Goal: Task Accomplishment & Management: Complete application form

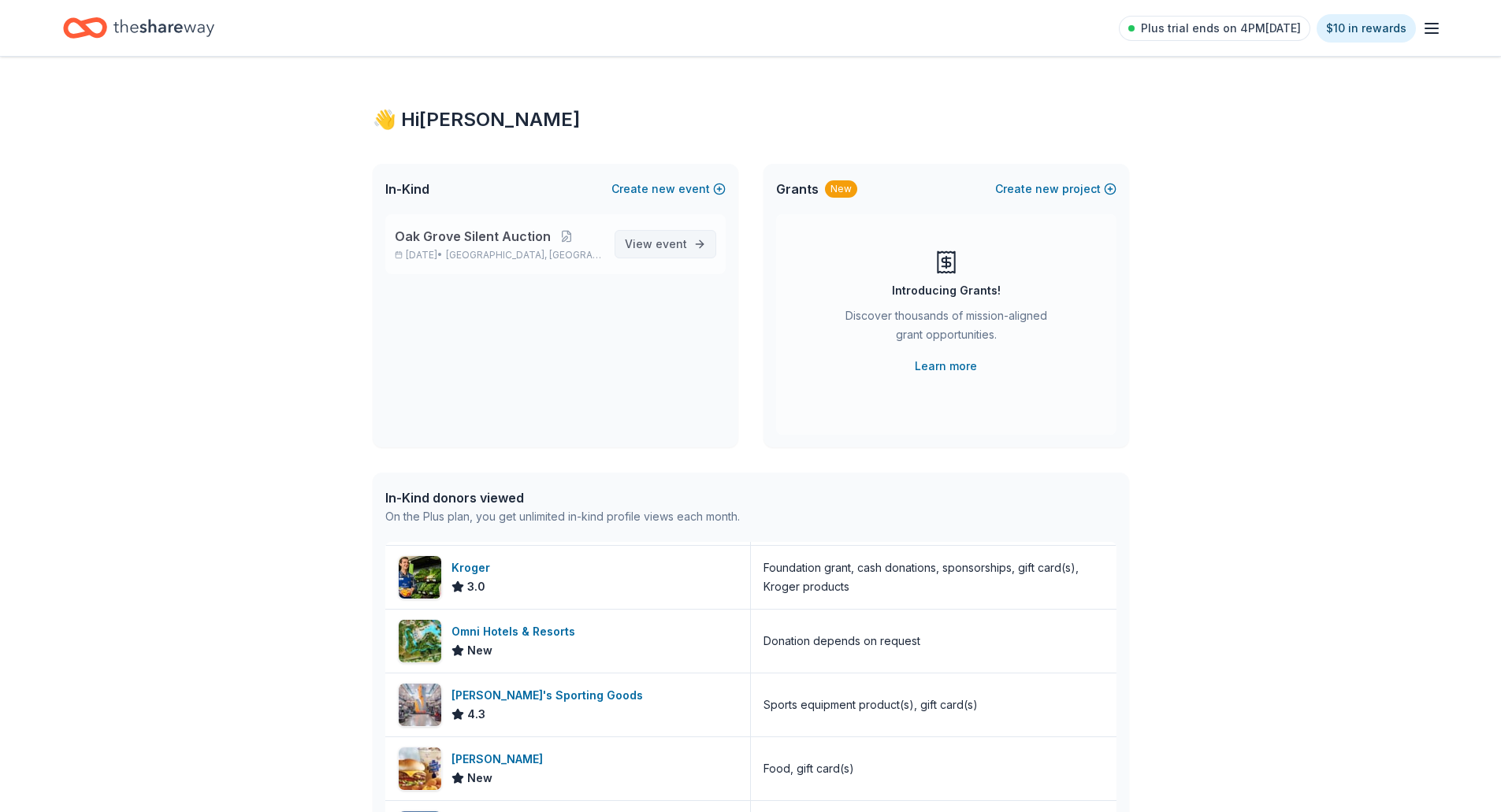
click at [651, 243] on span "View event" at bounding box center [656, 244] width 62 height 19
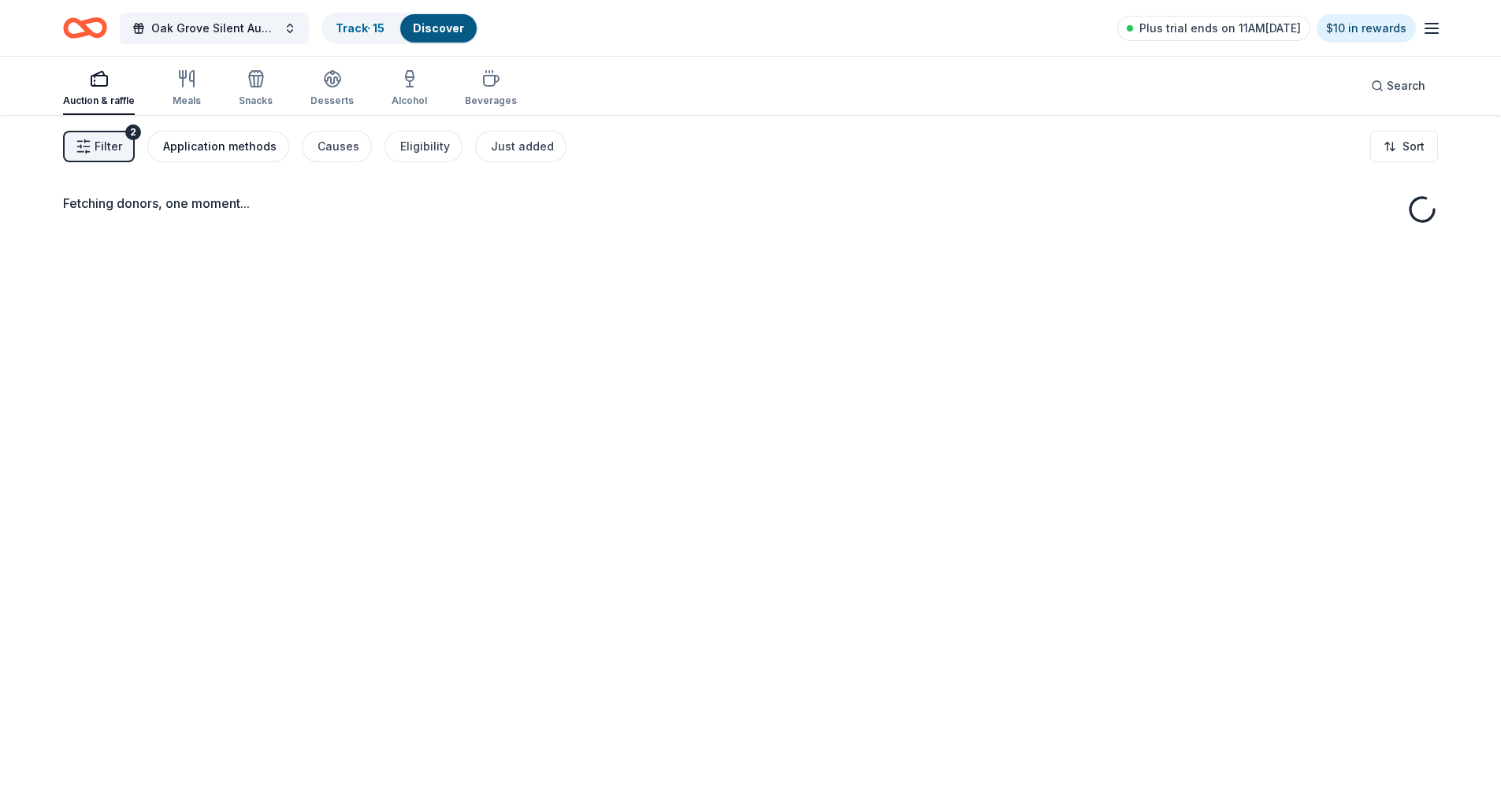
click at [212, 145] on div "Application methods" at bounding box center [219, 146] width 113 height 19
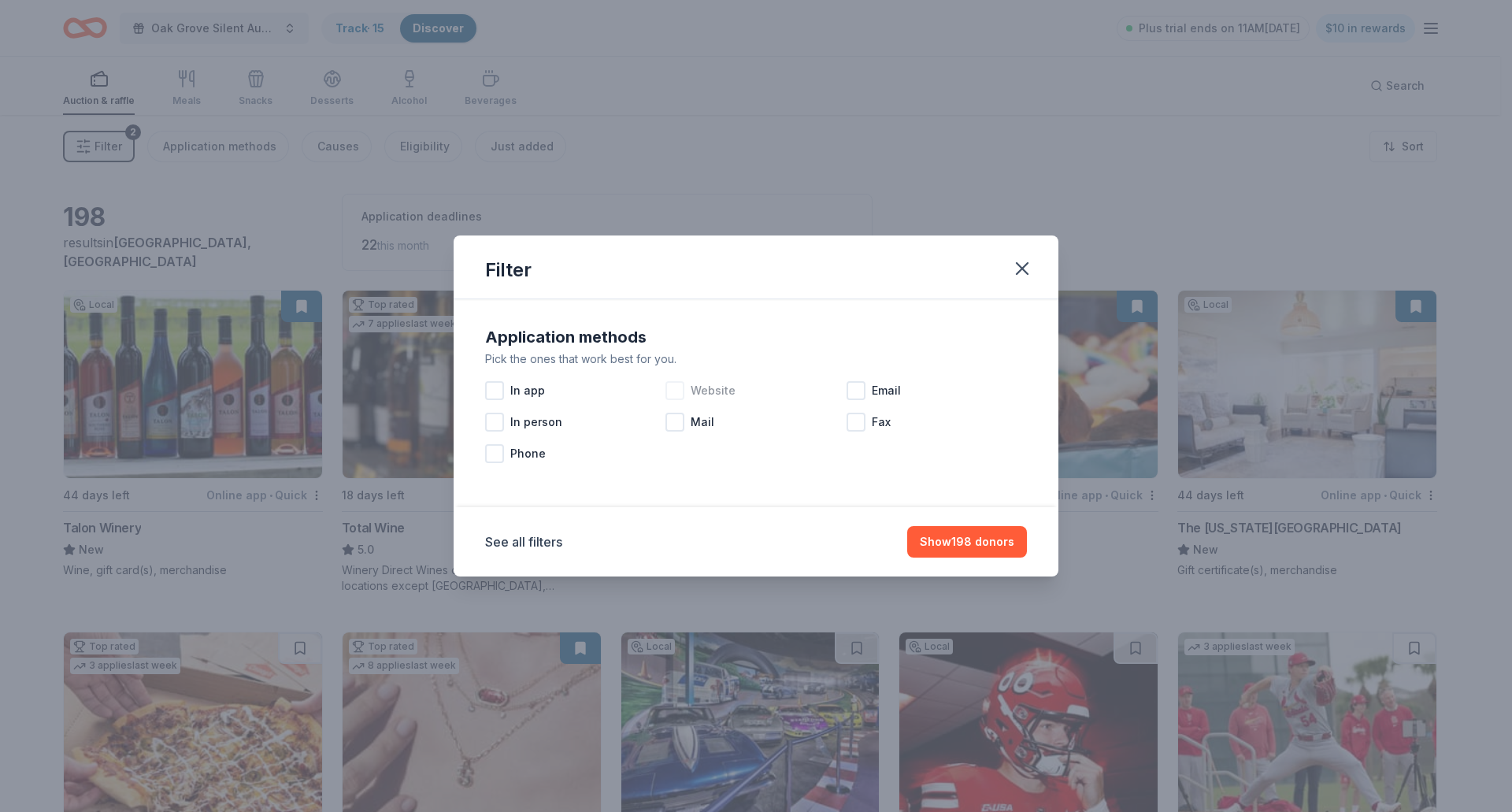
click at [710, 391] on span "Website" at bounding box center [713, 391] width 45 height 19
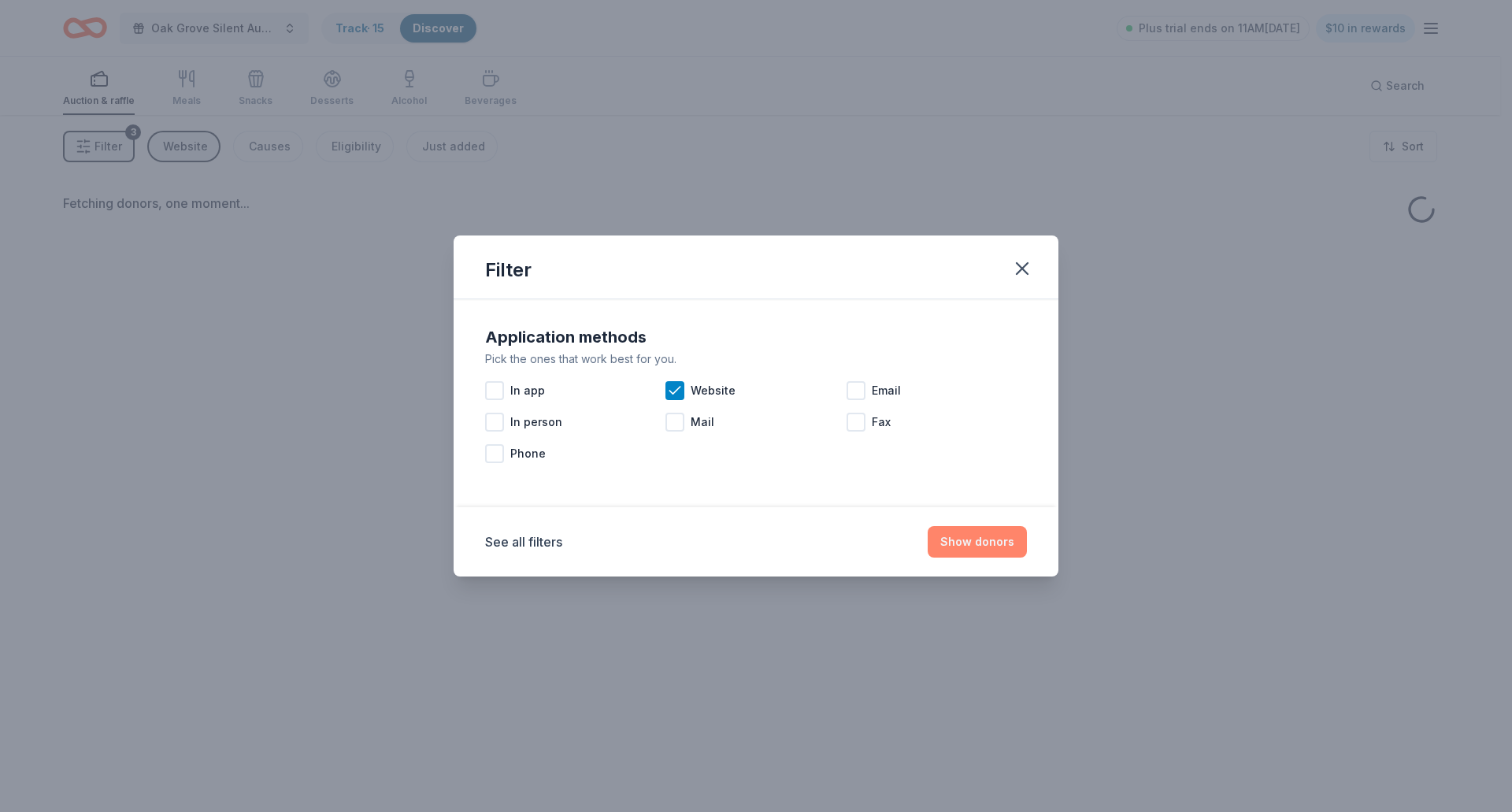
click at [985, 542] on button "Show donors" at bounding box center [978, 542] width 100 height 32
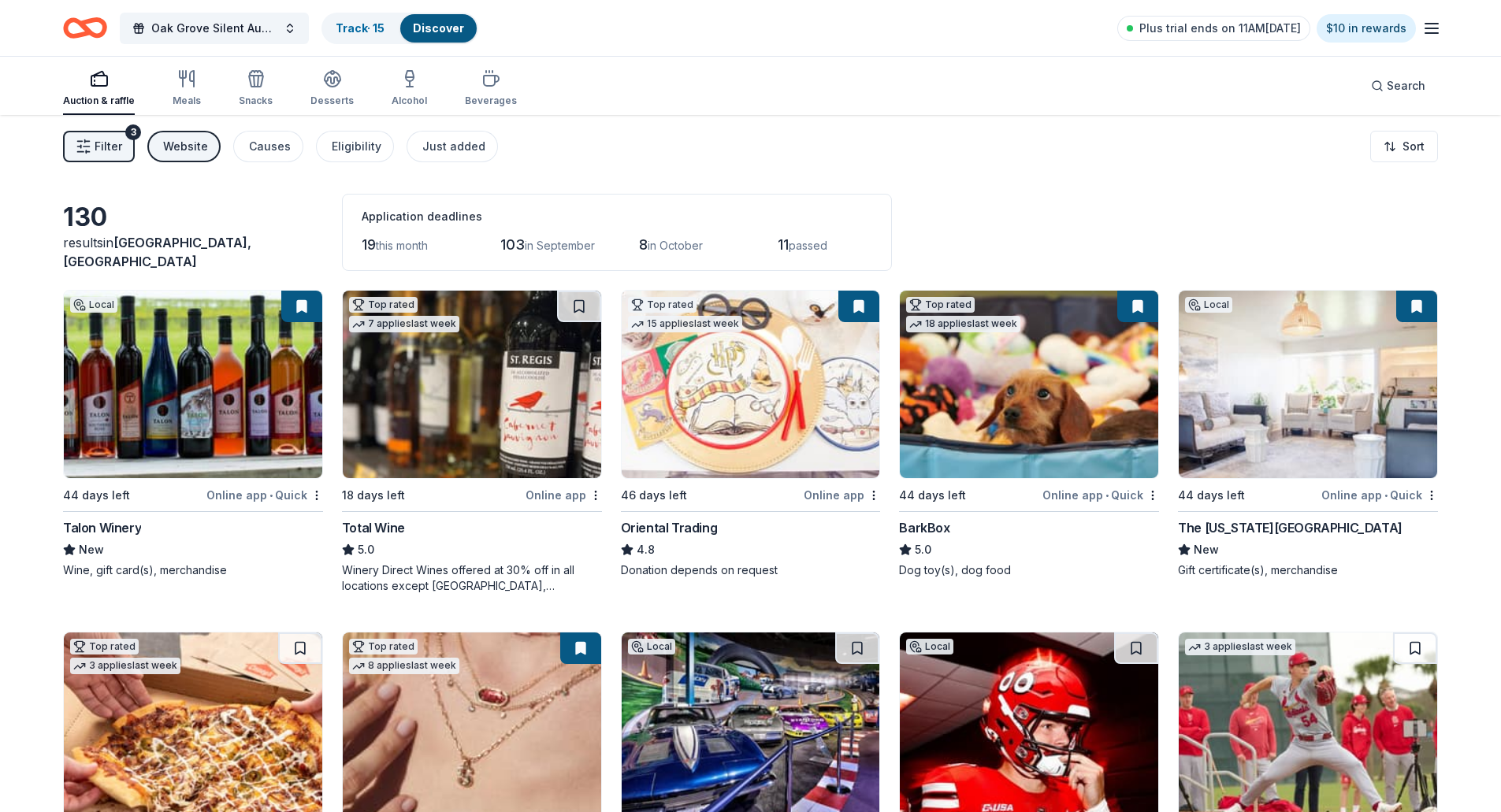
click at [405, 240] on span "this month" at bounding box center [402, 245] width 52 height 13
click at [381, 242] on span "this month" at bounding box center [402, 245] width 52 height 13
click at [367, 244] on span "19" at bounding box center [369, 244] width 14 height 17
click at [1416, 138] on html "Oak Grove Silent Auction Track · 15 Discover Plus trial ends on 11AM, 8/19 $10 …" at bounding box center [756, 406] width 1513 height 812
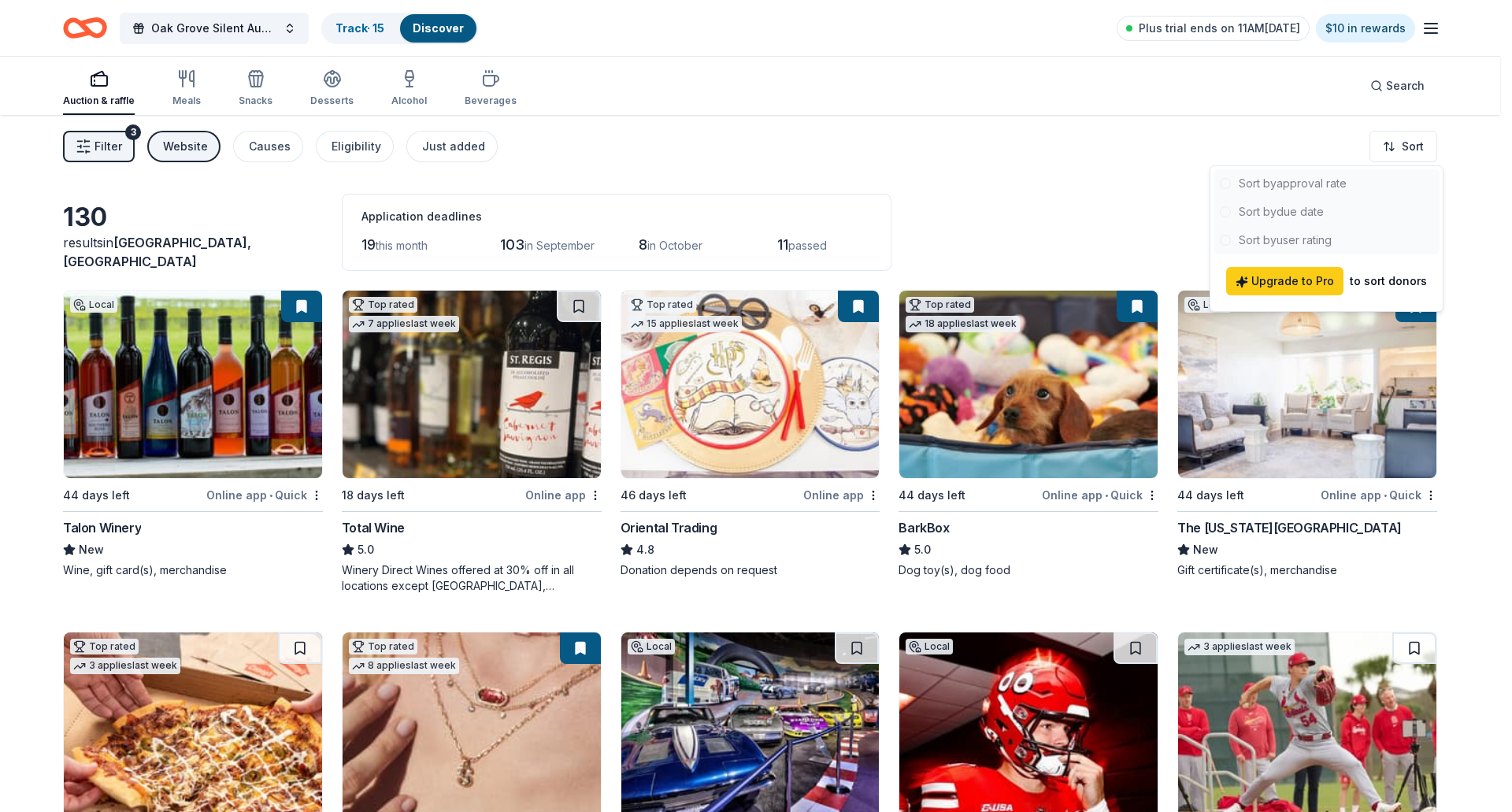
click at [1303, 215] on div at bounding box center [1327, 212] width 226 height 85
click at [1020, 236] on html "Oak Grove Silent Auction Track · 15 Discover Plus trial ends on 11AM, 8/19 $10 …" at bounding box center [756, 406] width 1512 height 812
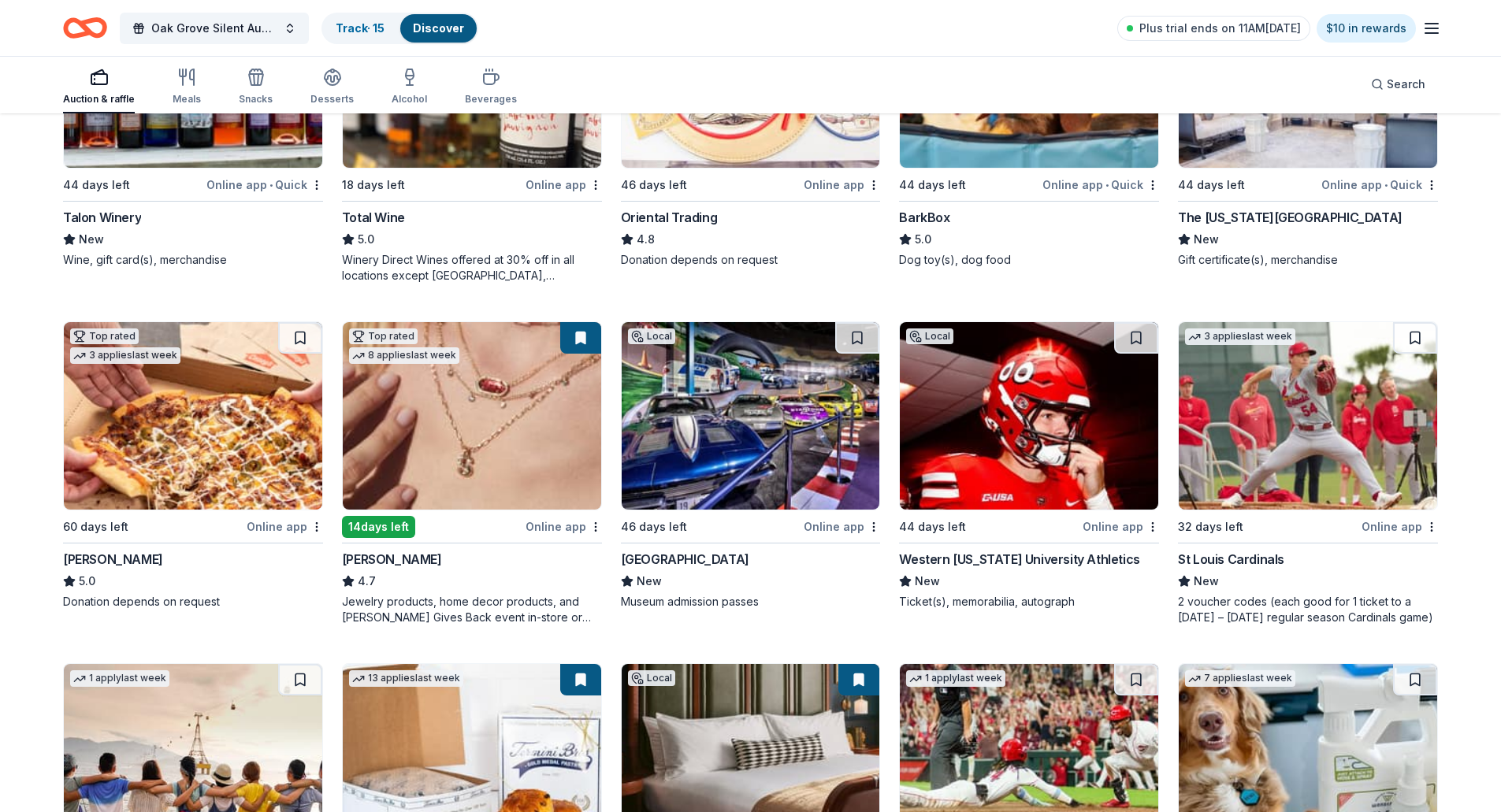
scroll to position [315, 0]
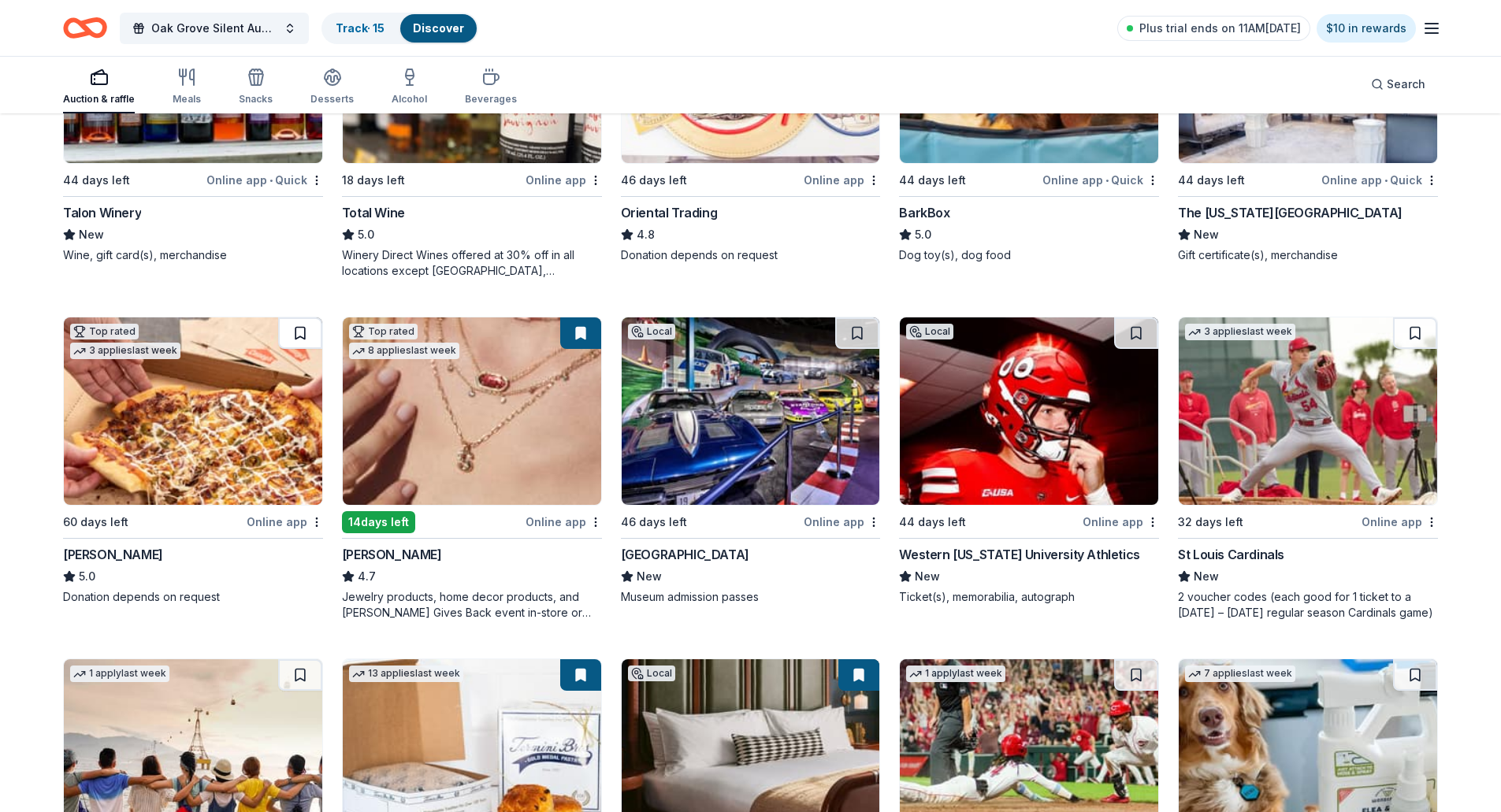
click at [303, 334] on button at bounding box center [301, 334] width 44 height 32
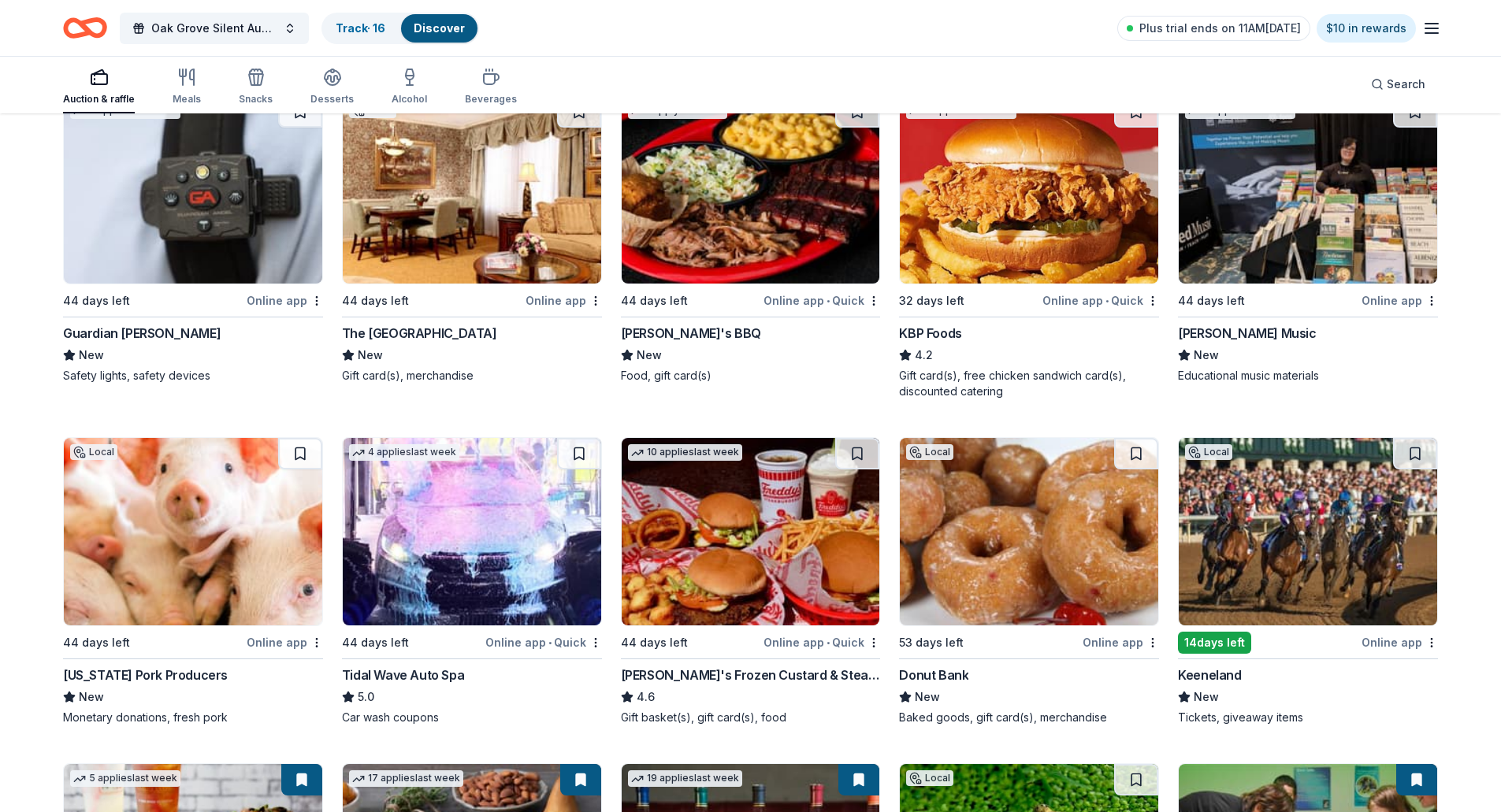
scroll to position [1248, 0]
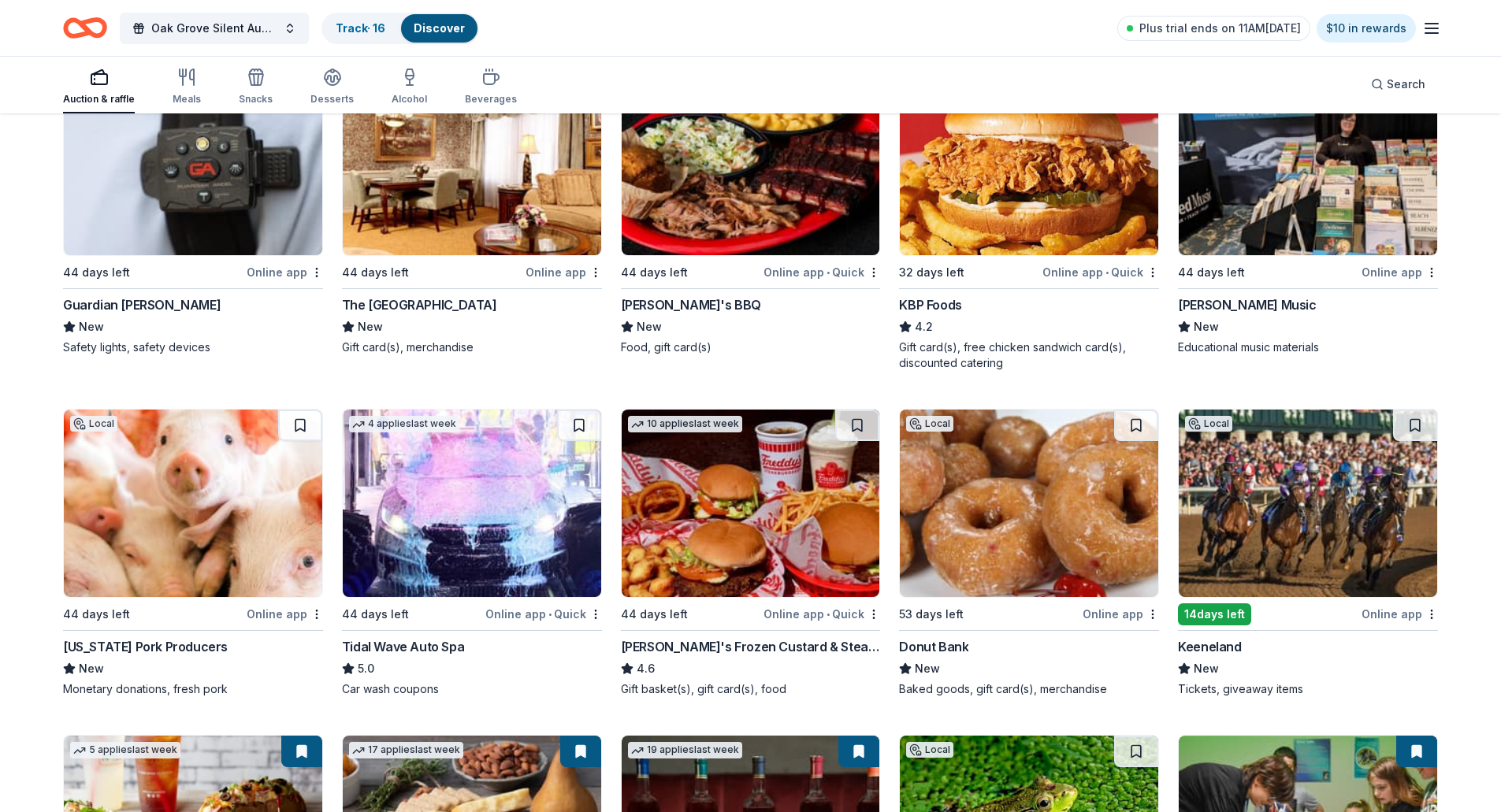
click at [172, 538] on img at bounding box center [193, 503] width 259 height 187
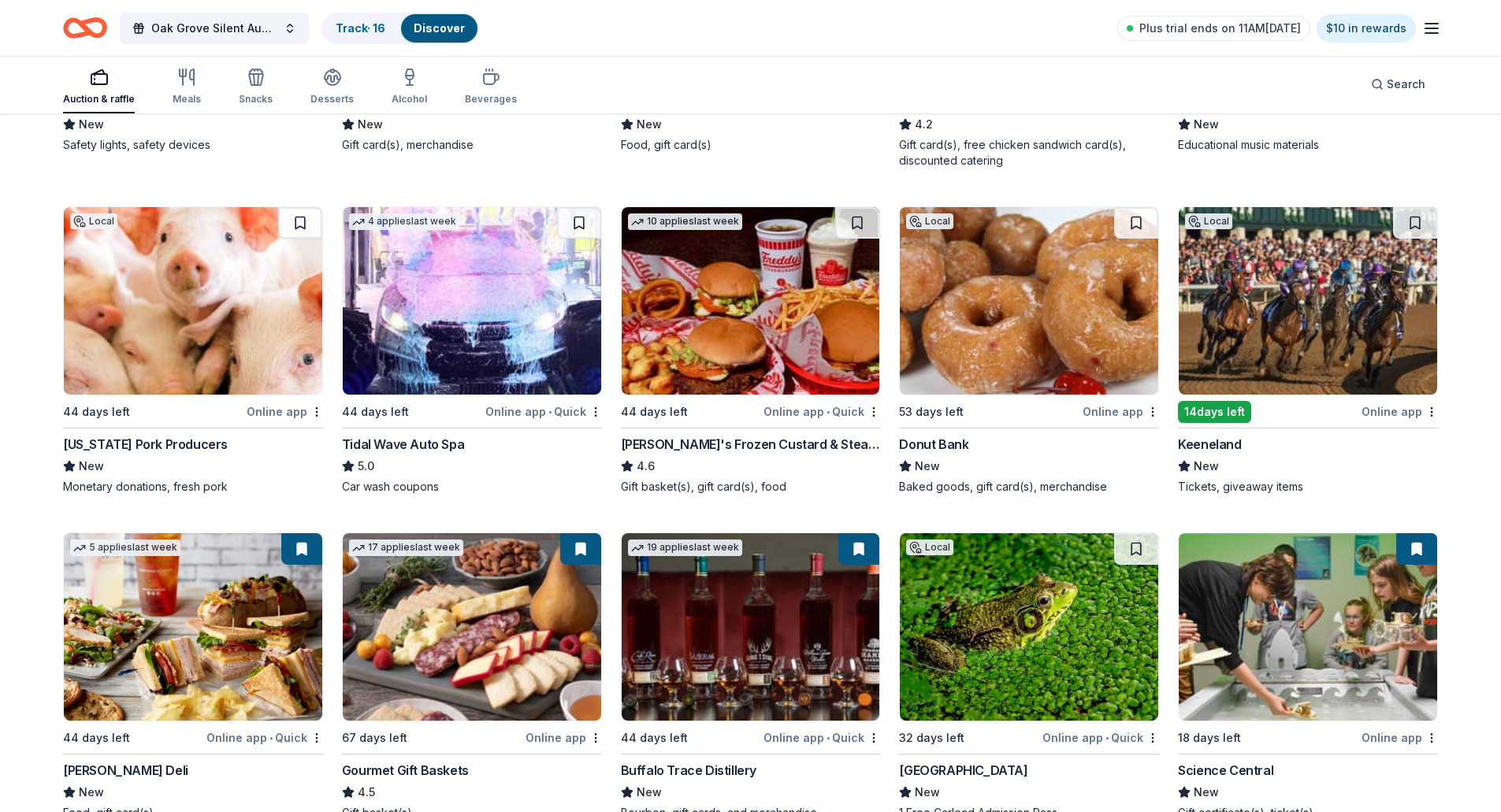
scroll to position [1485, 0]
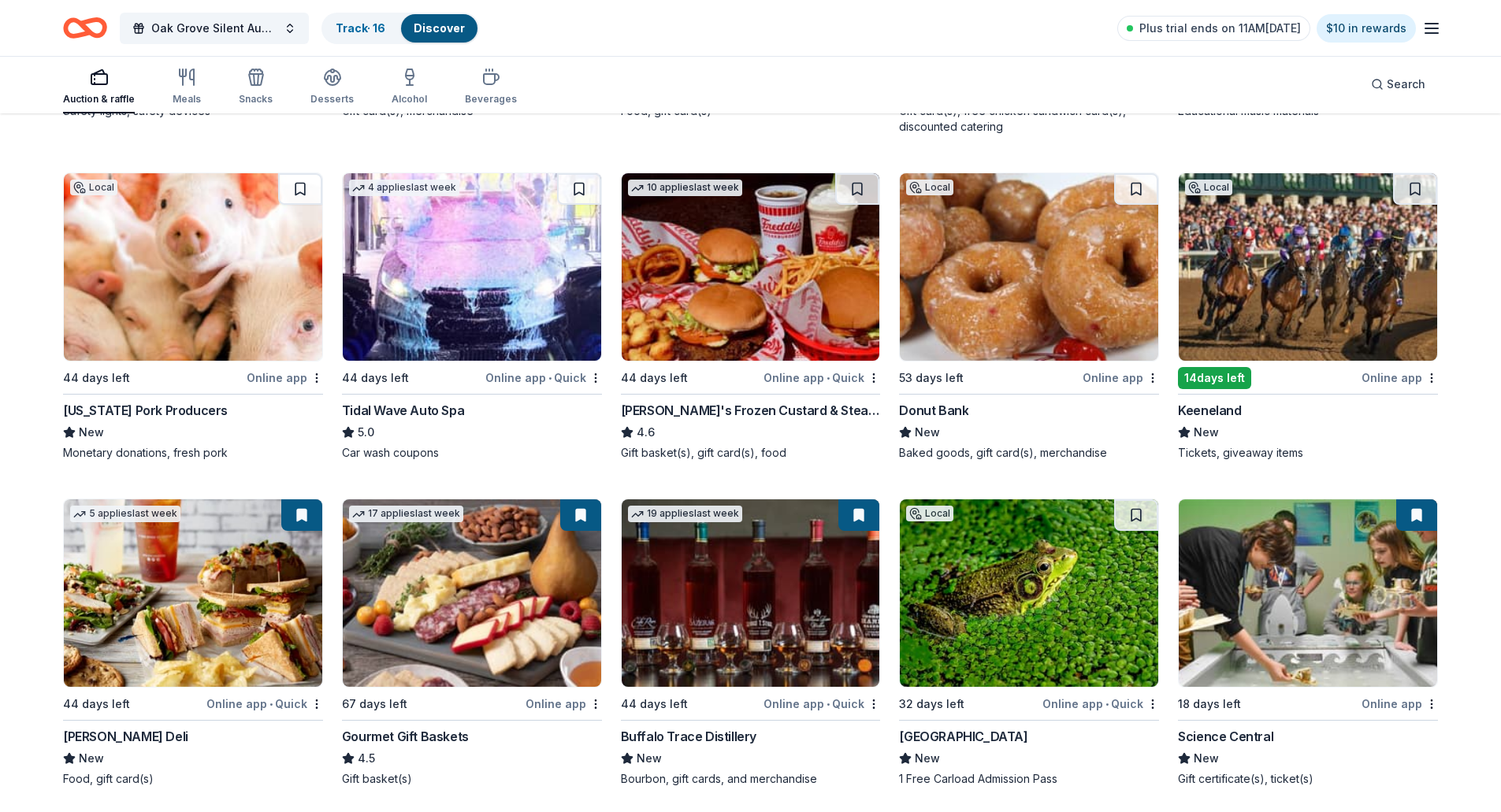
click at [1049, 261] on img at bounding box center [1029, 266] width 259 height 187
click at [1139, 187] on button at bounding box center [1136, 189] width 44 height 32
click at [1314, 228] on img at bounding box center [1308, 266] width 259 height 187
click at [1420, 183] on button at bounding box center [1416, 189] width 44 height 32
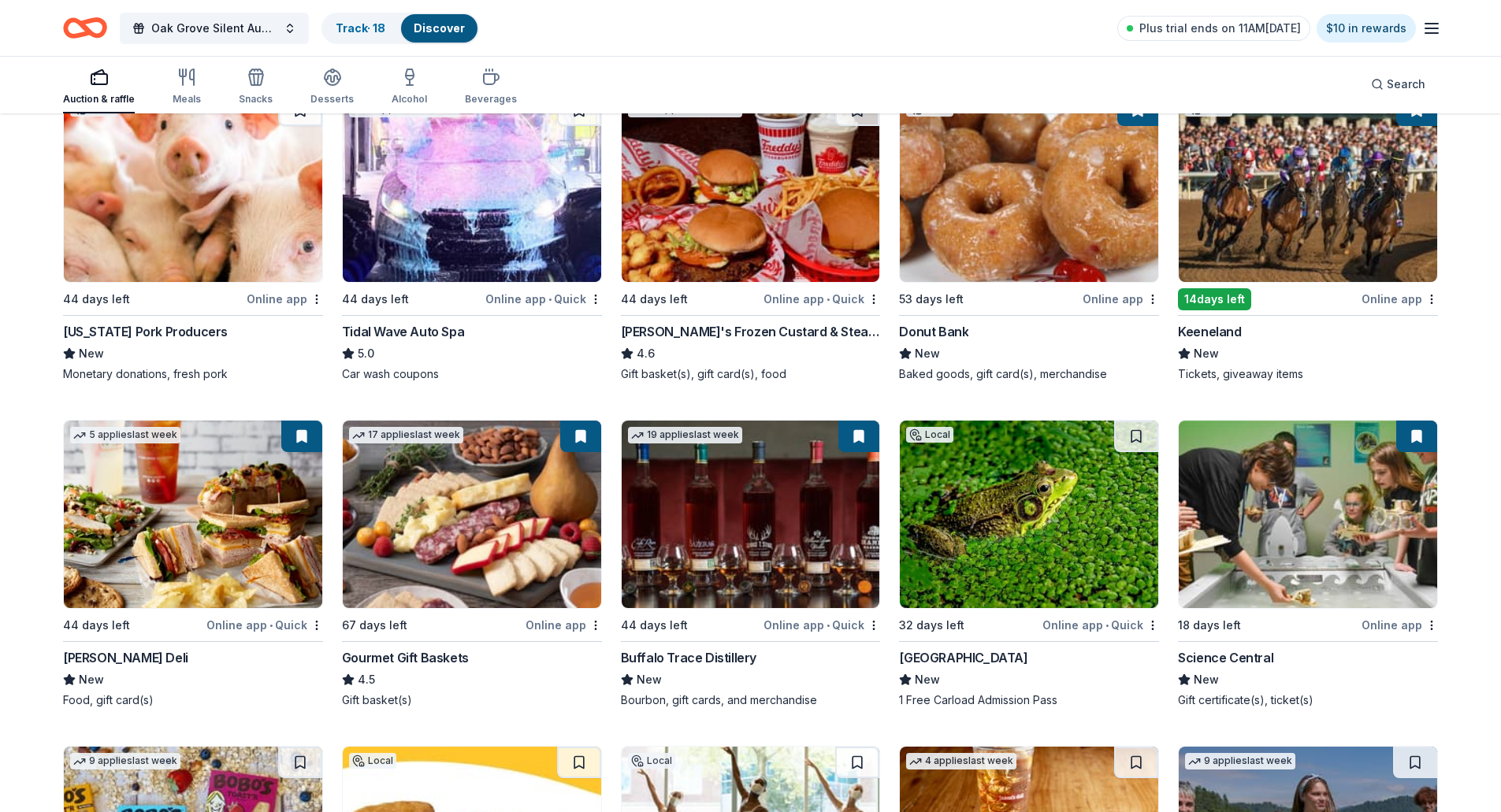
click at [1236, 506] on img at bounding box center [1308, 514] width 259 height 187
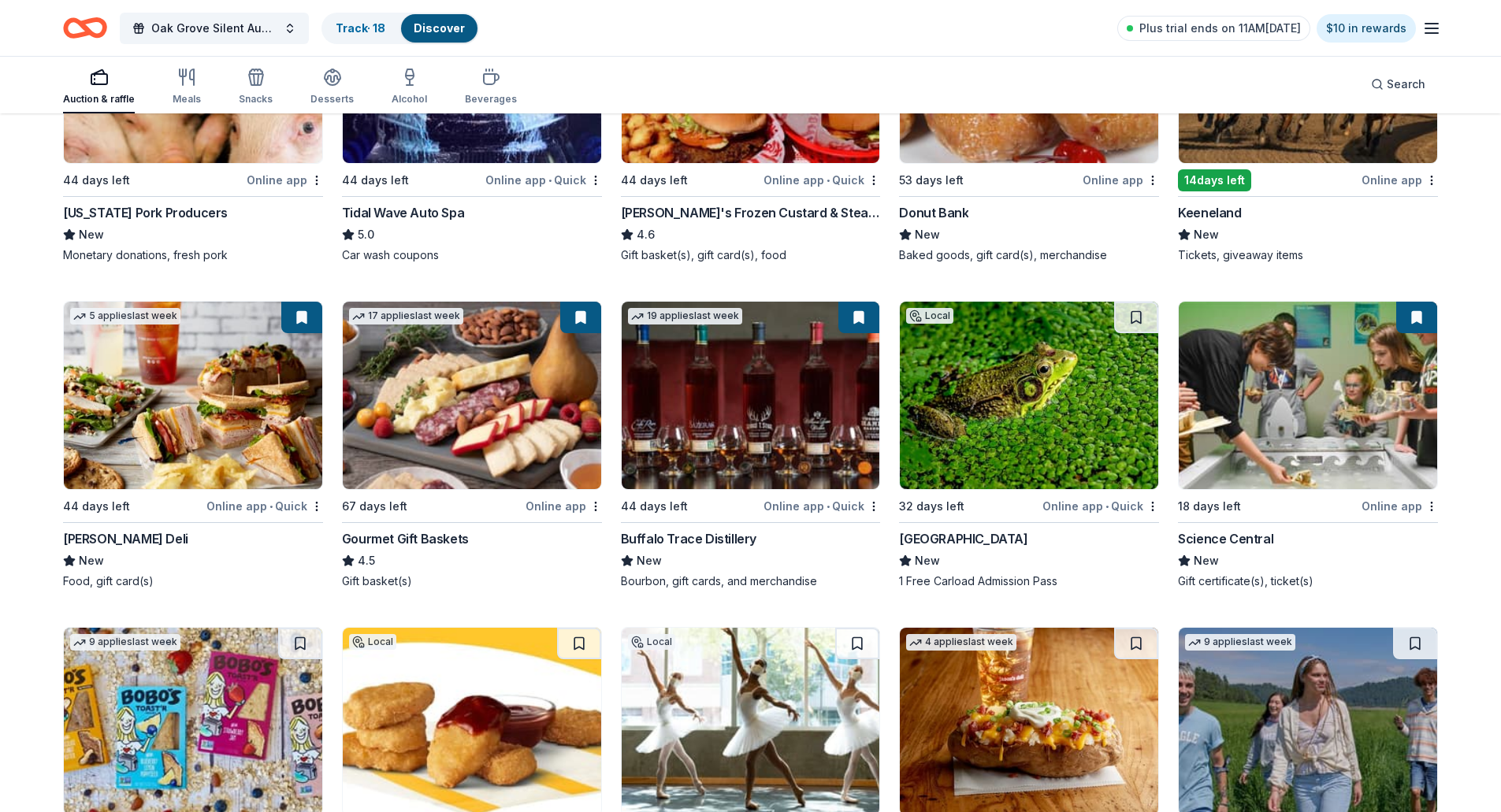
scroll to position [1721, 0]
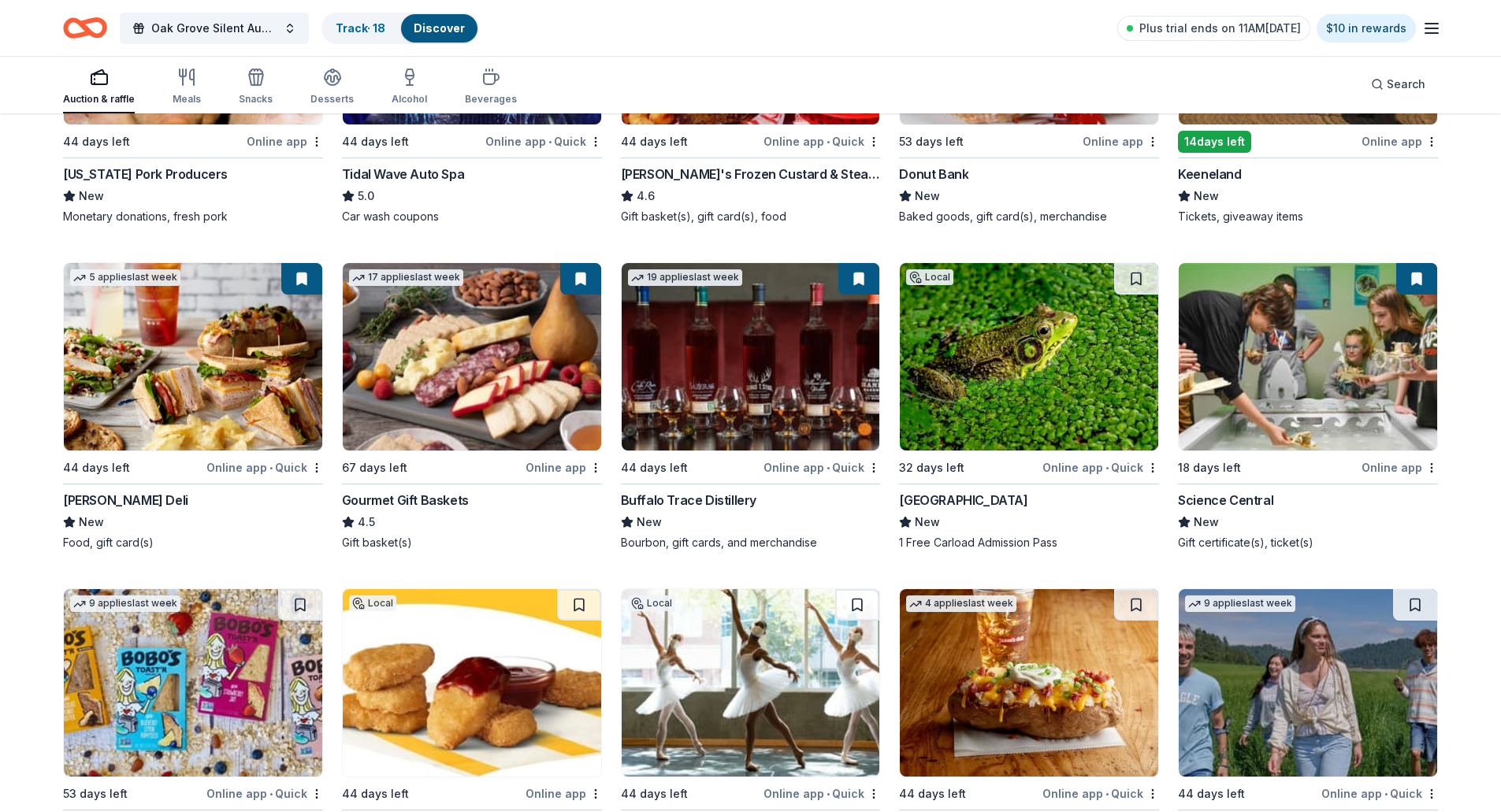
click at [866, 278] on button at bounding box center [859, 279] width 41 height 32
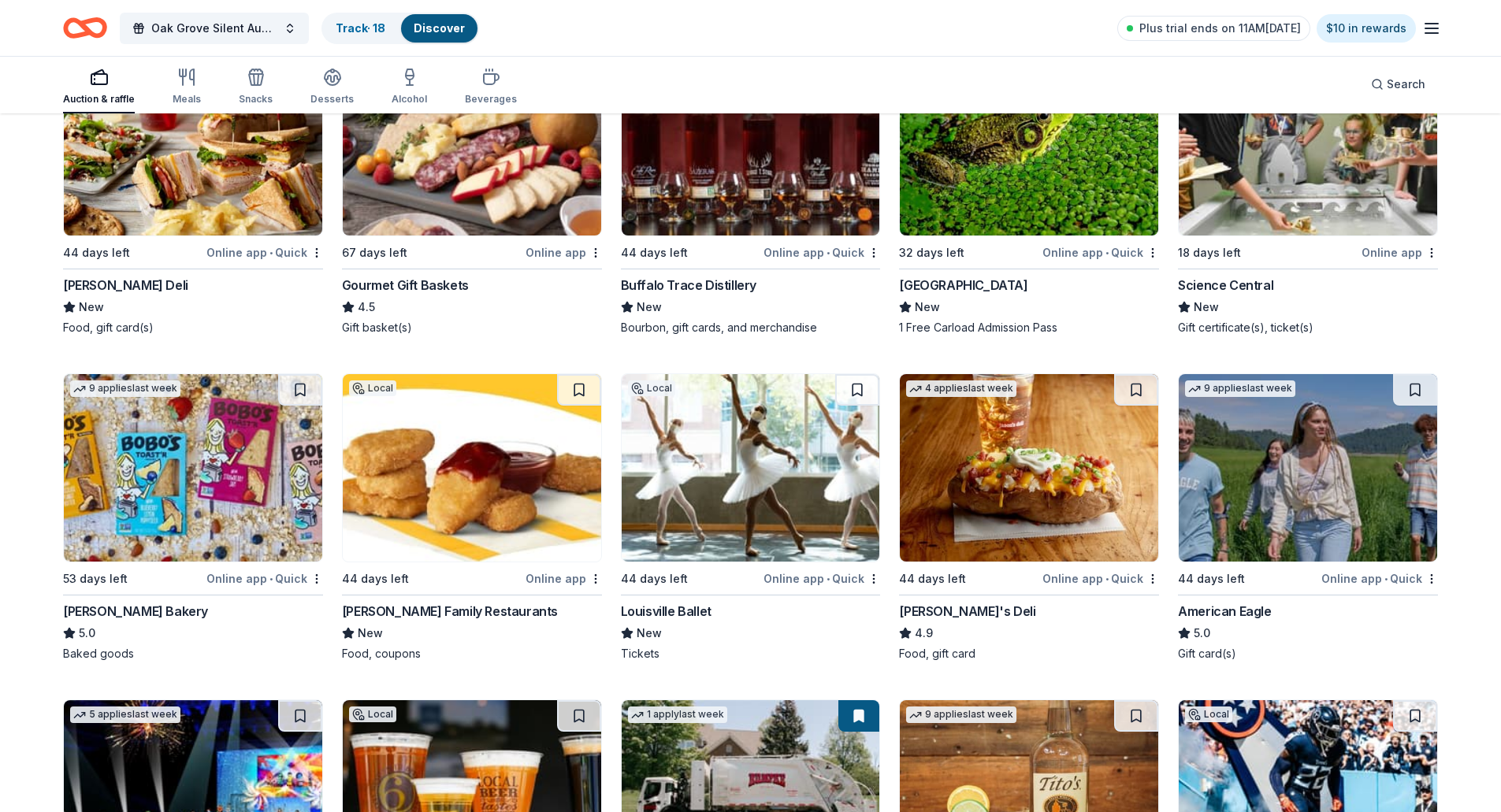
scroll to position [1958, 0]
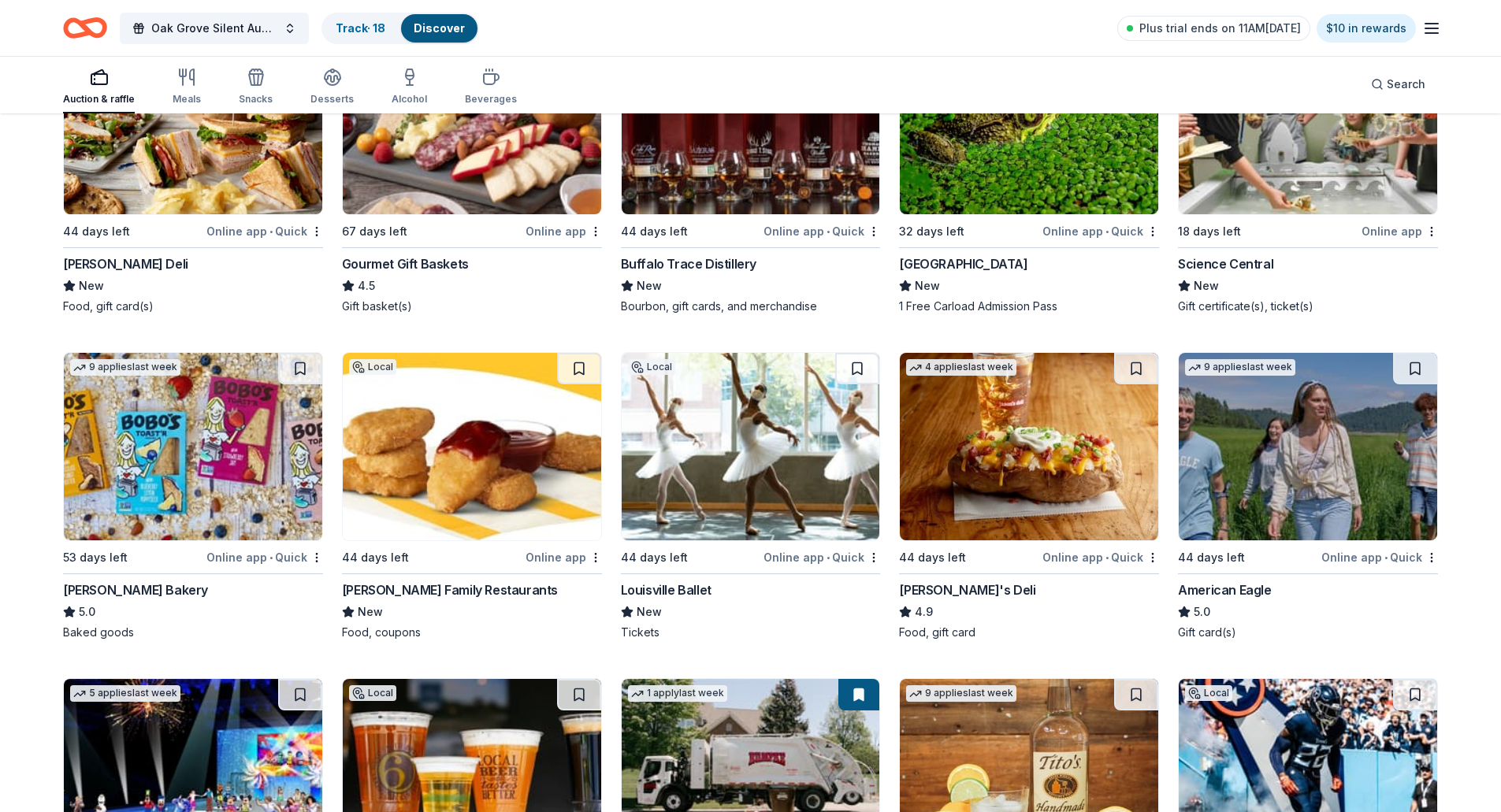
click at [1061, 466] on img at bounding box center [1029, 446] width 259 height 187
click at [1412, 371] on button at bounding box center [1416, 368] width 44 height 32
click at [1138, 375] on button at bounding box center [1136, 368] width 44 height 32
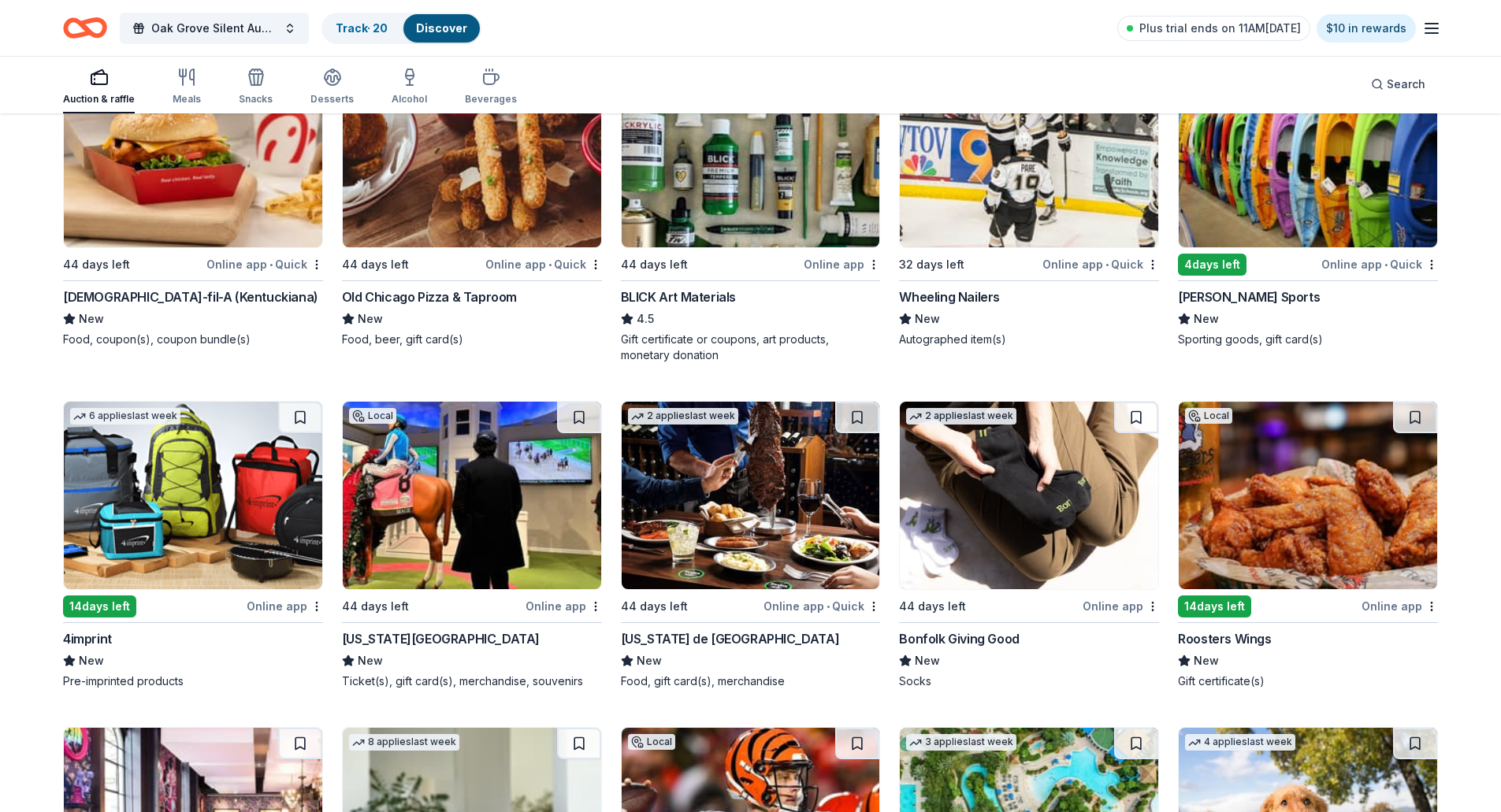
scroll to position [3262, 0]
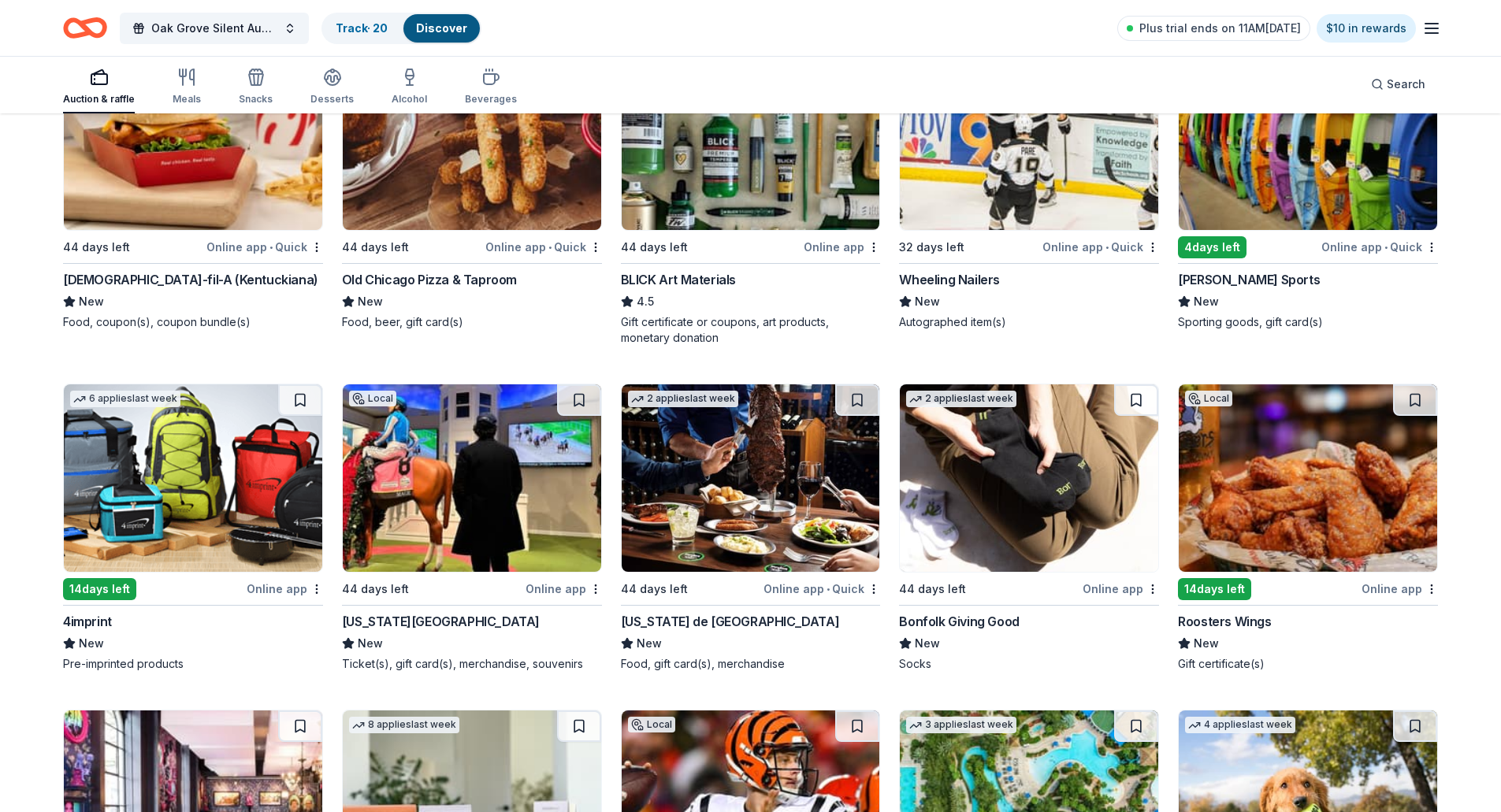
click at [496, 503] on img at bounding box center [471, 478] width 259 height 187
click at [579, 403] on button at bounding box center [580, 400] width 44 height 32
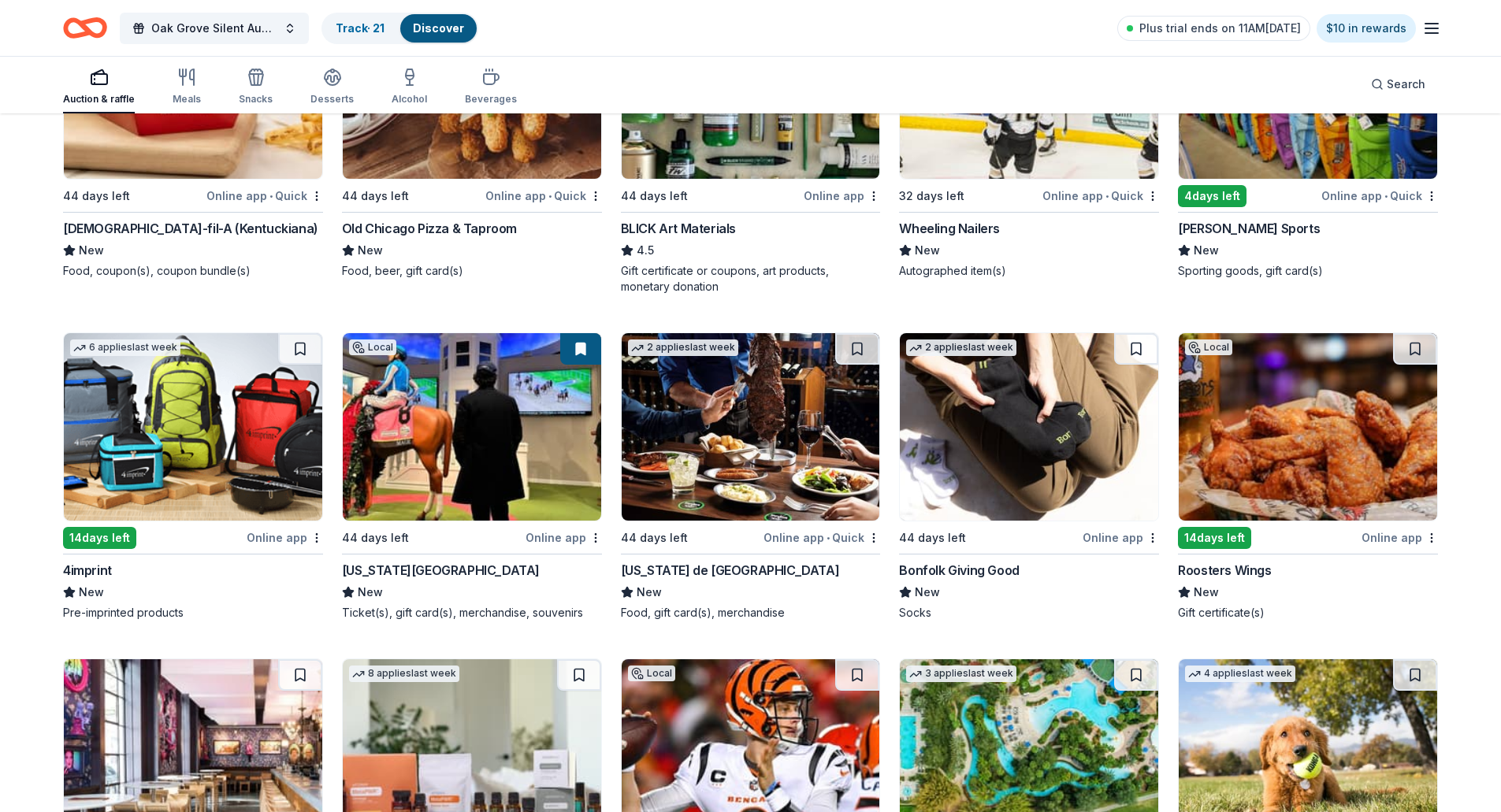
scroll to position [3341, 0]
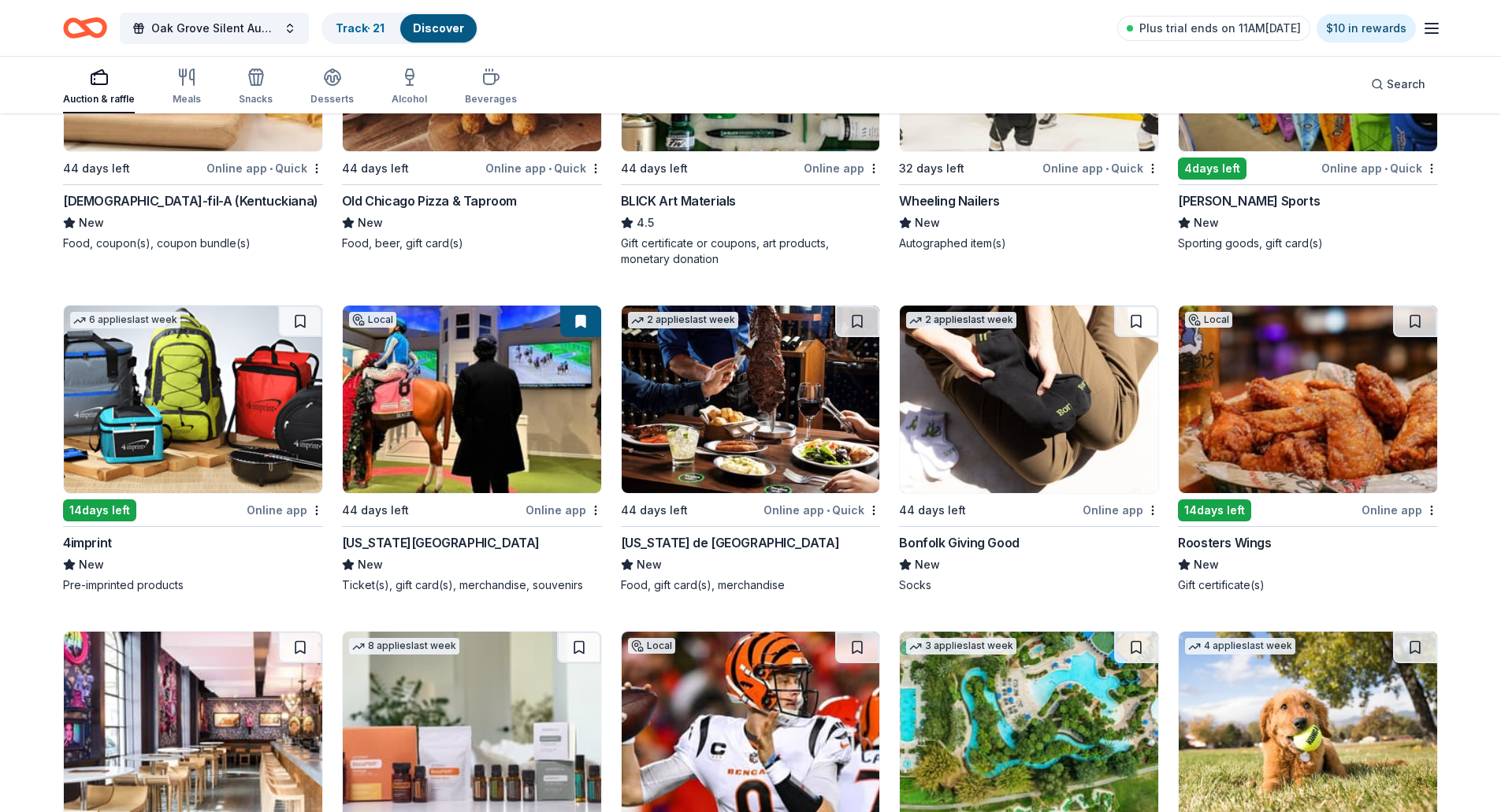
click at [728, 444] on img at bounding box center [750, 399] width 259 height 187
click at [852, 321] on button at bounding box center [857, 322] width 44 height 32
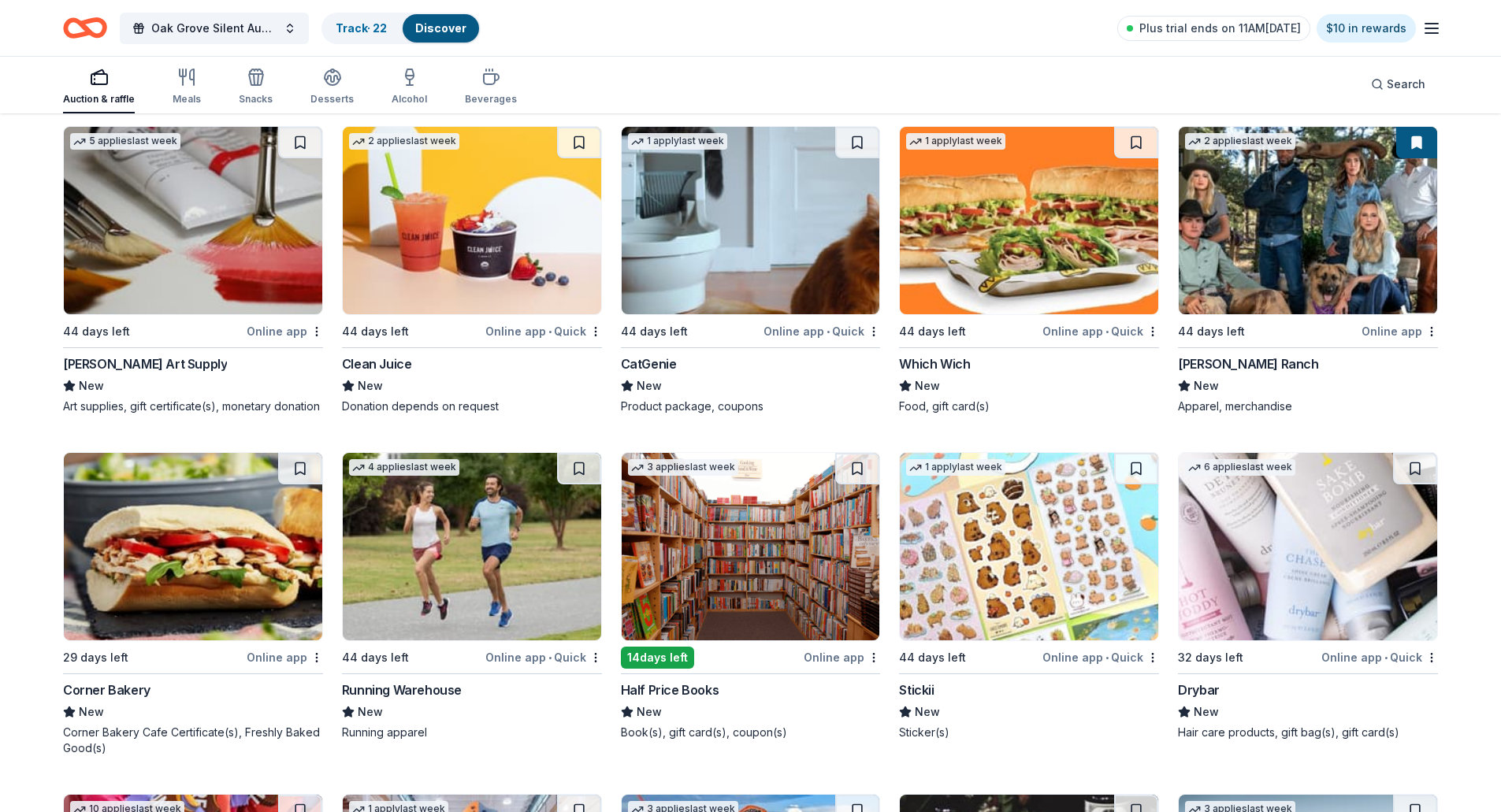
scroll to position [4602, 0]
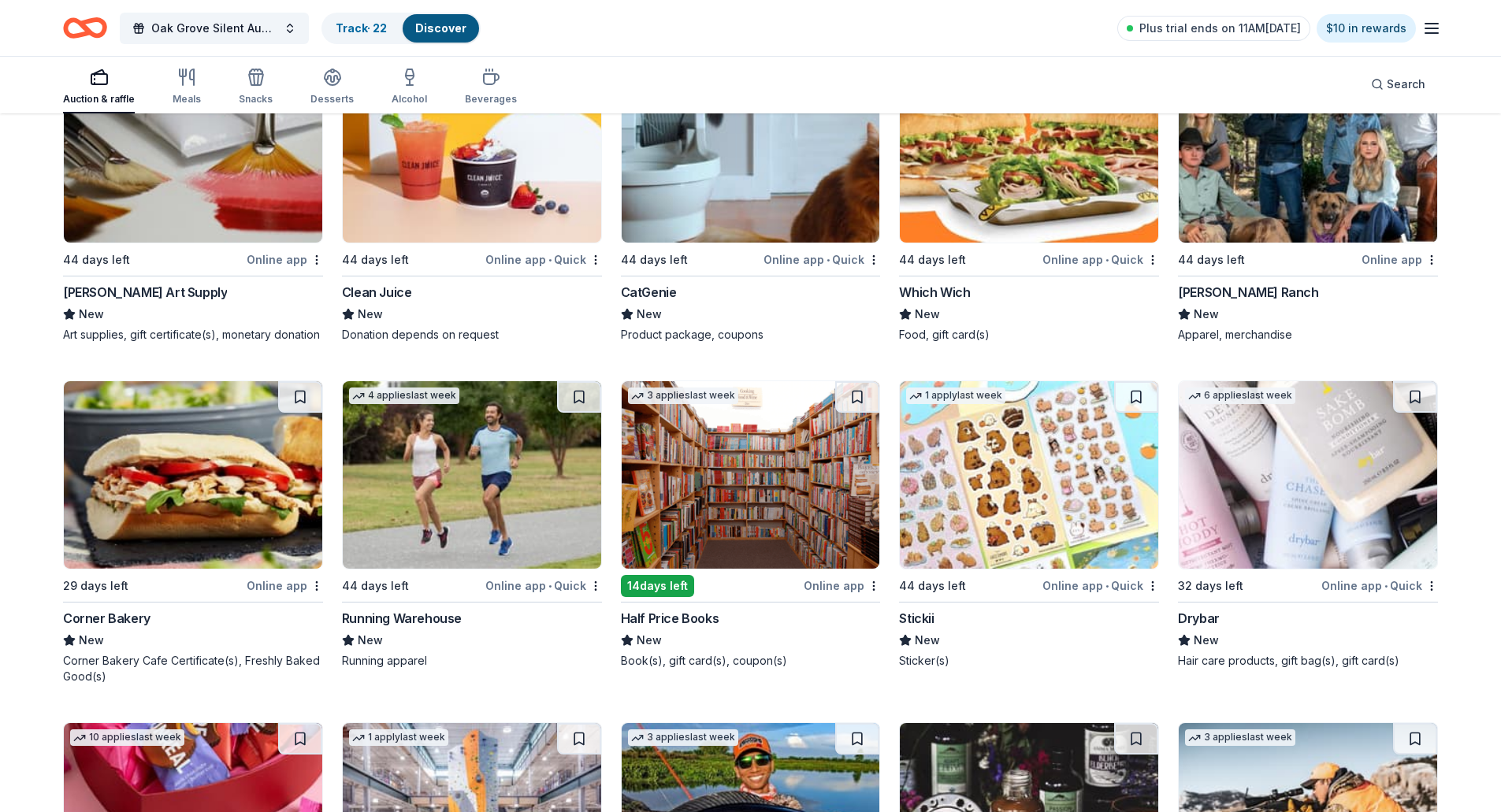
click at [1272, 494] on img at bounding box center [1308, 474] width 259 height 187
click at [1412, 402] on button at bounding box center [1416, 397] width 44 height 32
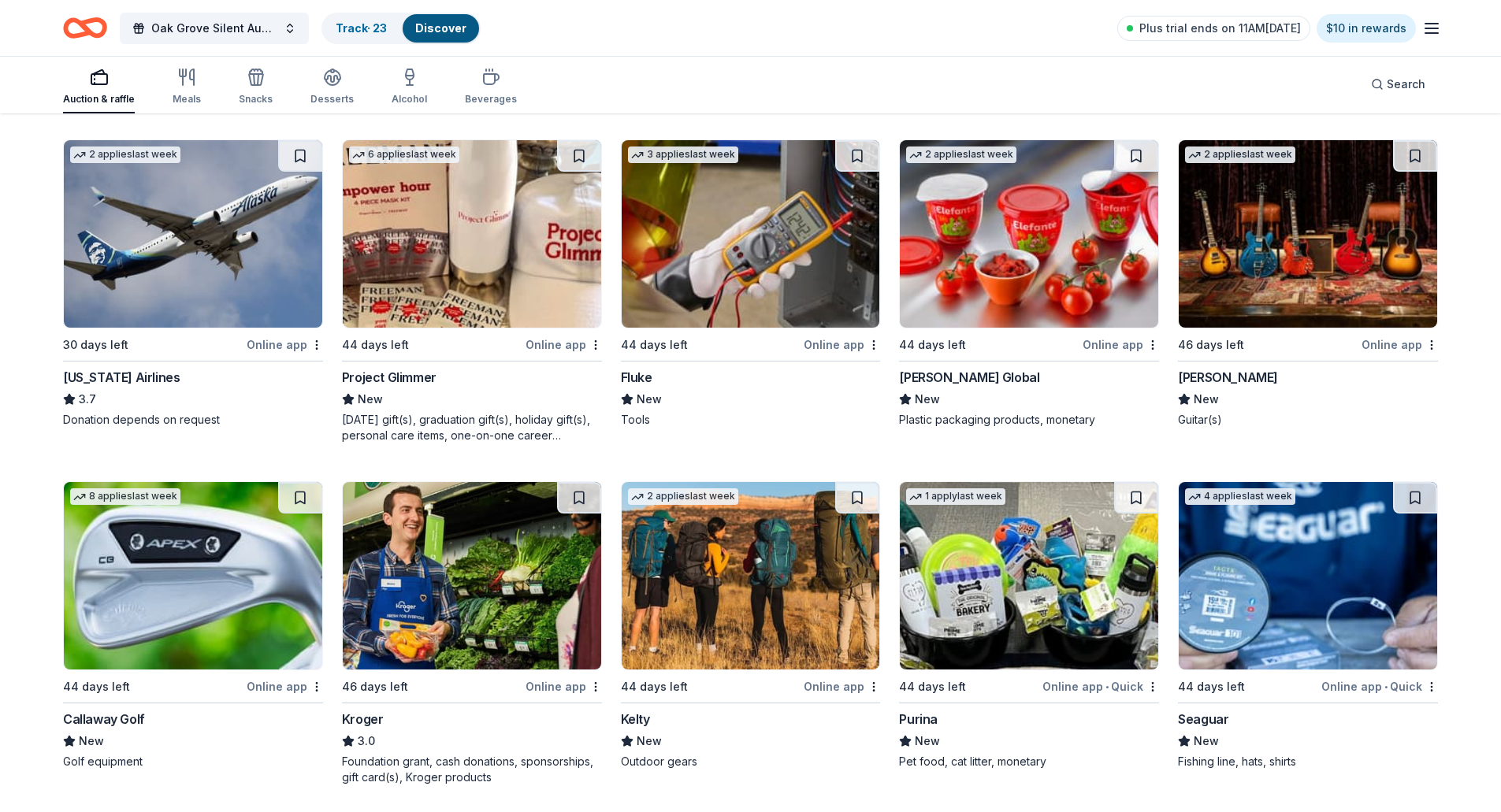
scroll to position [5626, 0]
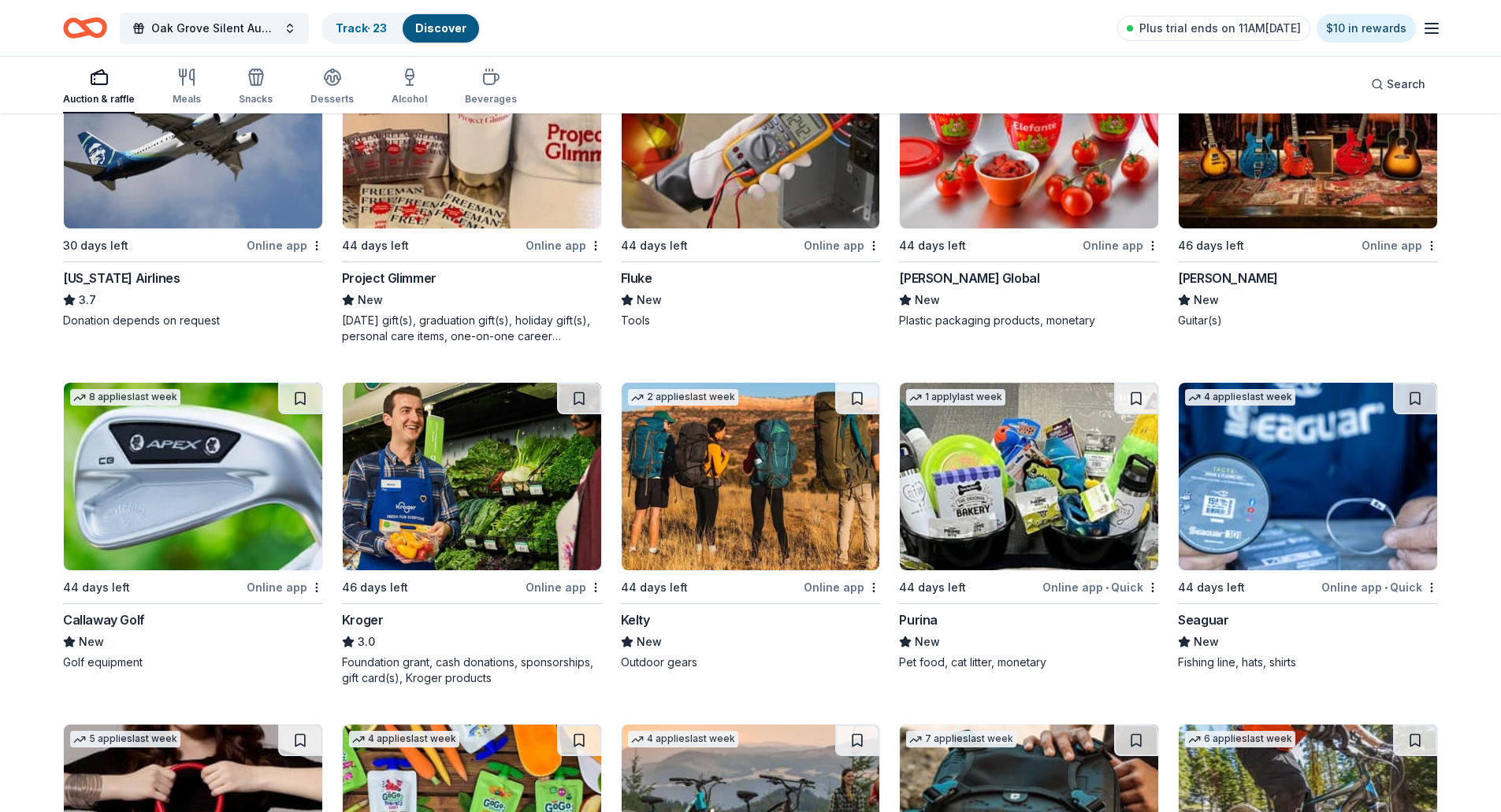
click at [773, 498] on img at bounding box center [750, 476] width 259 height 187
click at [859, 398] on button at bounding box center [857, 398] width 44 height 32
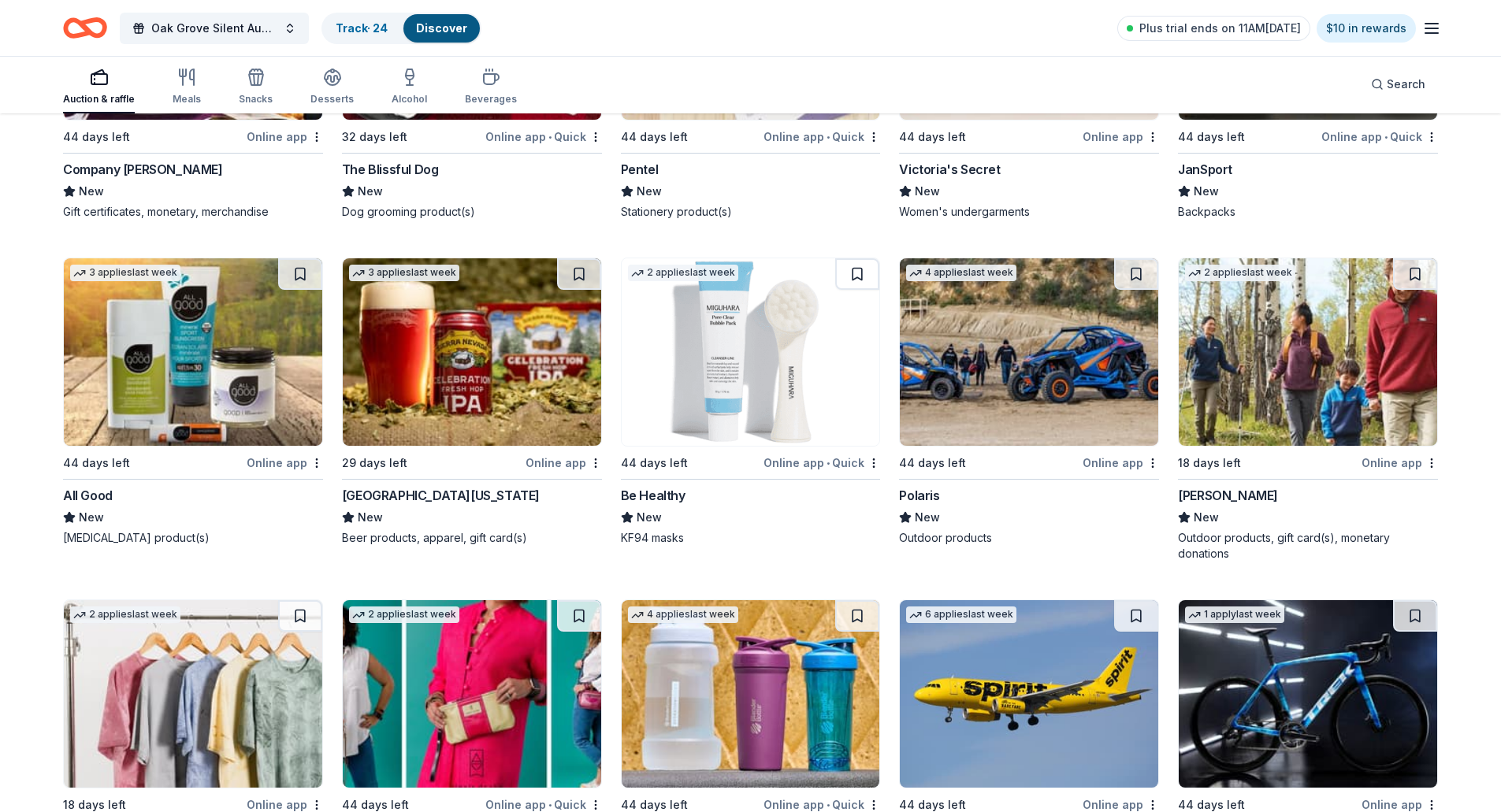
scroll to position [6767, 0]
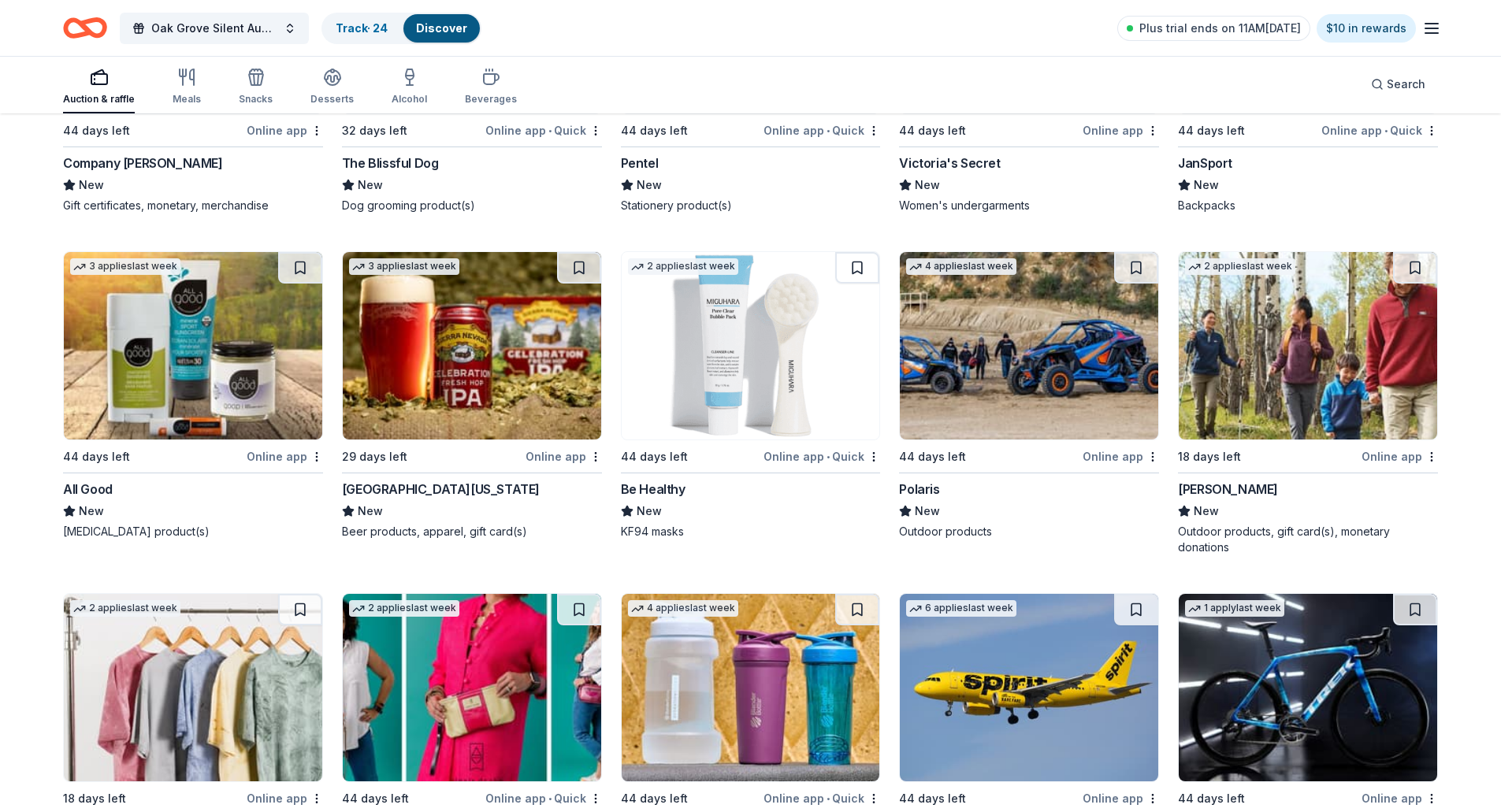
click at [1265, 383] on img at bounding box center [1308, 346] width 259 height 187
click at [783, 391] on img at bounding box center [750, 346] width 259 height 187
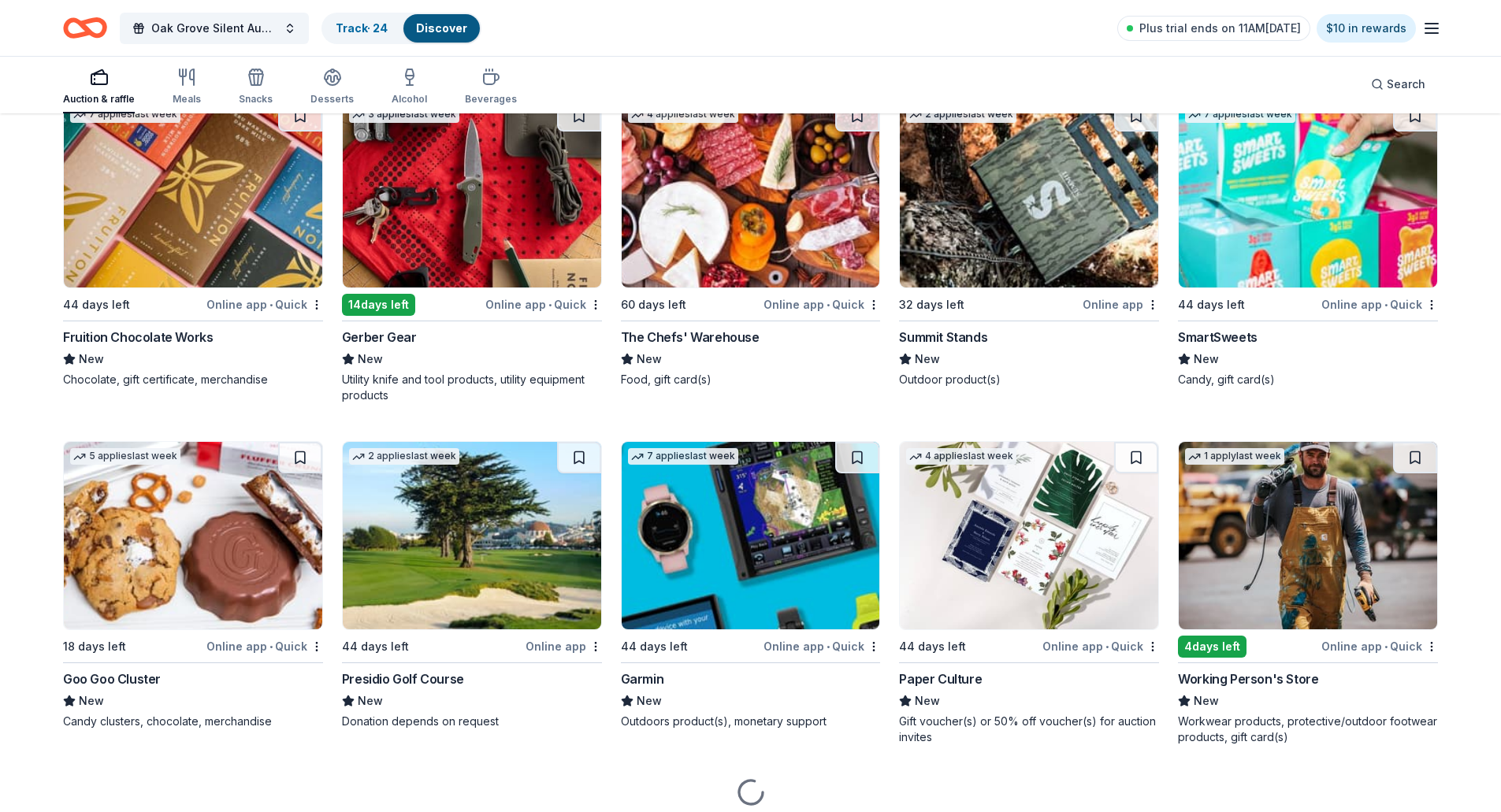
scroll to position [7608, 0]
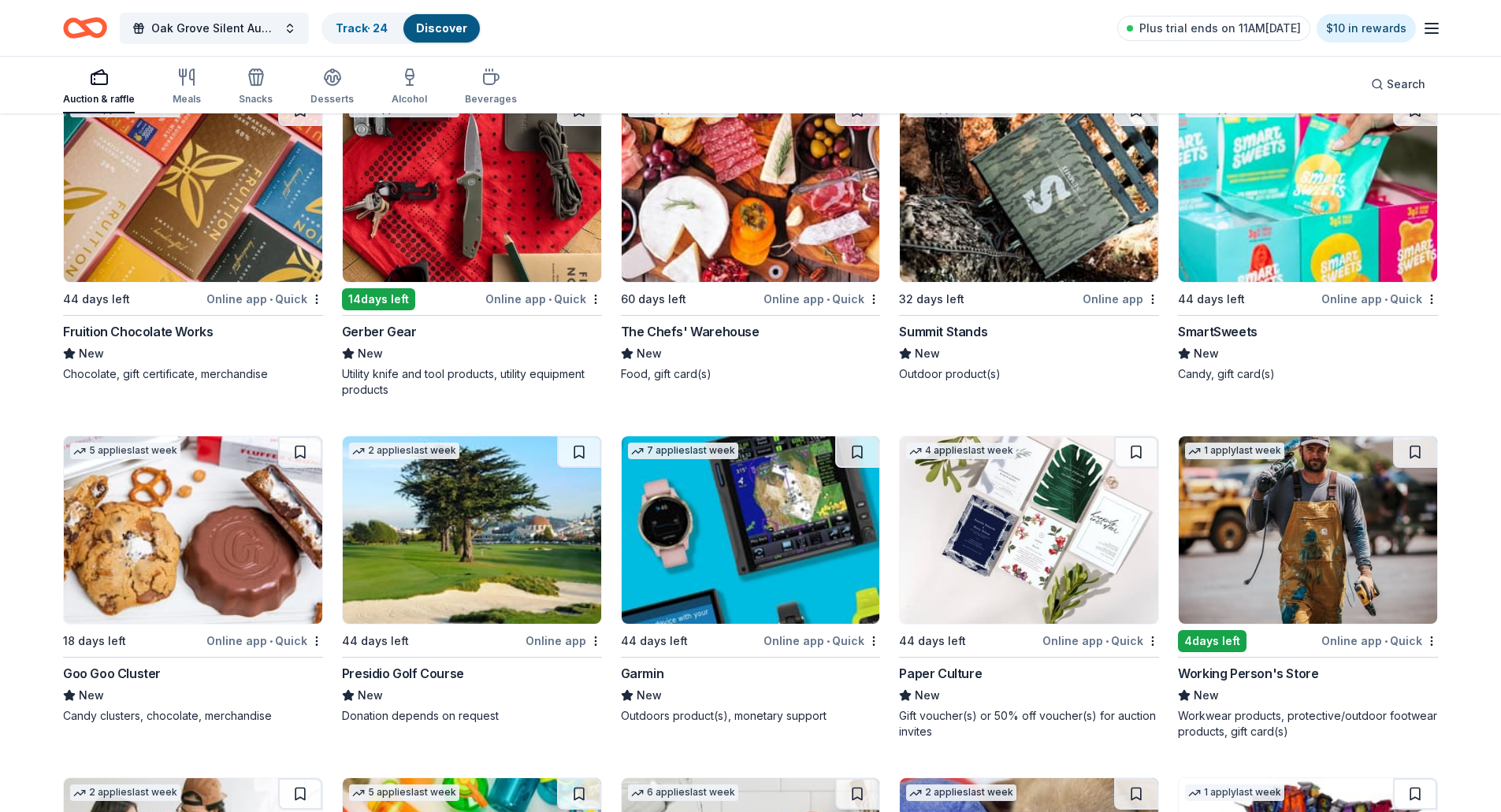
click at [1286, 585] on img at bounding box center [1308, 530] width 259 height 187
click at [1423, 450] on button at bounding box center [1416, 452] width 44 height 32
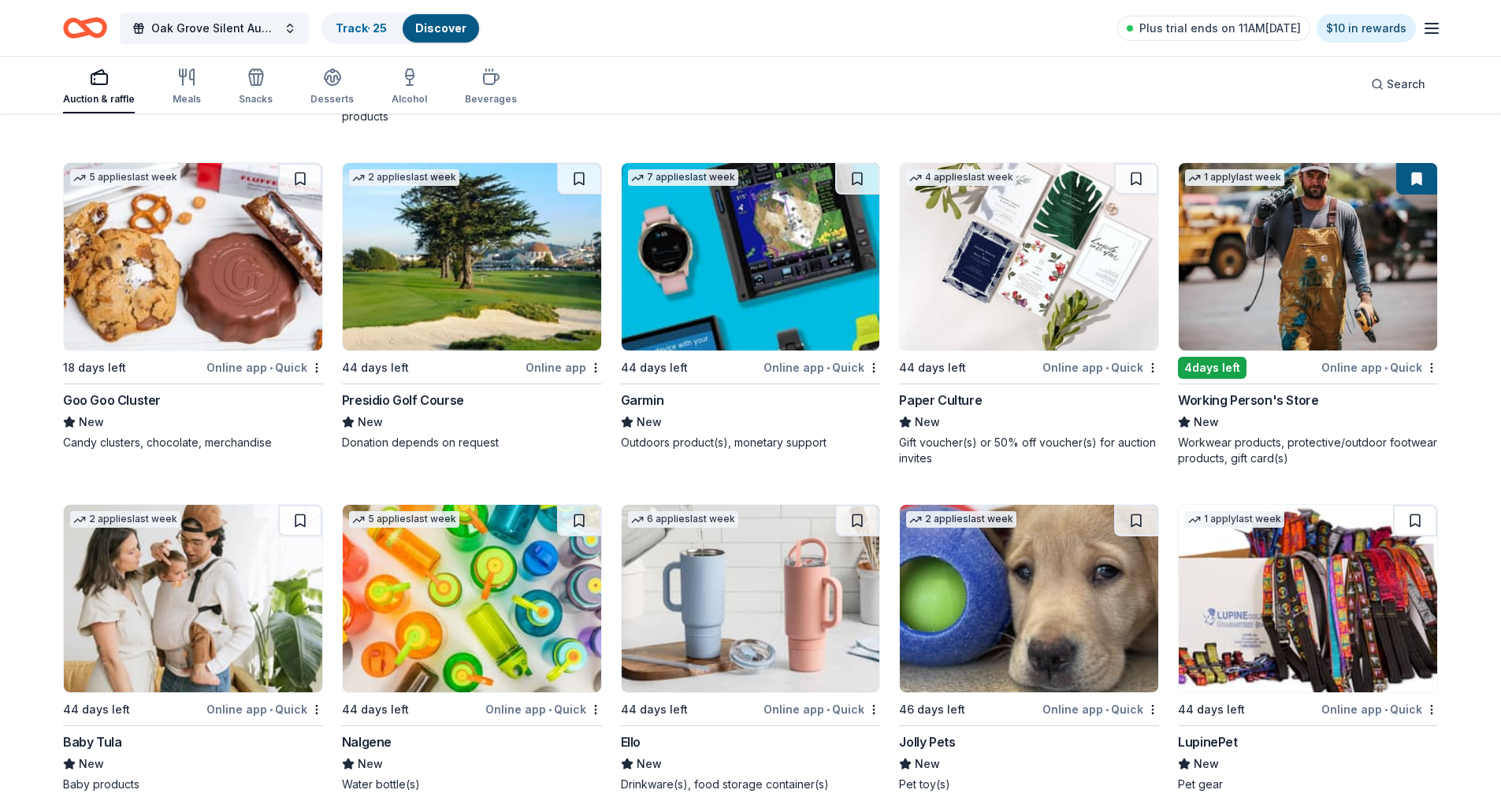
scroll to position [7842, 0]
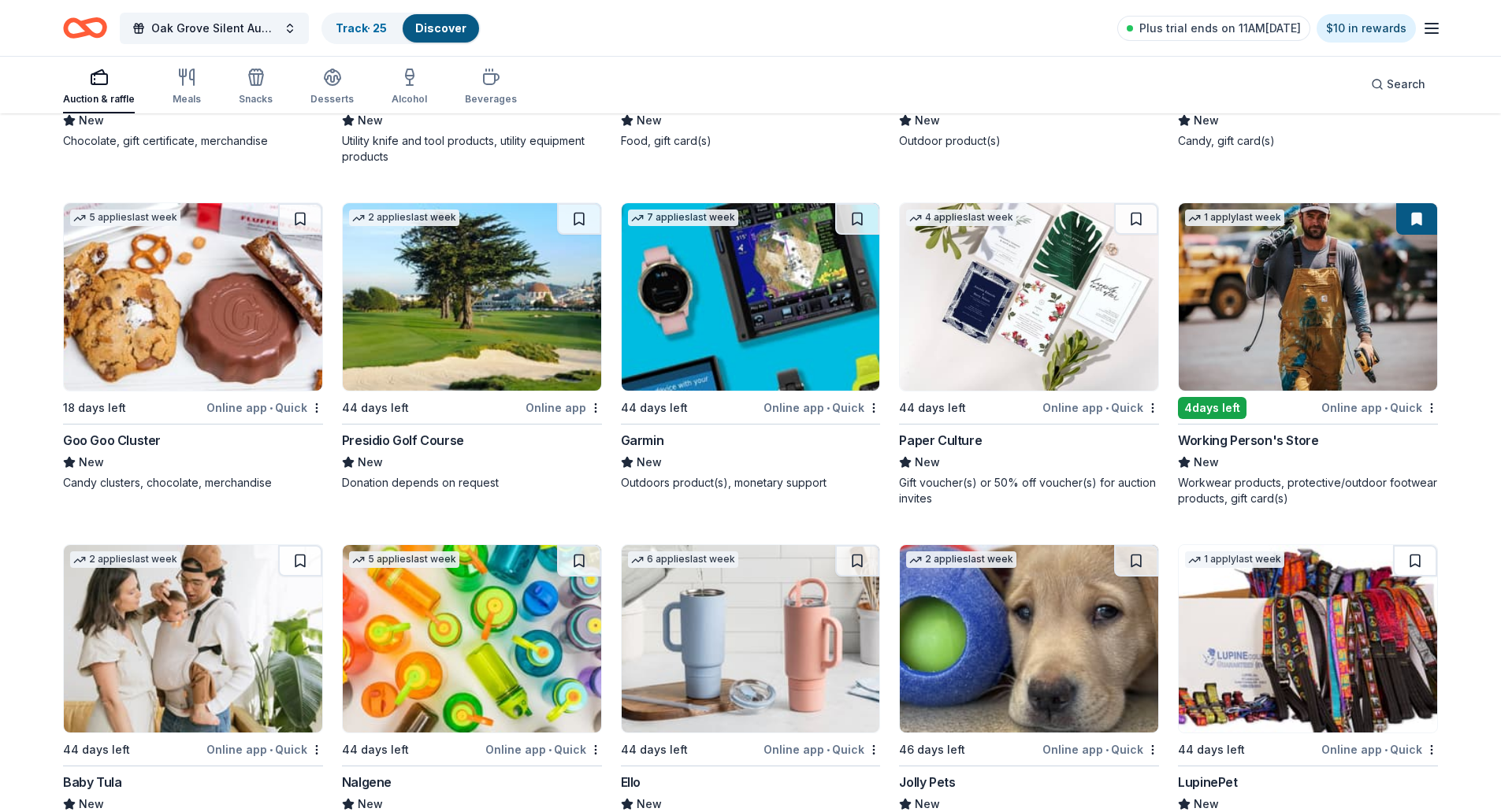
click at [778, 302] on img at bounding box center [750, 296] width 259 height 187
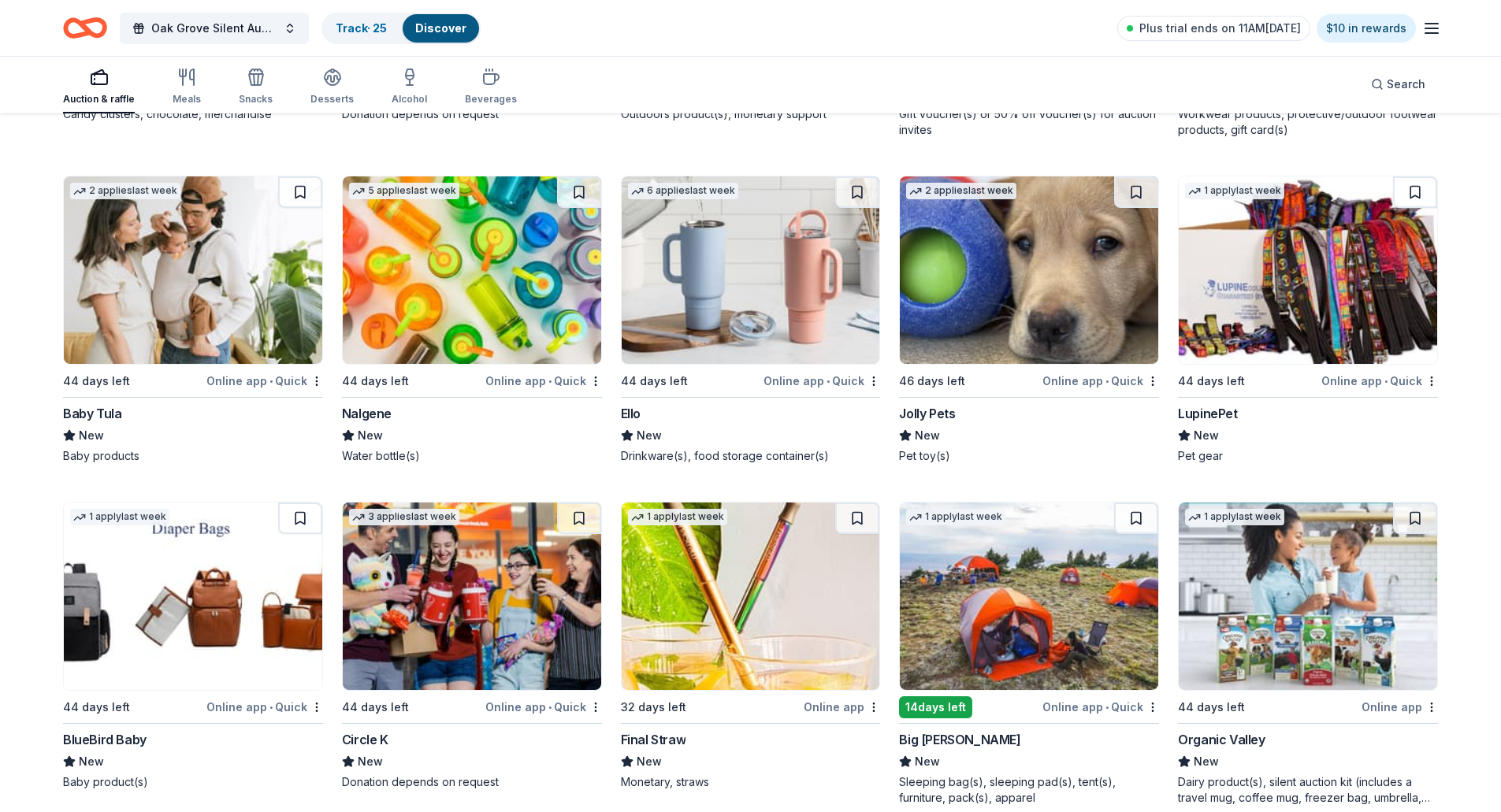
scroll to position [8235, 0]
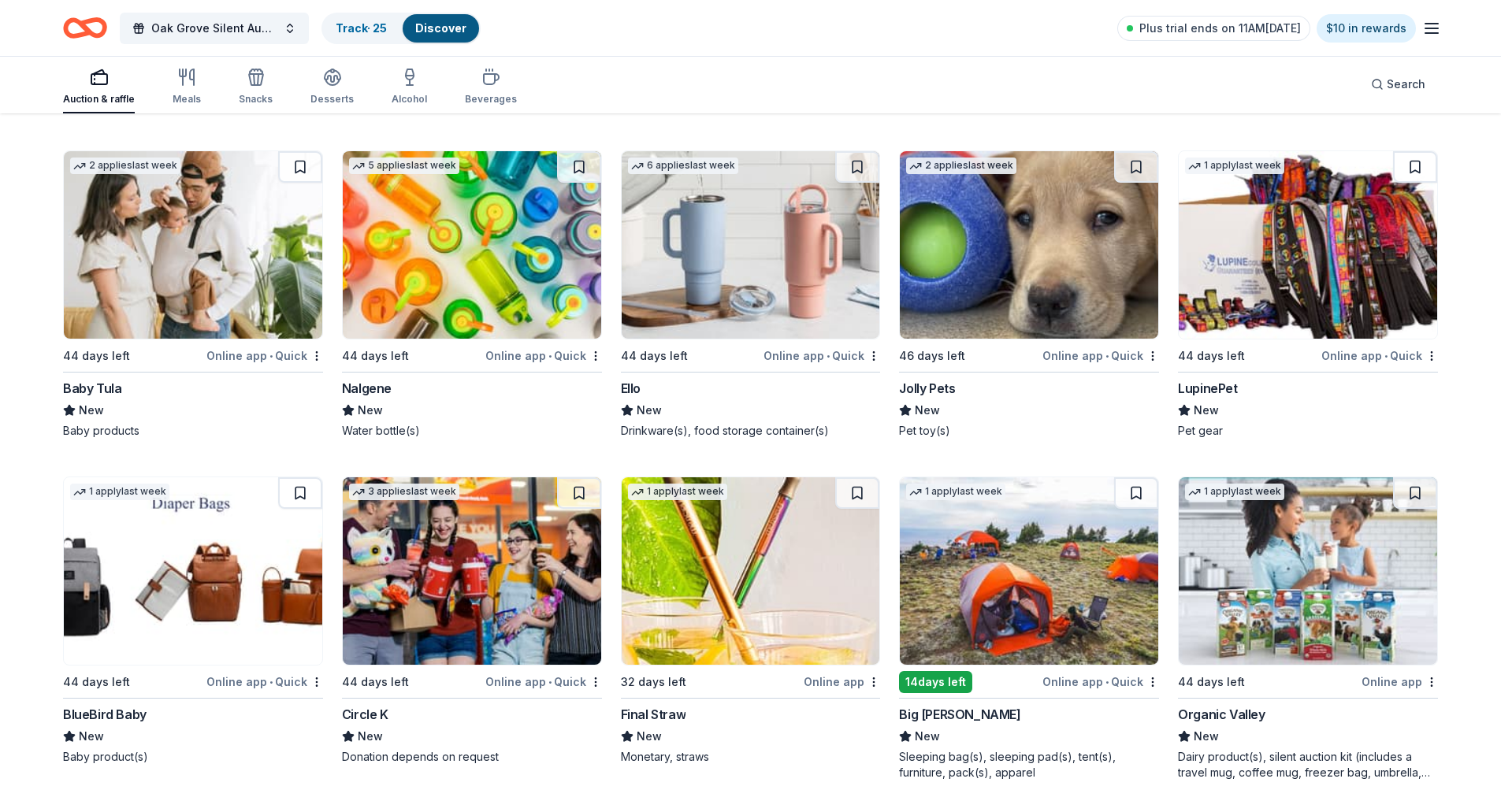
click at [1049, 619] on img at bounding box center [1029, 571] width 259 height 187
click at [1140, 491] on button at bounding box center [1136, 493] width 44 height 32
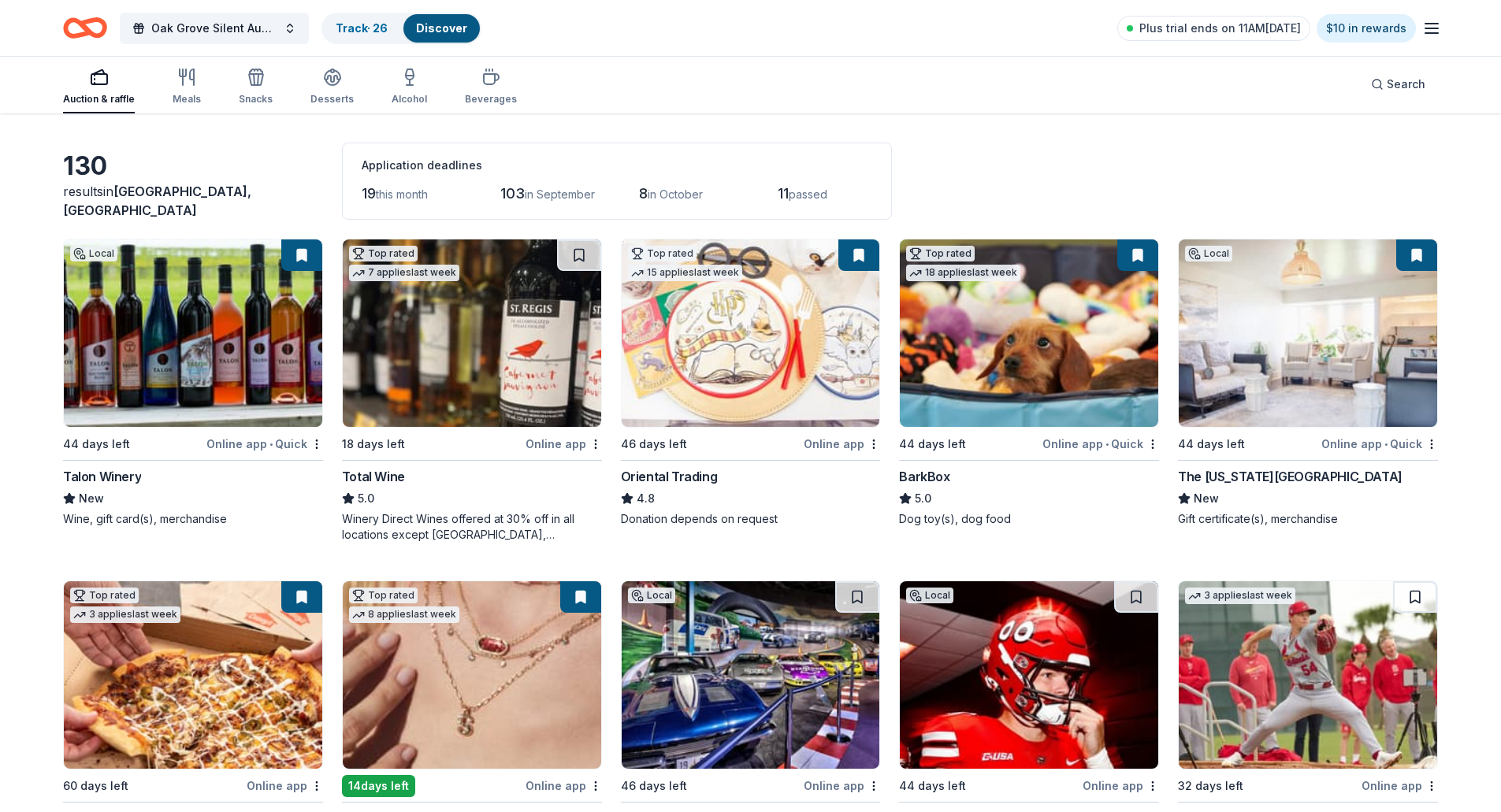
scroll to position [0, 0]
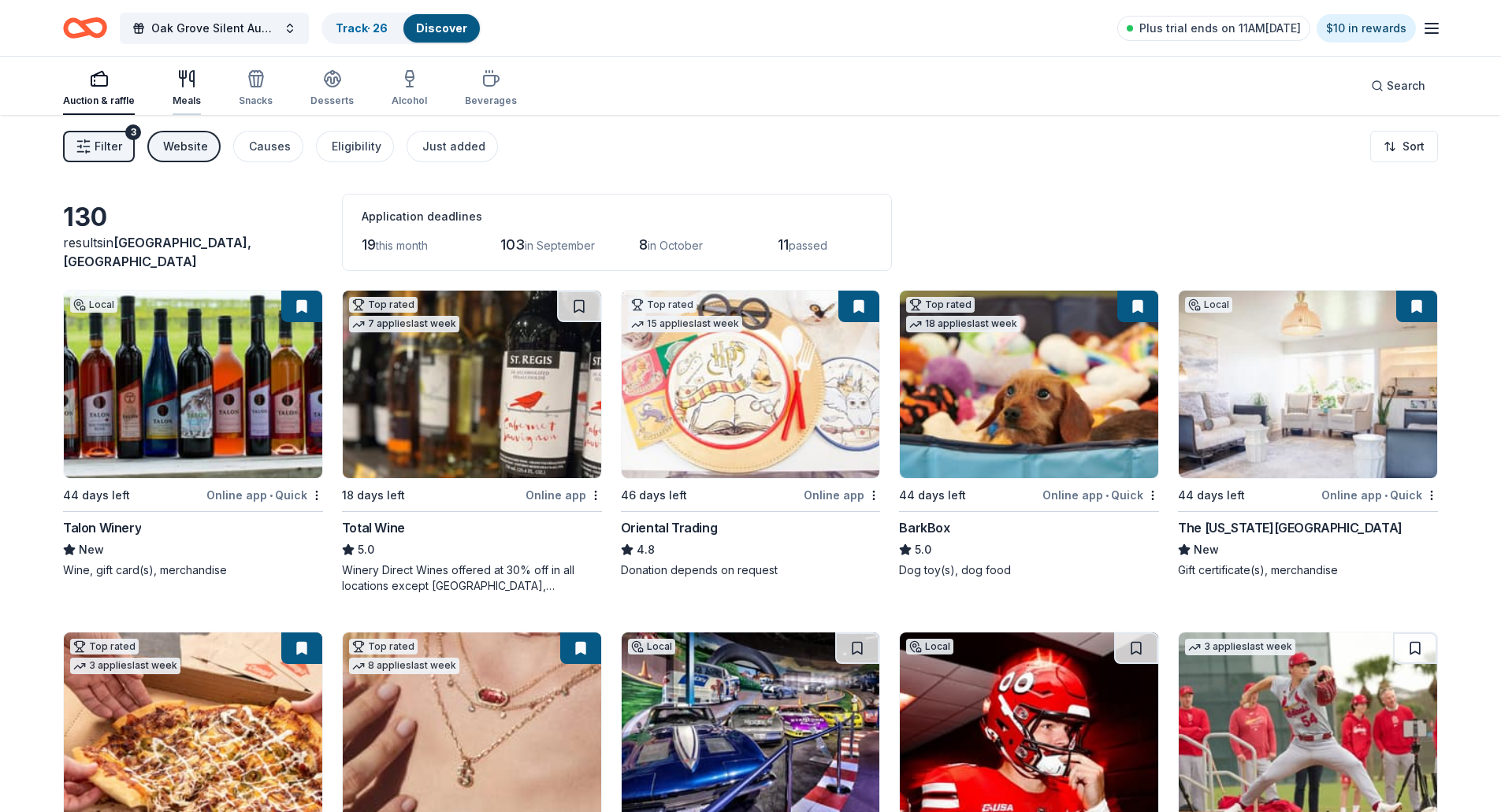
click at [180, 84] on icon "button" at bounding box center [187, 79] width 19 height 19
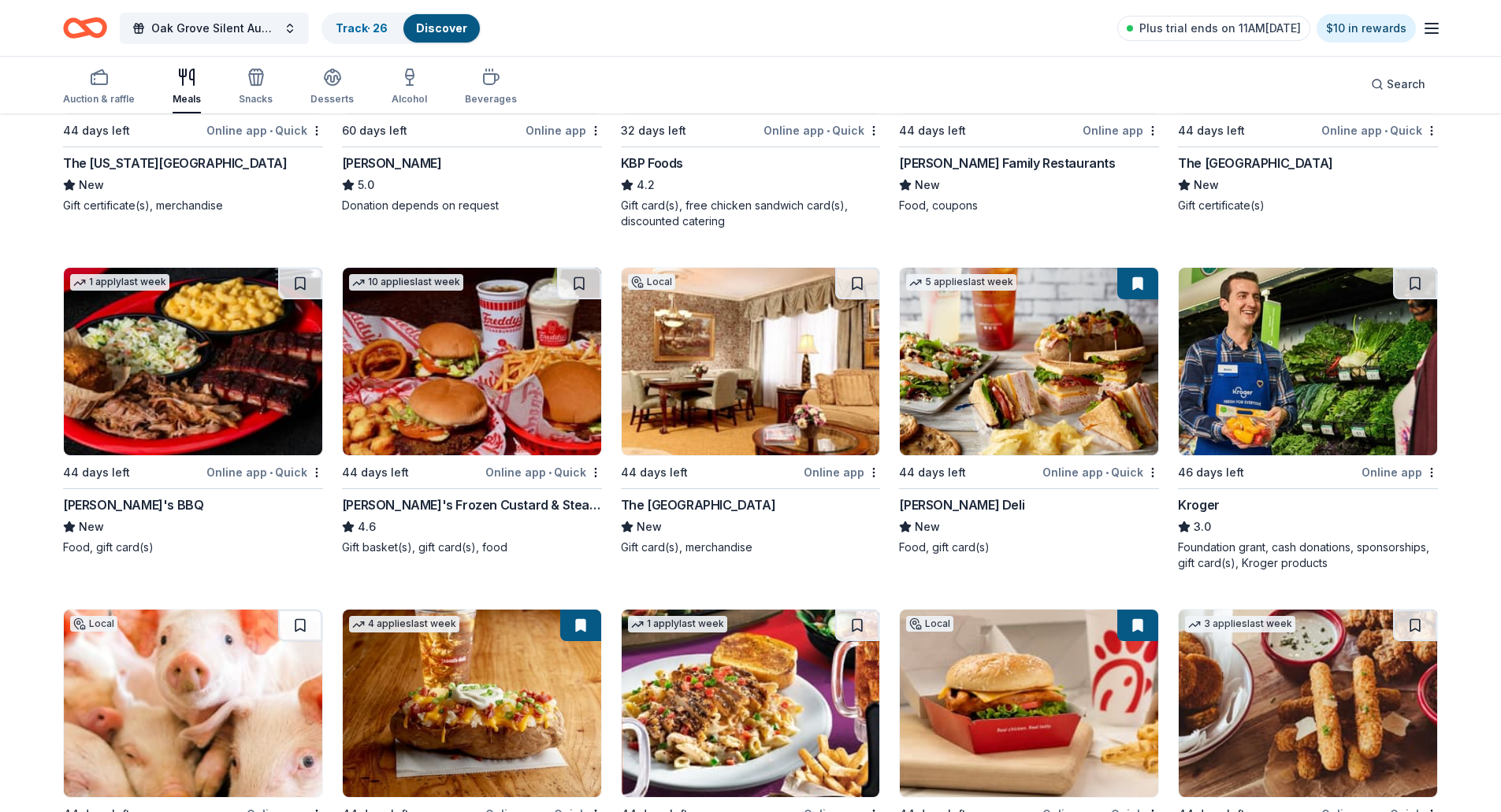
scroll to position [394, 0]
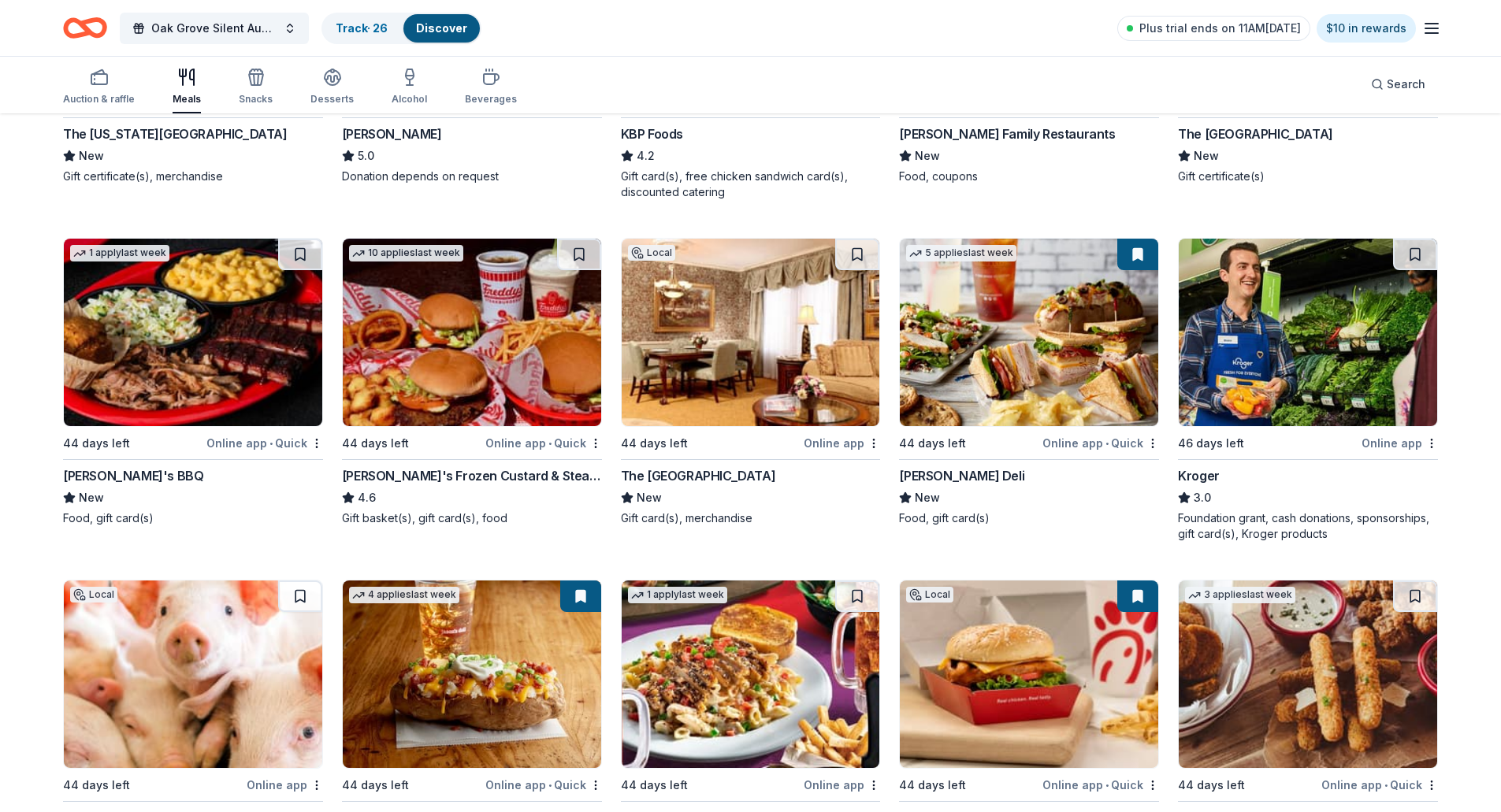
click at [467, 348] on img at bounding box center [471, 332] width 259 height 187
click at [577, 259] on button at bounding box center [580, 255] width 44 height 32
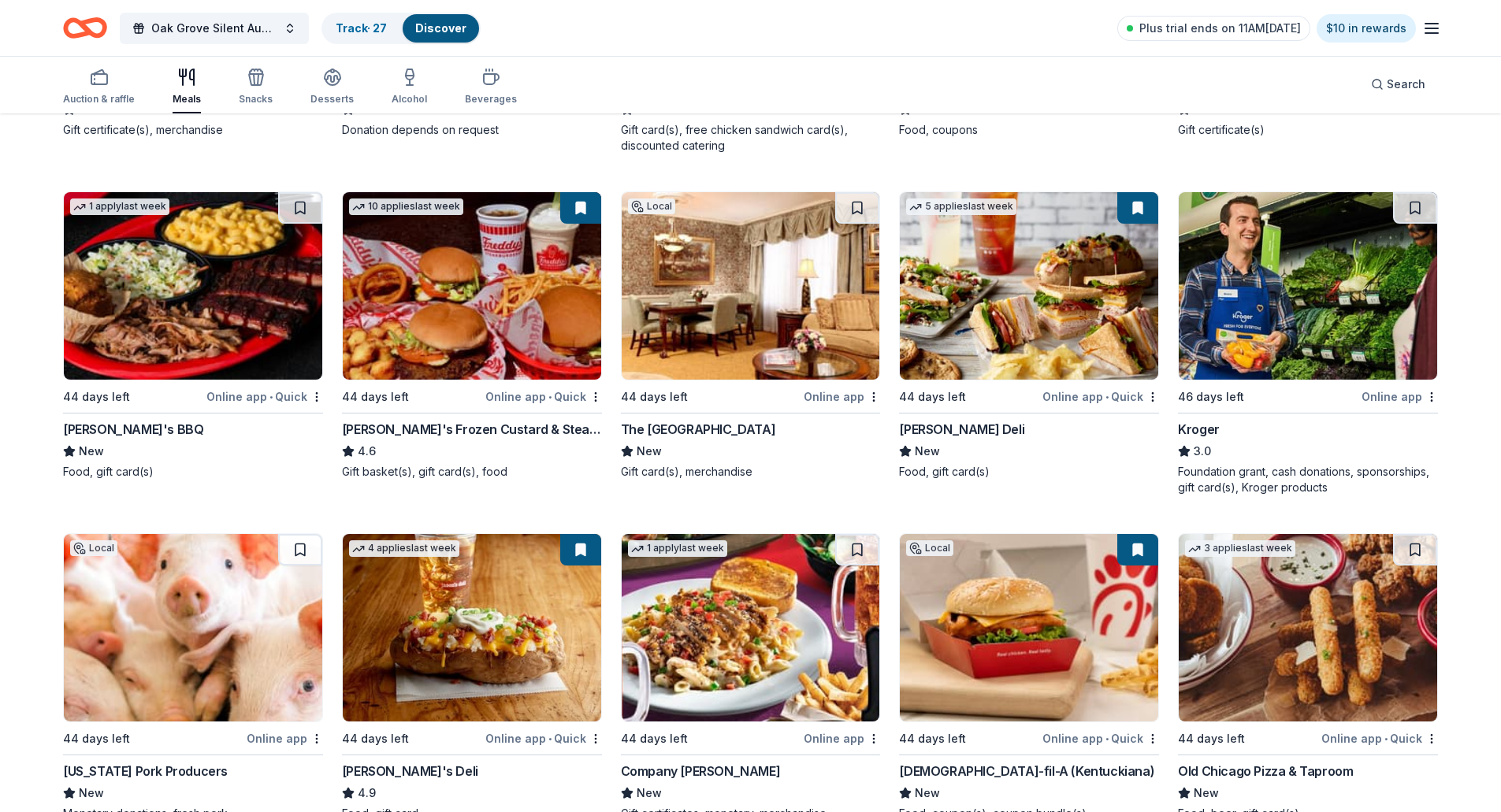
scroll to position [0, 0]
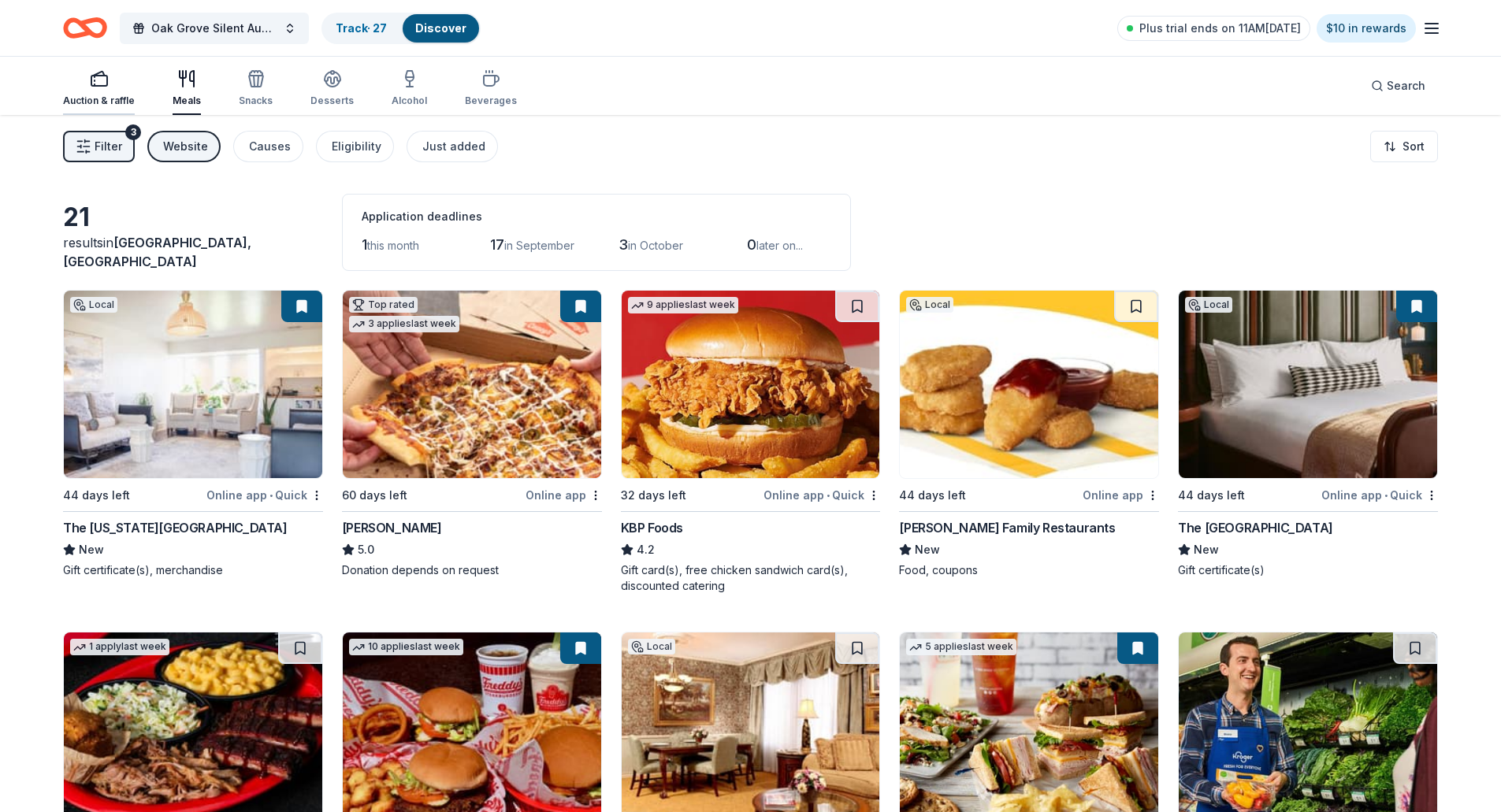
click at [107, 85] on rect "button" at bounding box center [100, 81] width 16 height 10
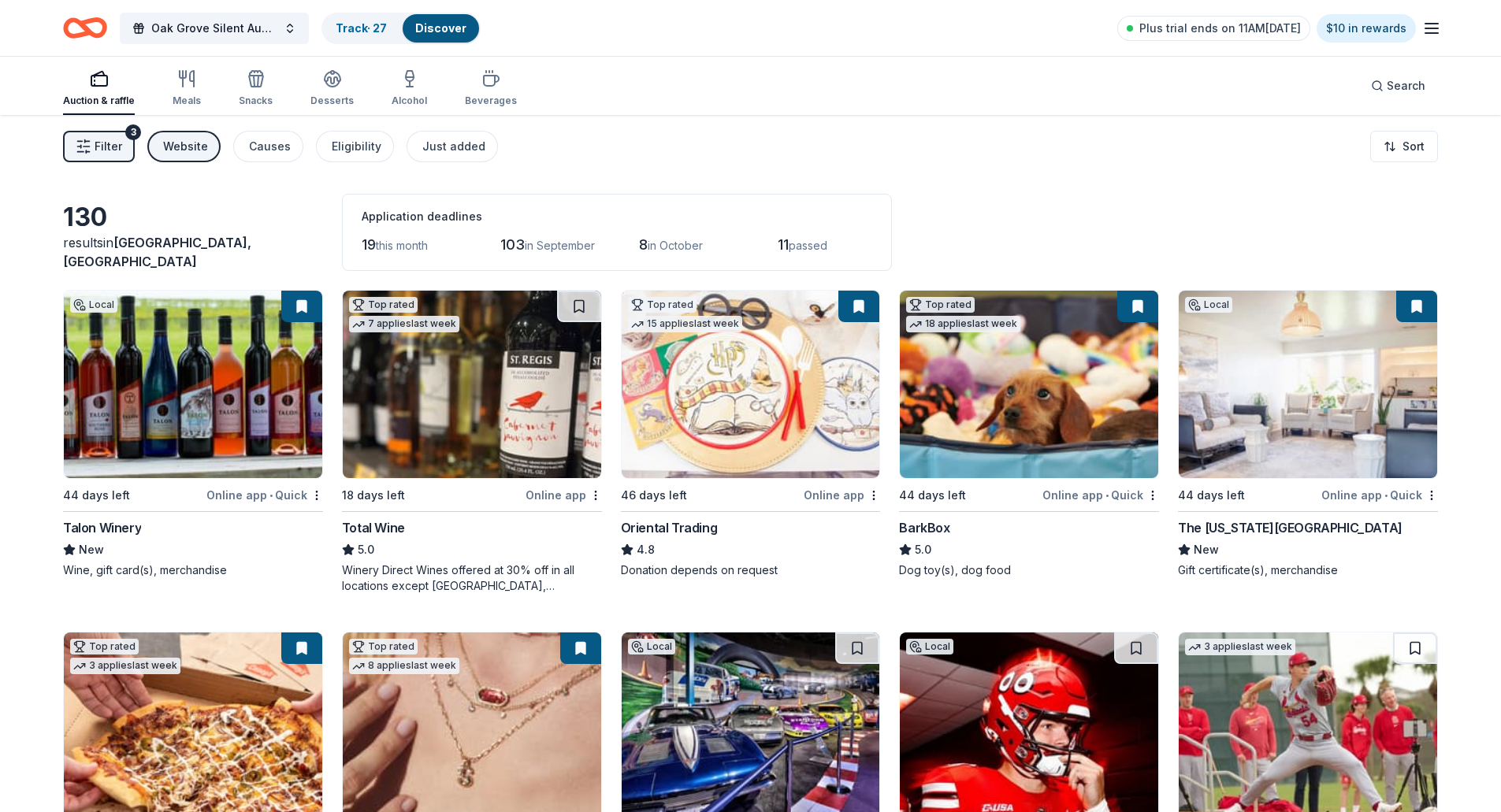
click at [384, 244] on span "this month" at bounding box center [402, 245] width 52 height 13
click at [385, 222] on div "Application deadlines" at bounding box center [617, 217] width 511 height 19
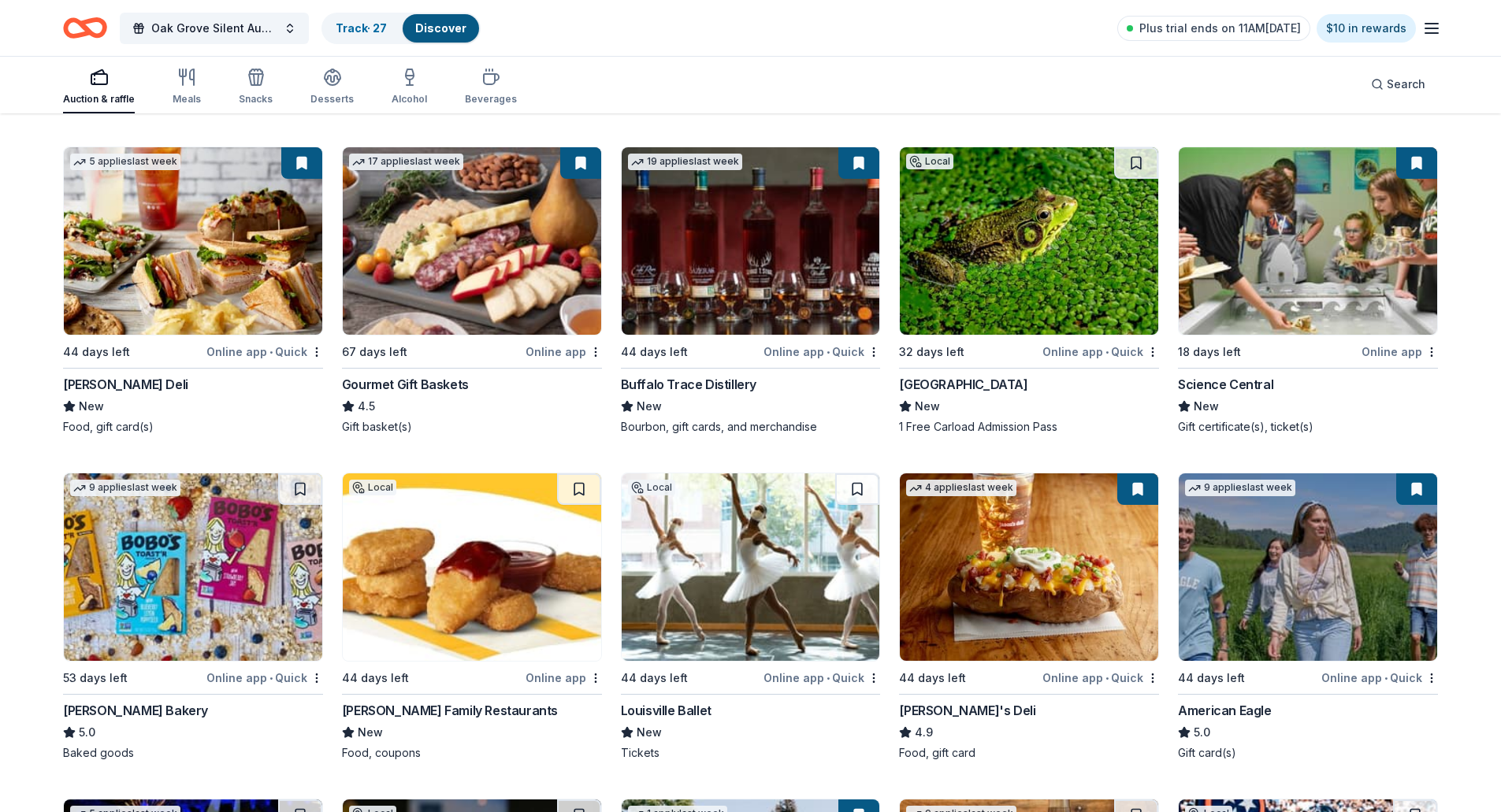
scroll to position [1812, 0]
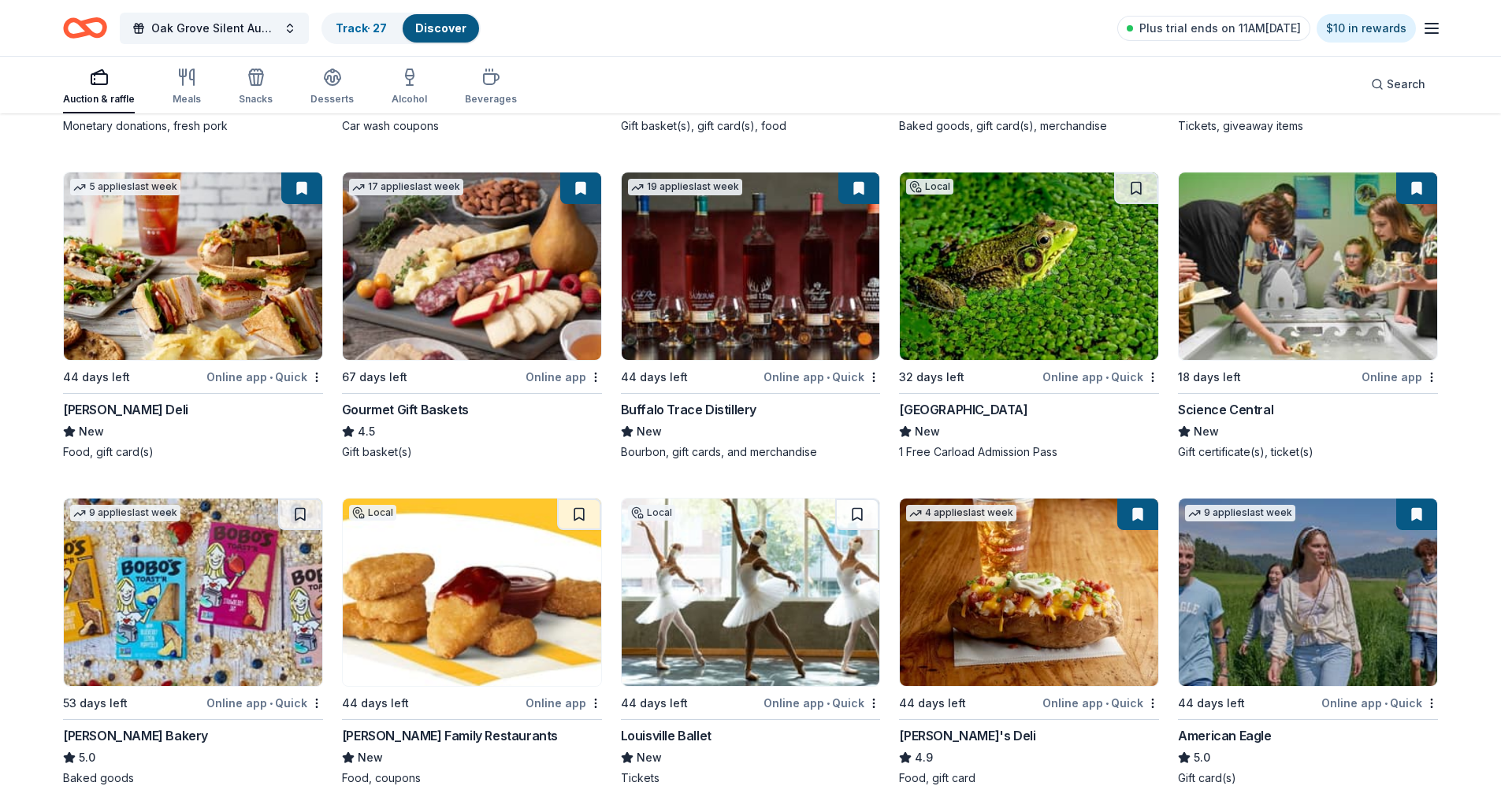
click at [1427, 191] on button at bounding box center [1417, 188] width 41 height 32
click at [1408, 182] on button at bounding box center [1417, 188] width 41 height 32
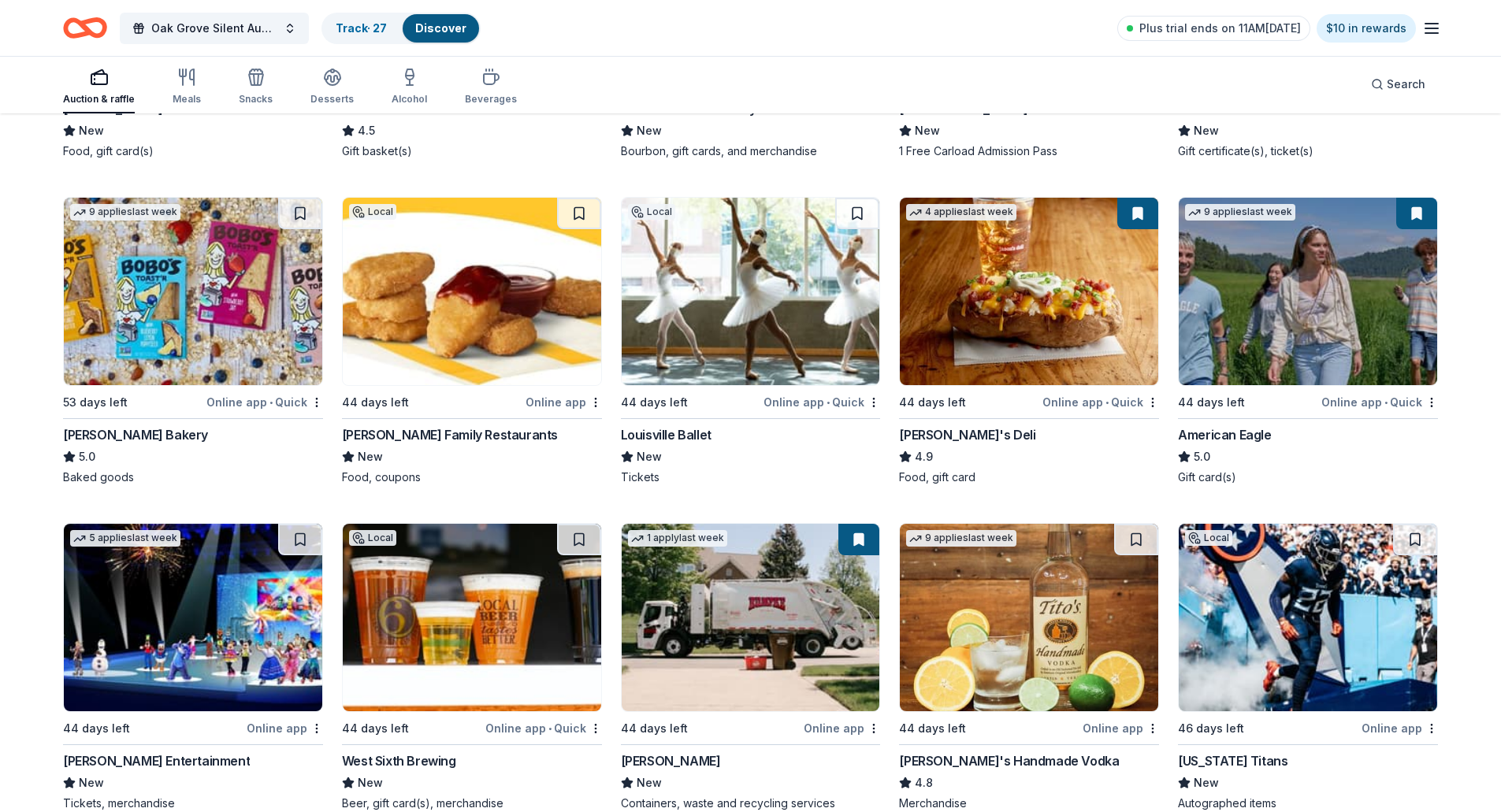
scroll to position [2128, 0]
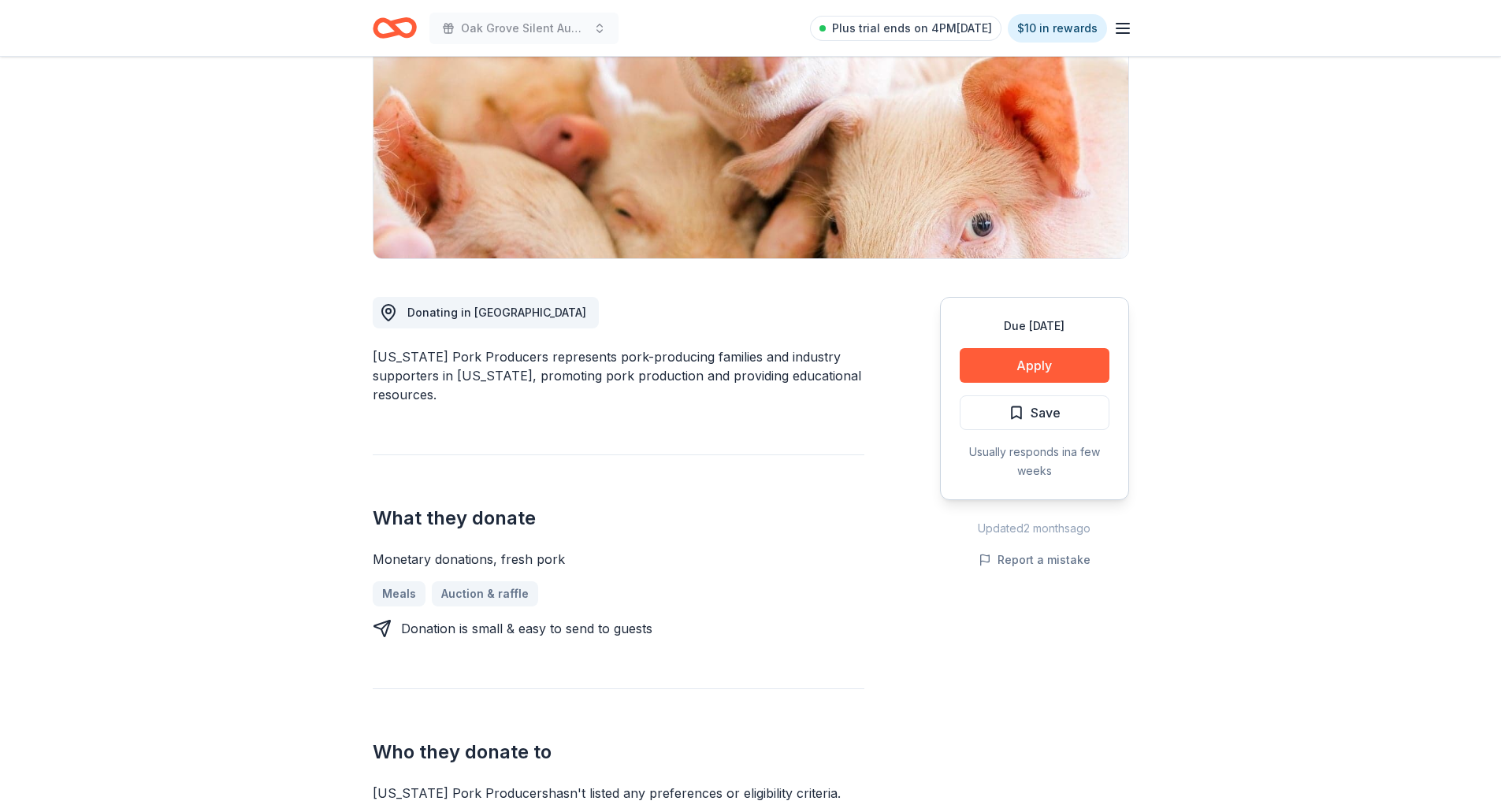
scroll to position [236, 0]
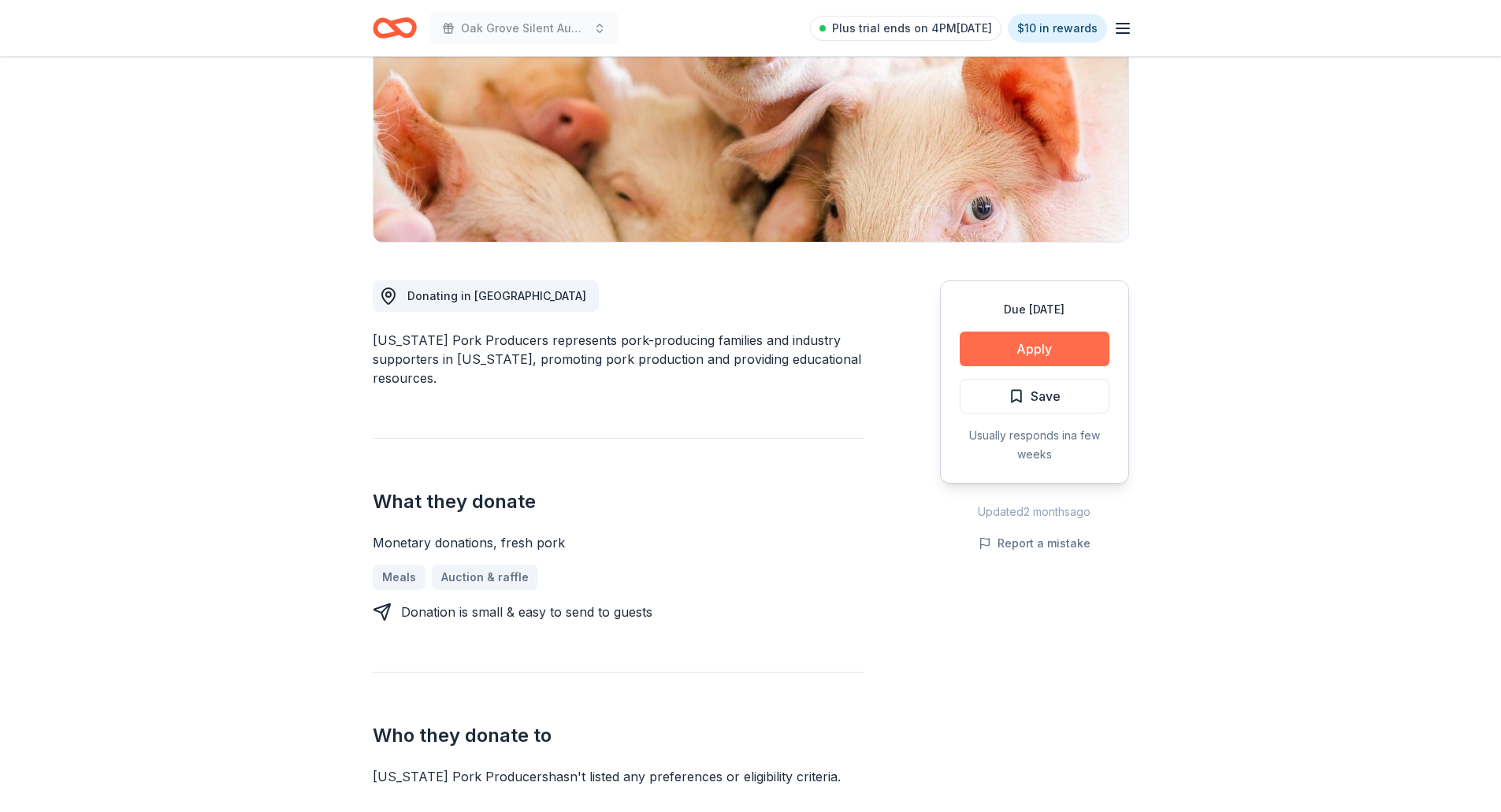
click at [1053, 348] on button "Apply" at bounding box center [1034, 349] width 149 height 35
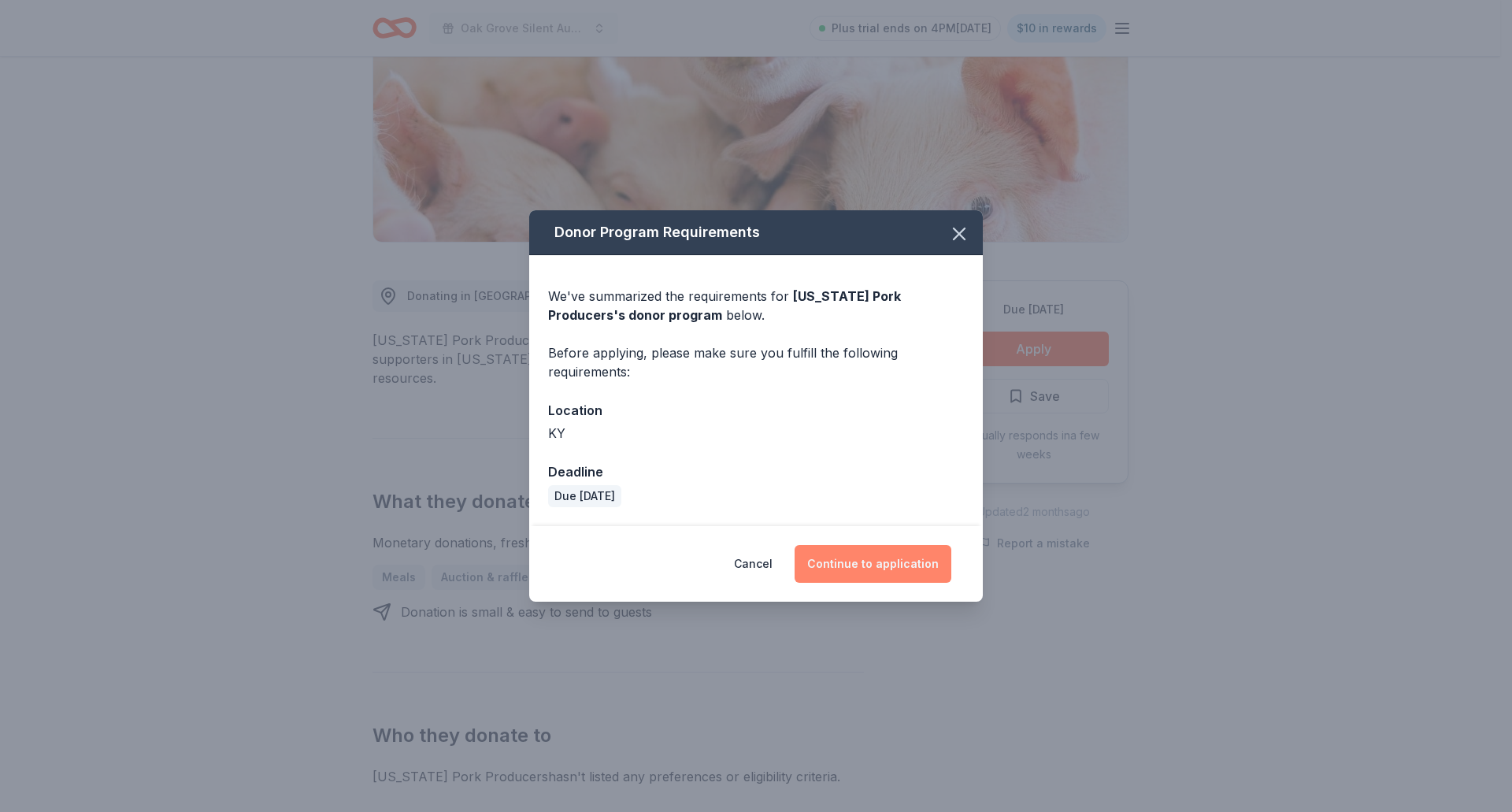
click at [865, 566] on button "Continue to application" at bounding box center [873, 565] width 156 height 38
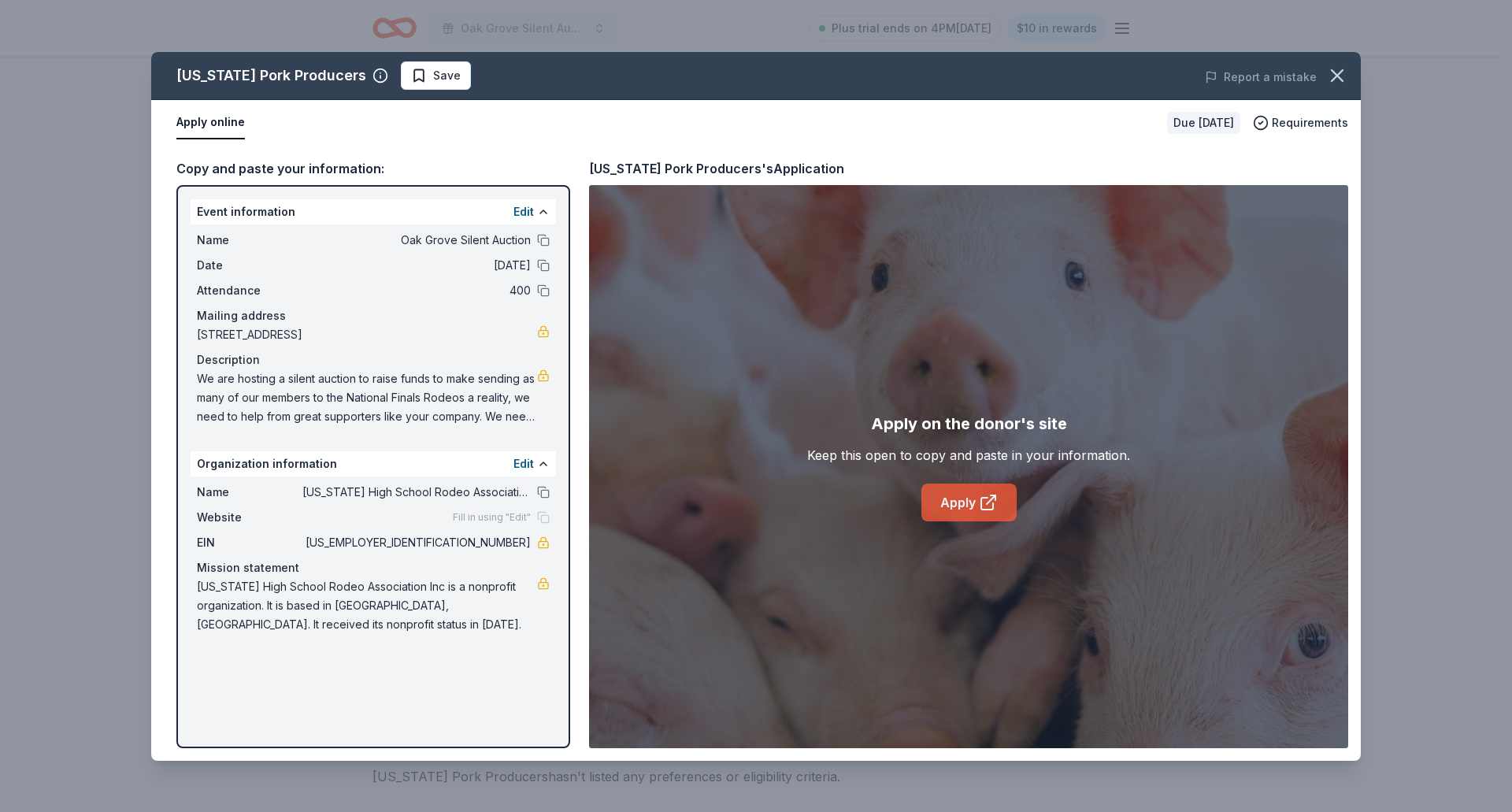
click at [950, 508] on link "Apply" at bounding box center [969, 503] width 96 height 38
click at [1338, 77] on icon "button" at bounding box center [1337, 76] width 11 height 11
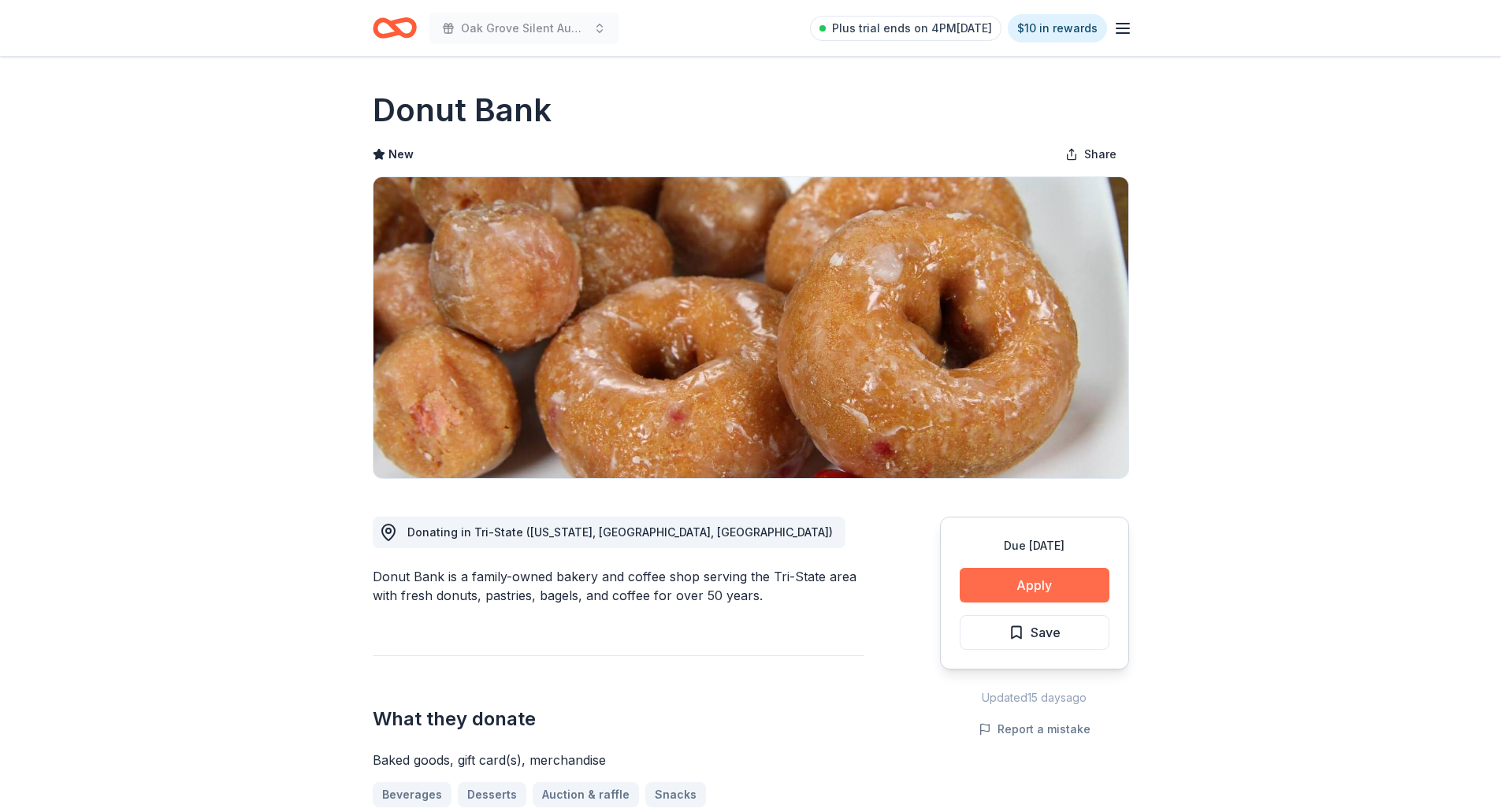
click at [1067, 576] on button "Apply" at bounding box center [1034, 585] width 149 height 35
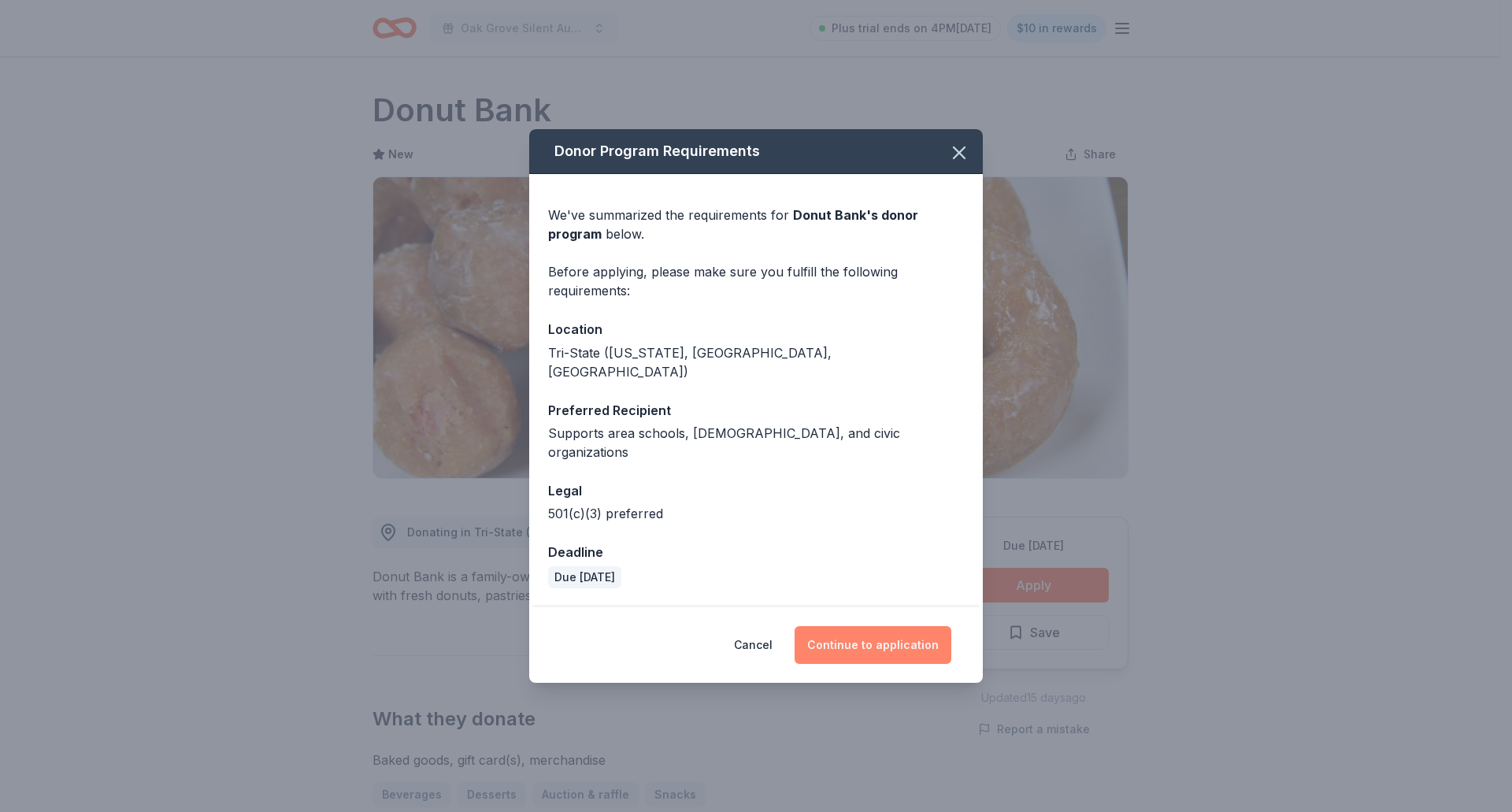
click at [821, 626] on button "Continue to application" at bounding box center [873, 645] width 156 height 38
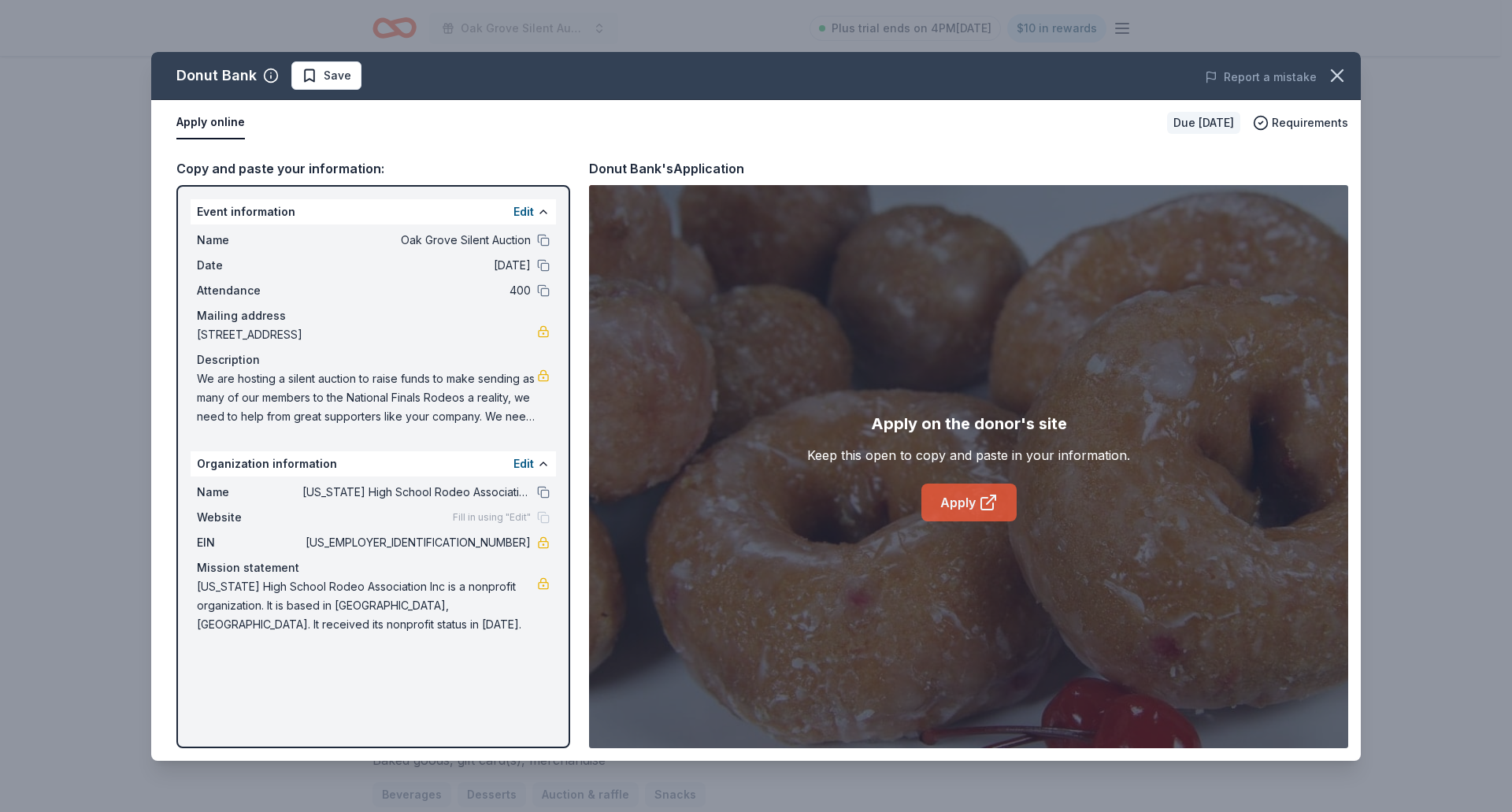
click at [947, 511] on link "Apply" at bounding box center [969, 503] width 96 height 38
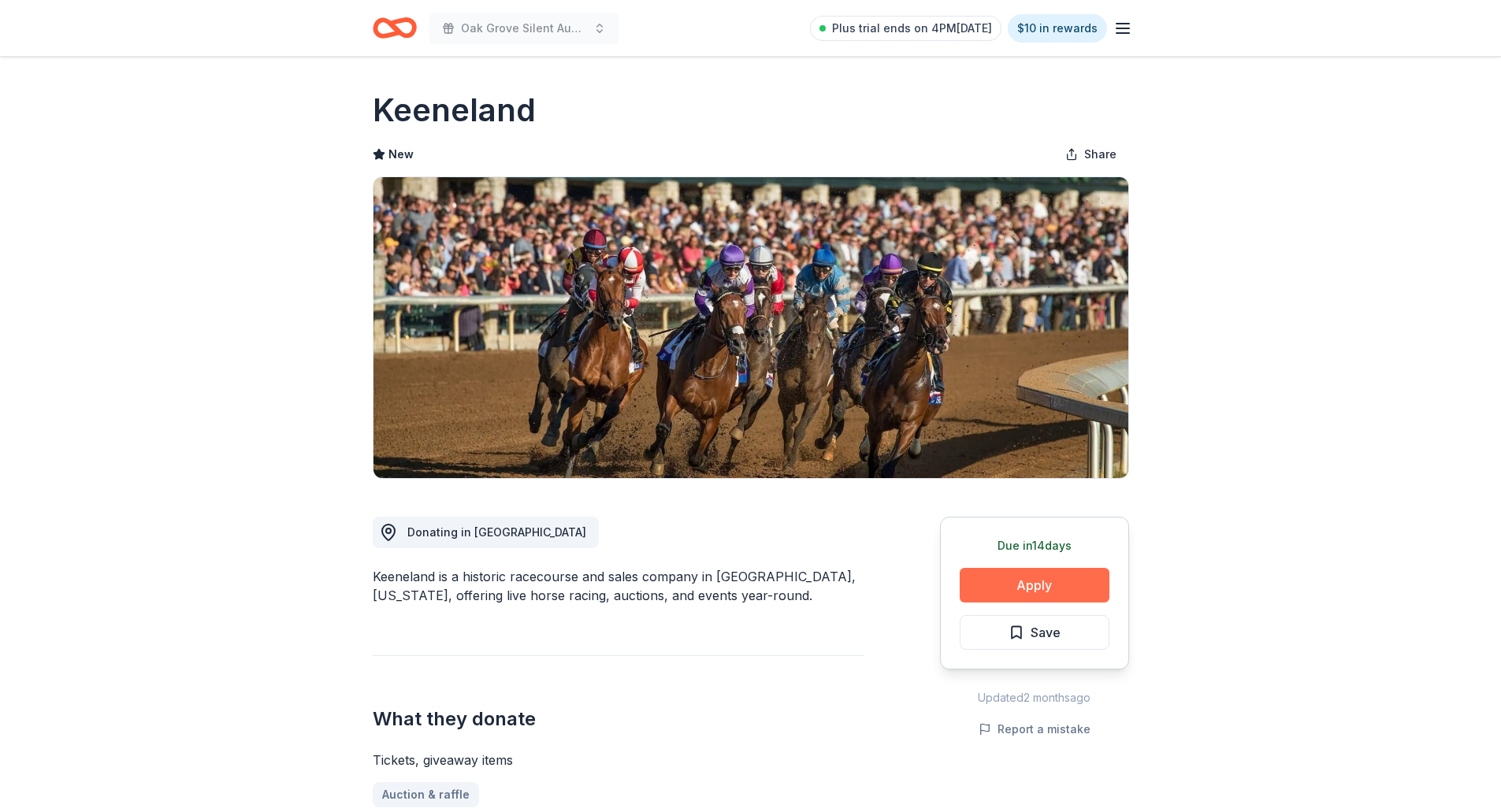
click at [1063, 587] on button "Apply" at bounding box center [1034, 585] width 149 height 35
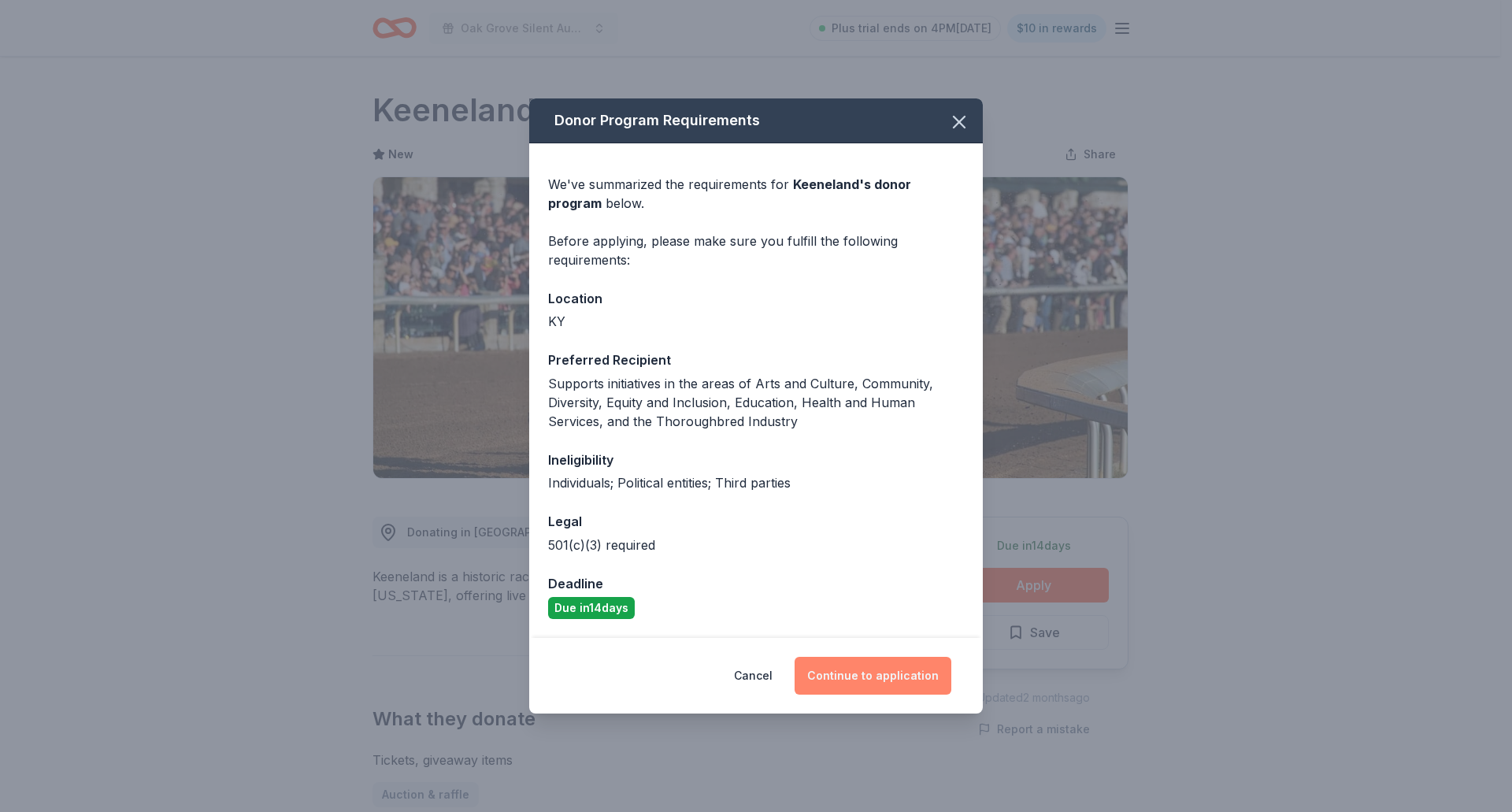
click at [846, 683] on button "Continue to application" at bounding box center [873, 676] width 156 height 38
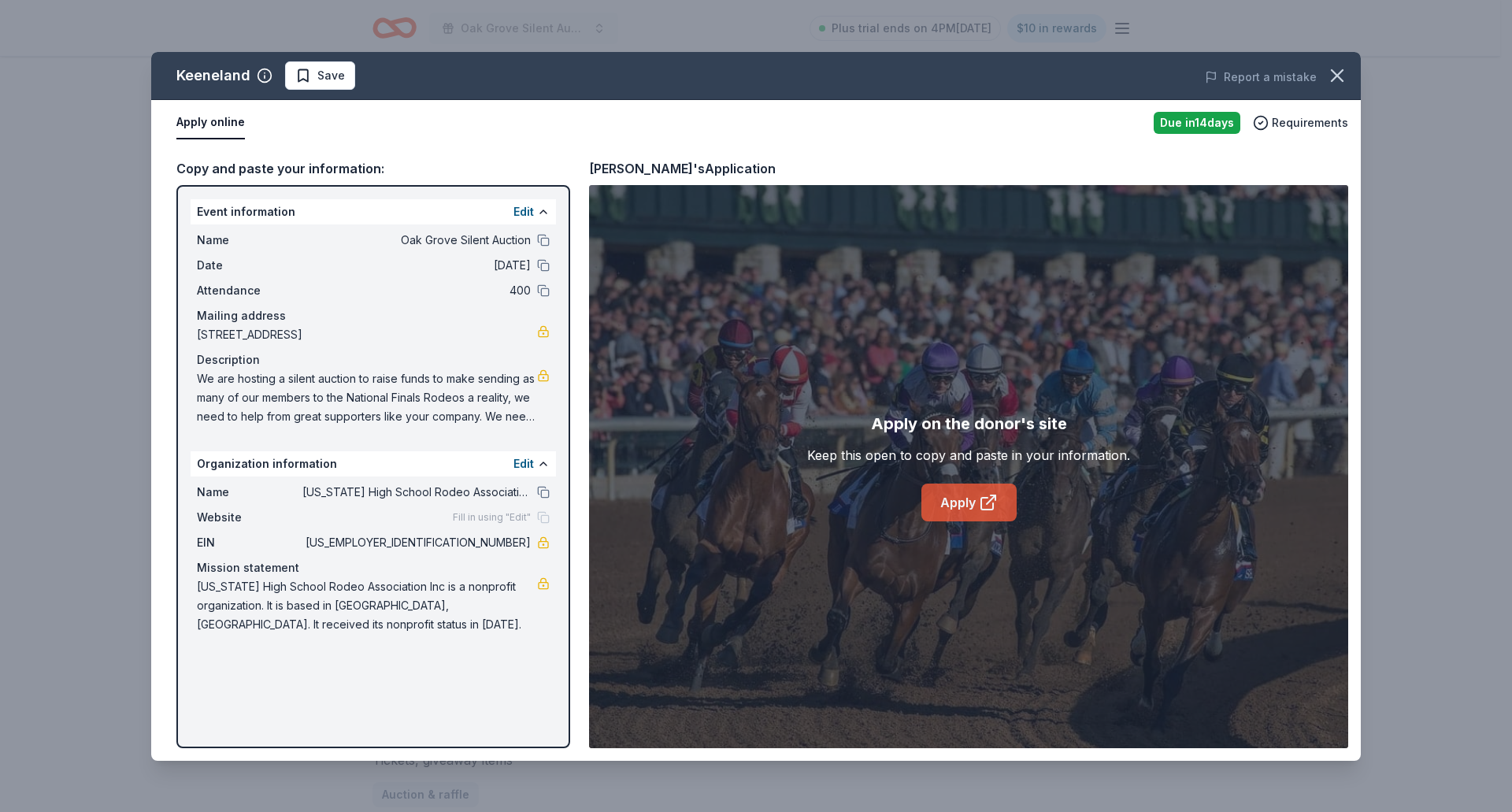
click at [947, 496] on link "Apply" at bounding box center [969, 503] width 96 height 38
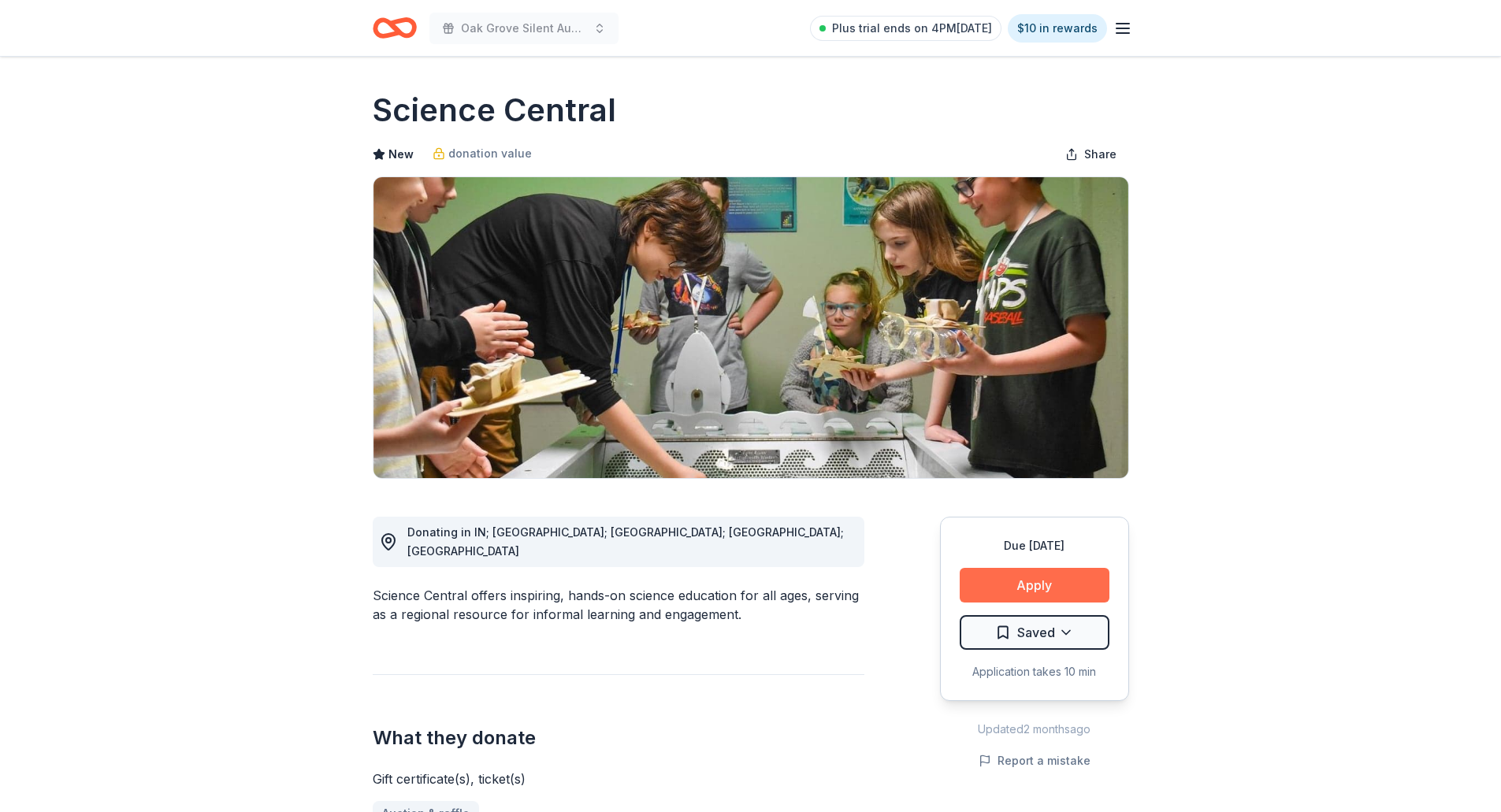
click at [1044, 590] on button "Apply" at bounding box center [1034, 585] width 149 height 35
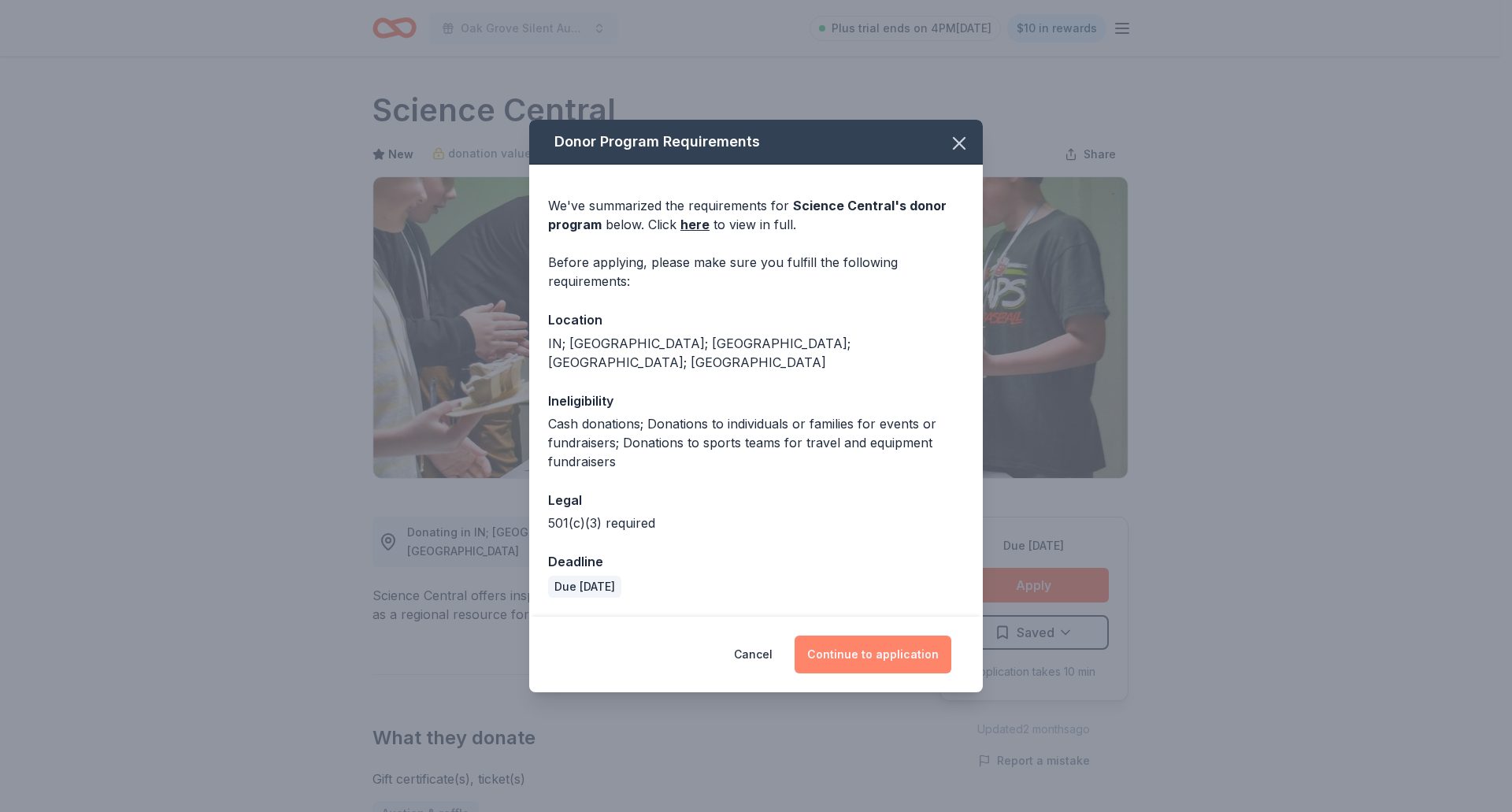
click at [831, 651] on button "Continue to application" at bounding box center [873, 655] width 156 height 38
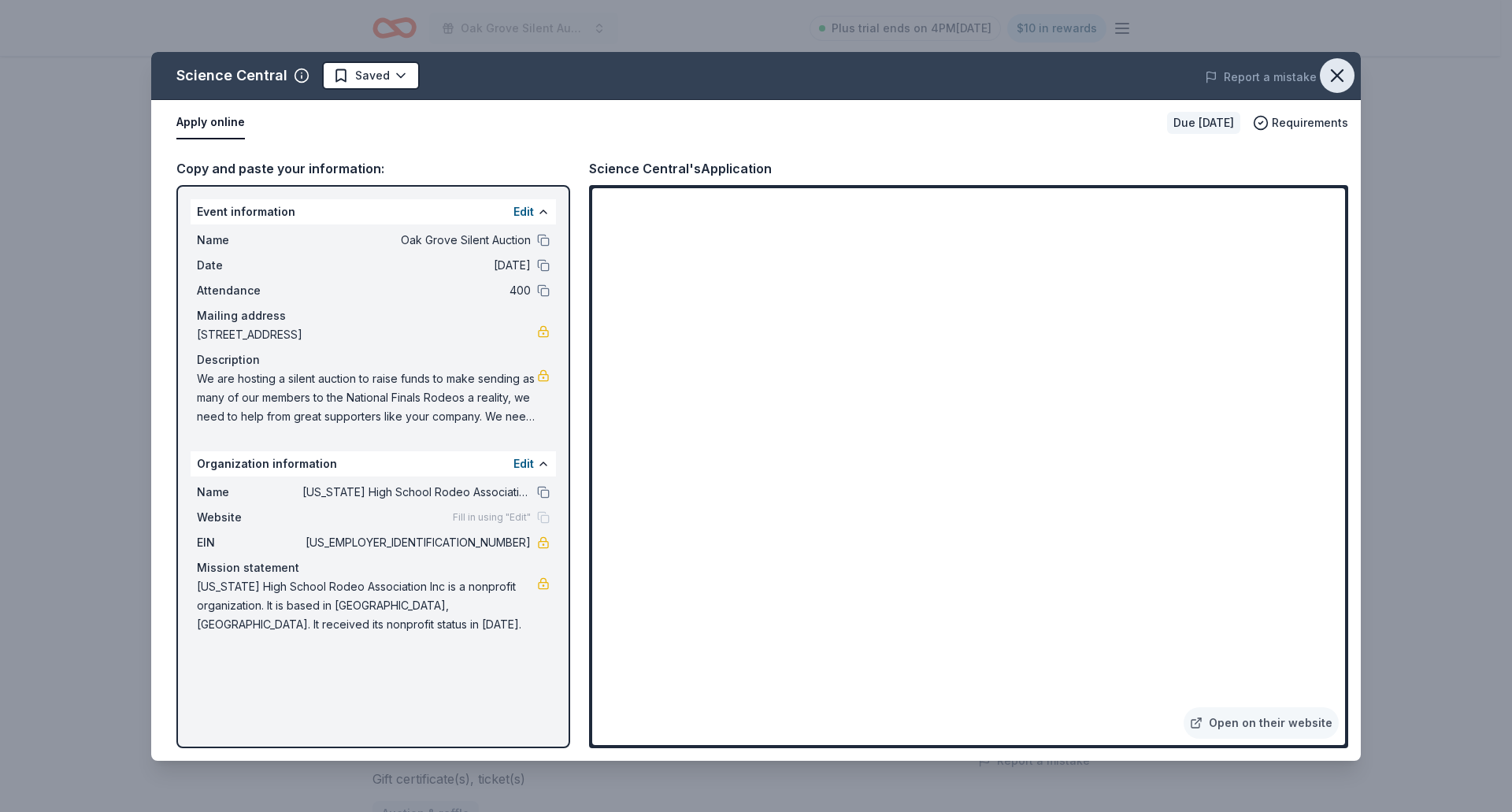
click at [1342, 74] on icon "button" at bounding box center [1337, 76] width 22 height 22
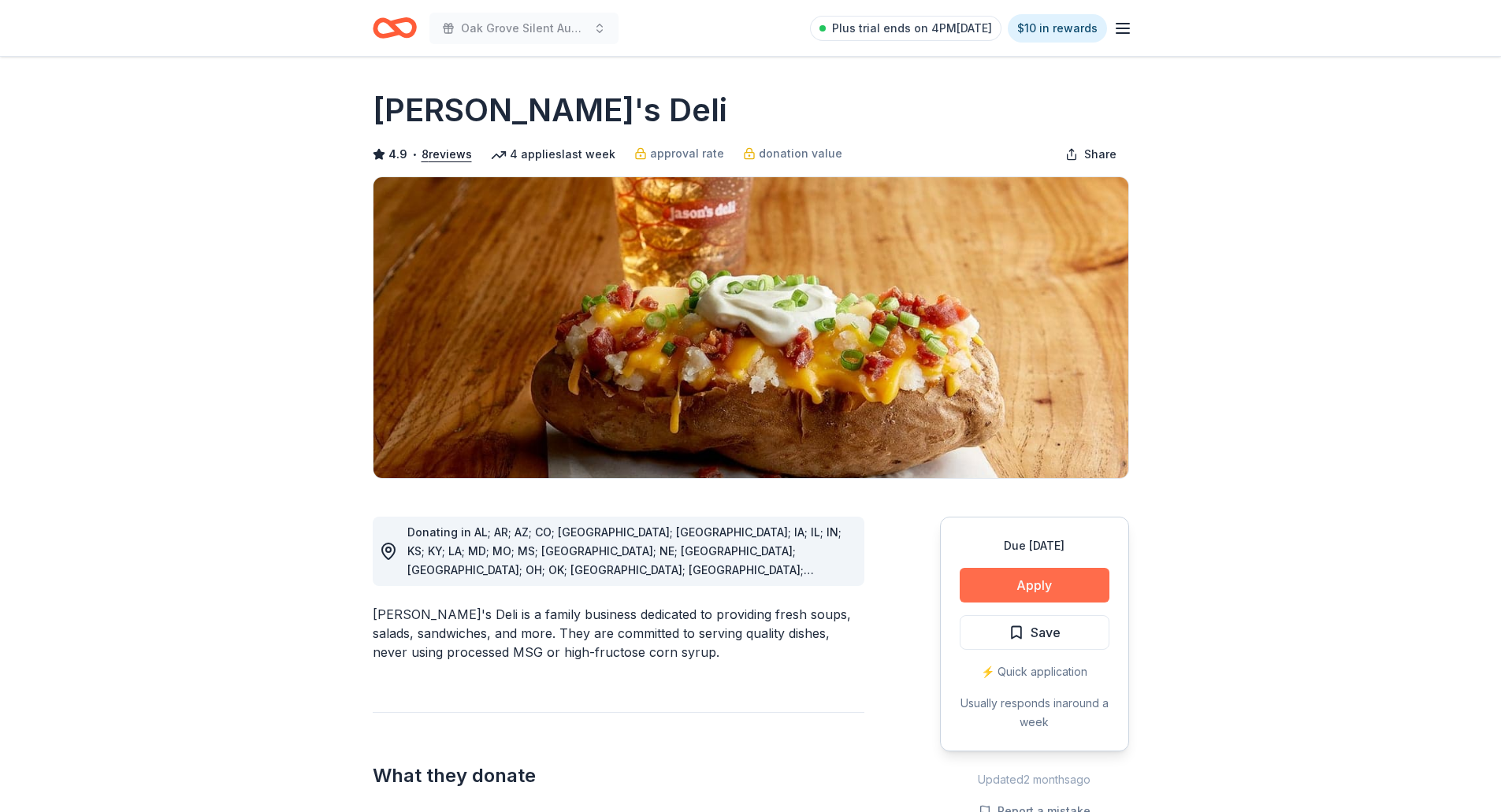
click at [999, 586] on button "Apply" at bounding box center [1034, 585] width 149 height 35
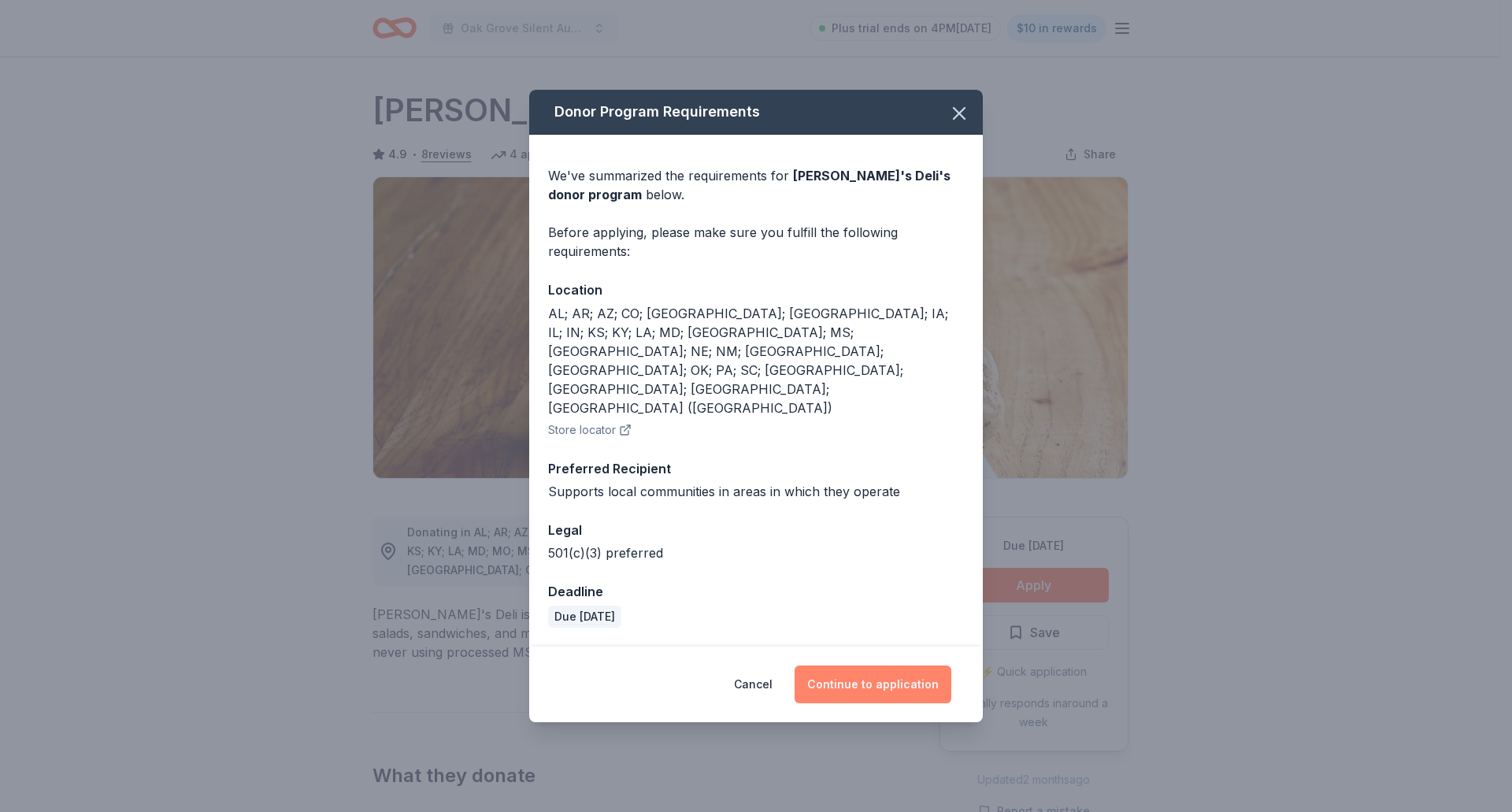
click at [894, 666] on button "Continue to application" at bounding box center [873, 685] width 156 height 38
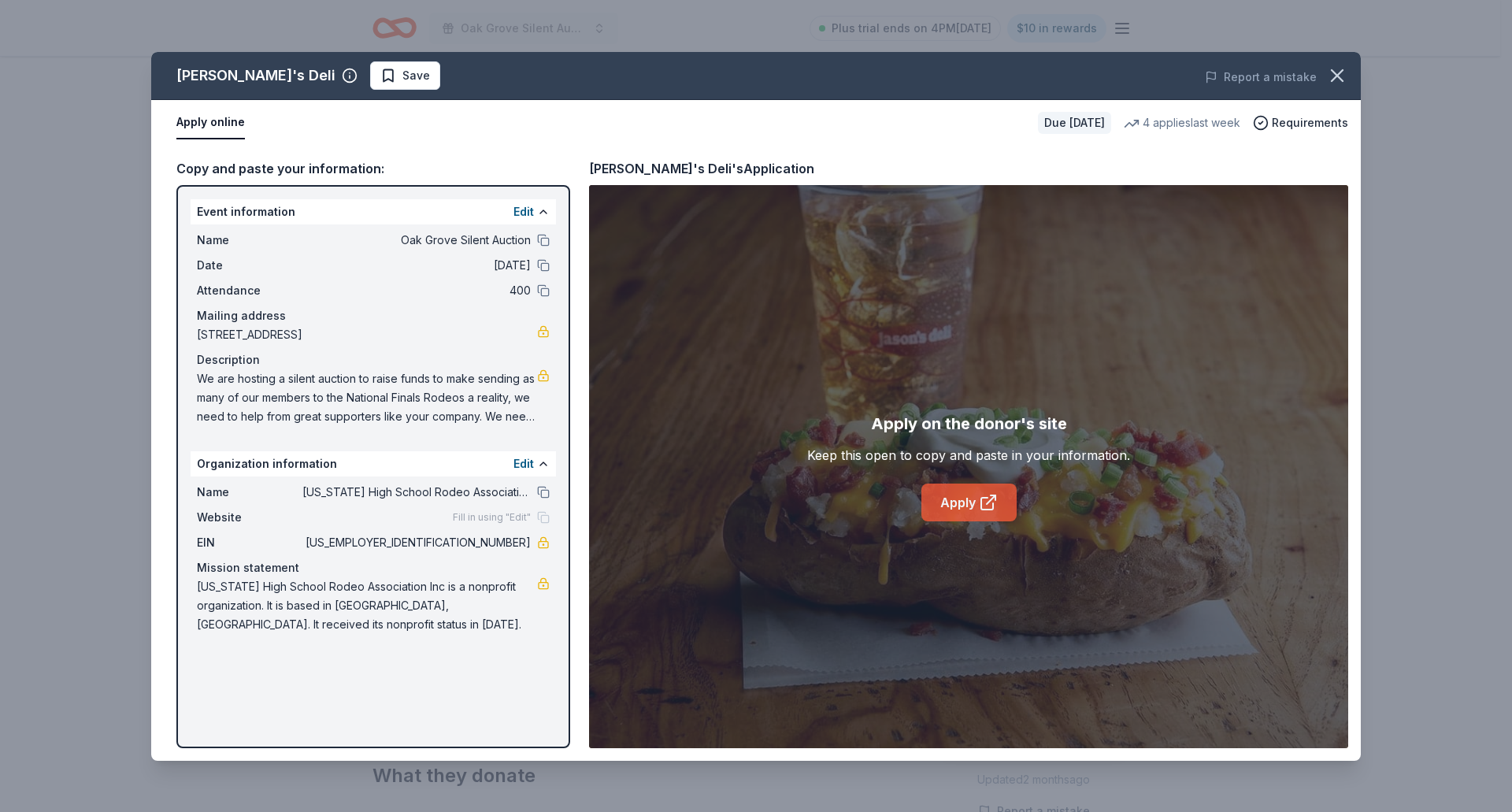
click at [978, 499] on link "Apply" at bounding box center [969, 503] width 96 height 38
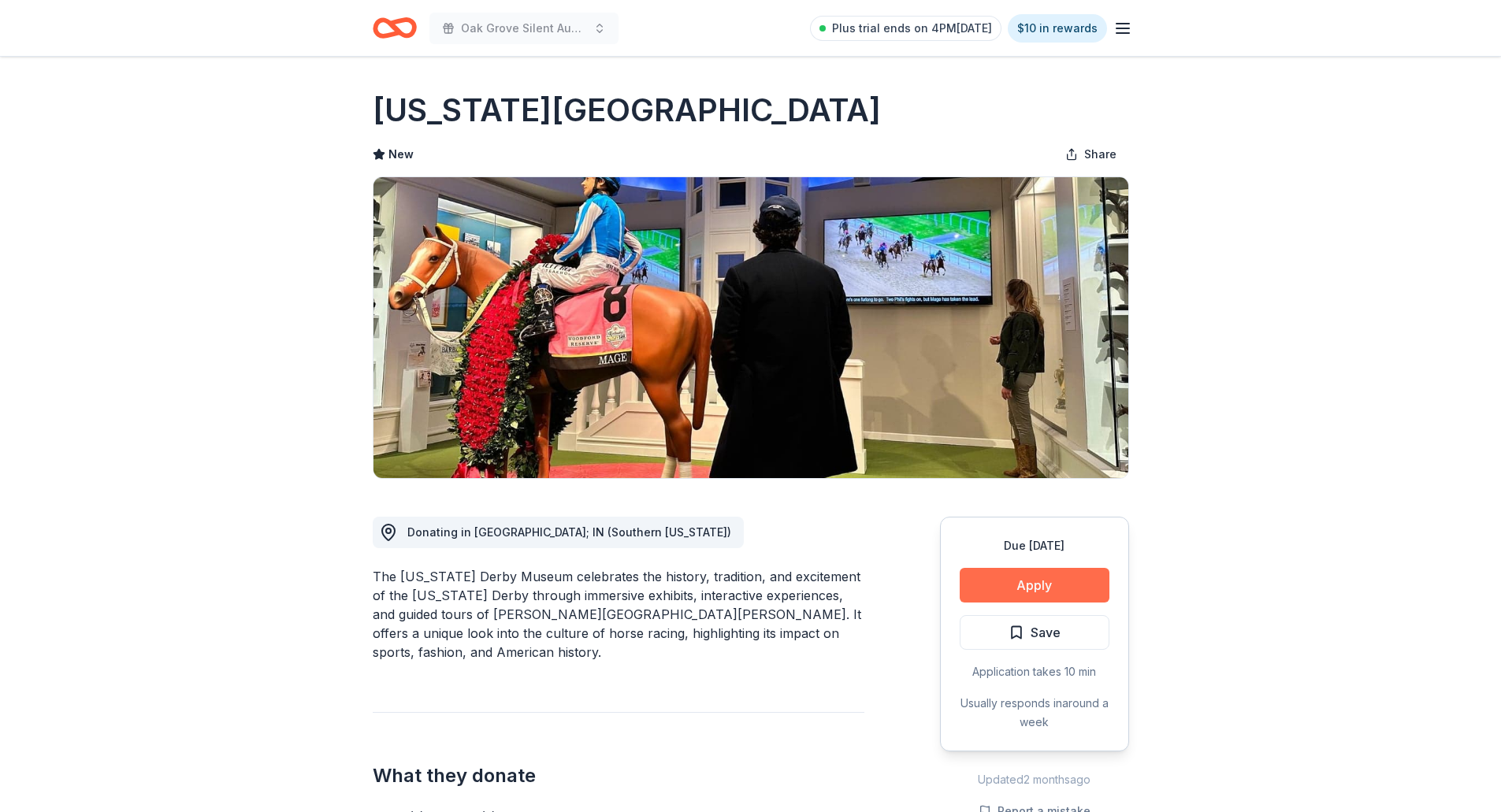
click at [991, 586] on button "Apply" at bounding box center [1034, 585] width 149 height 35
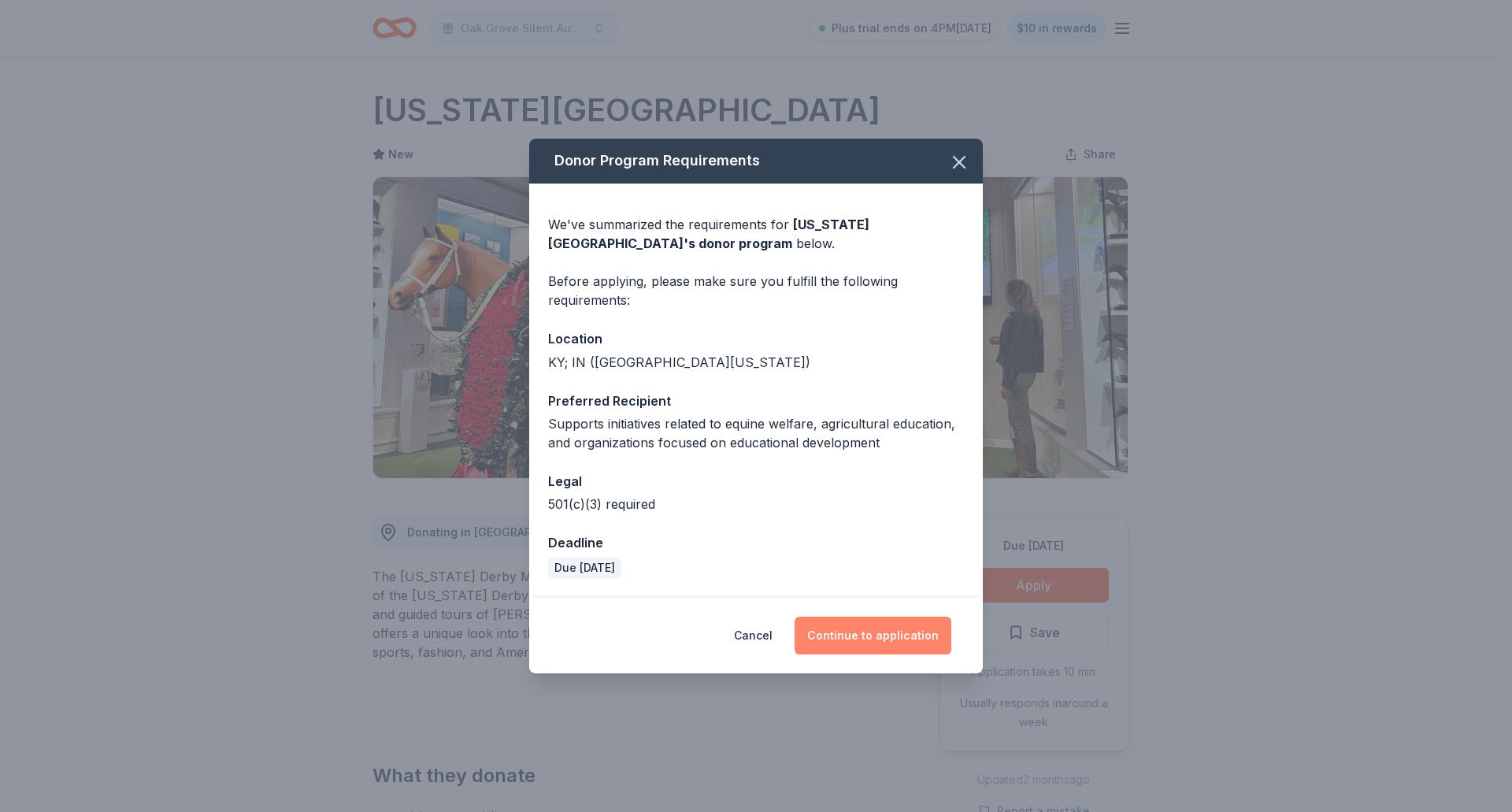
click at [877, 634] on button "Continue to application" at bounding box center [873, 636] width 156 height 38
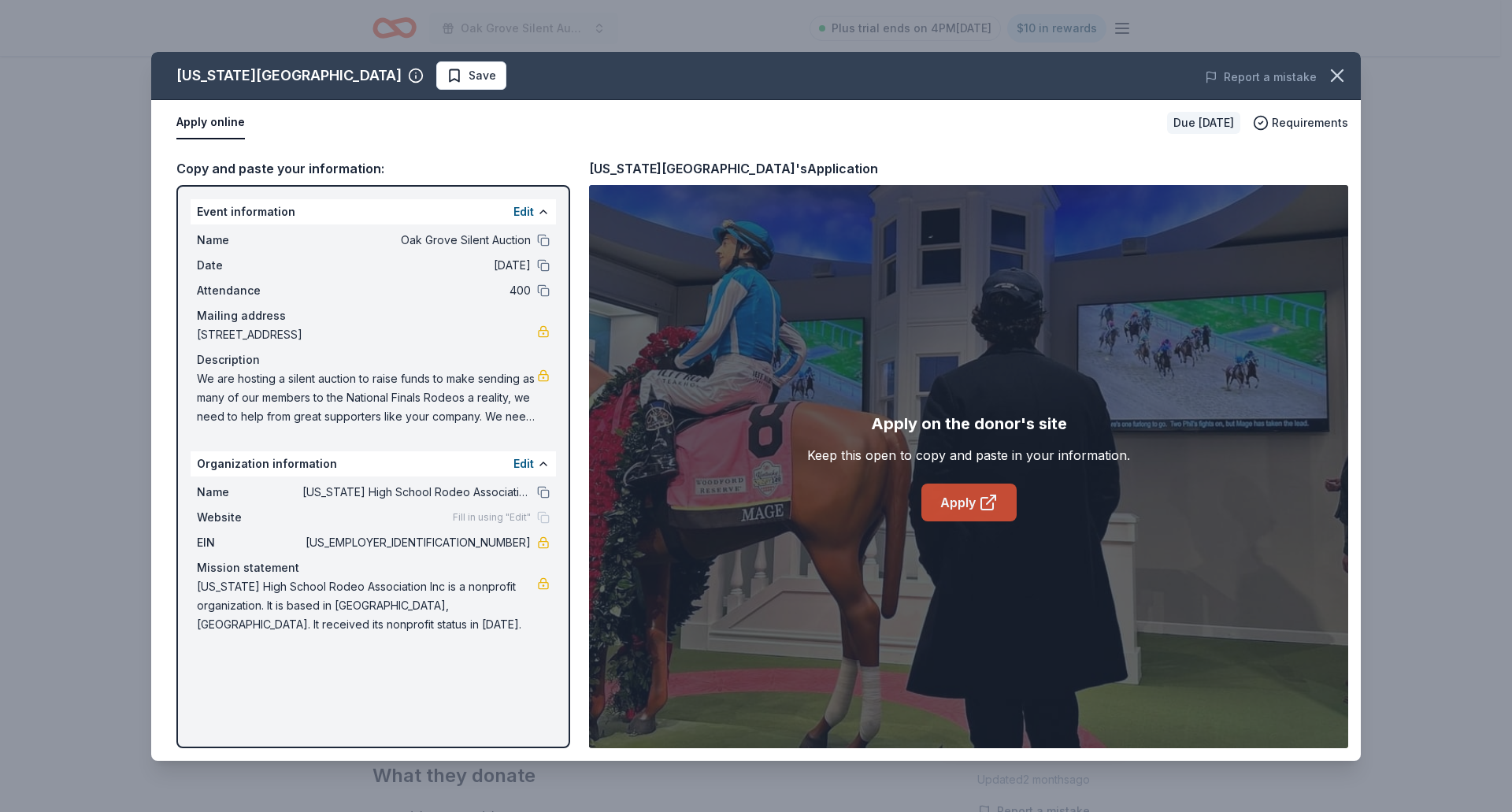
click at [952, 502] on link "Apply" at bounding box center [969, 503] width 96 height 38
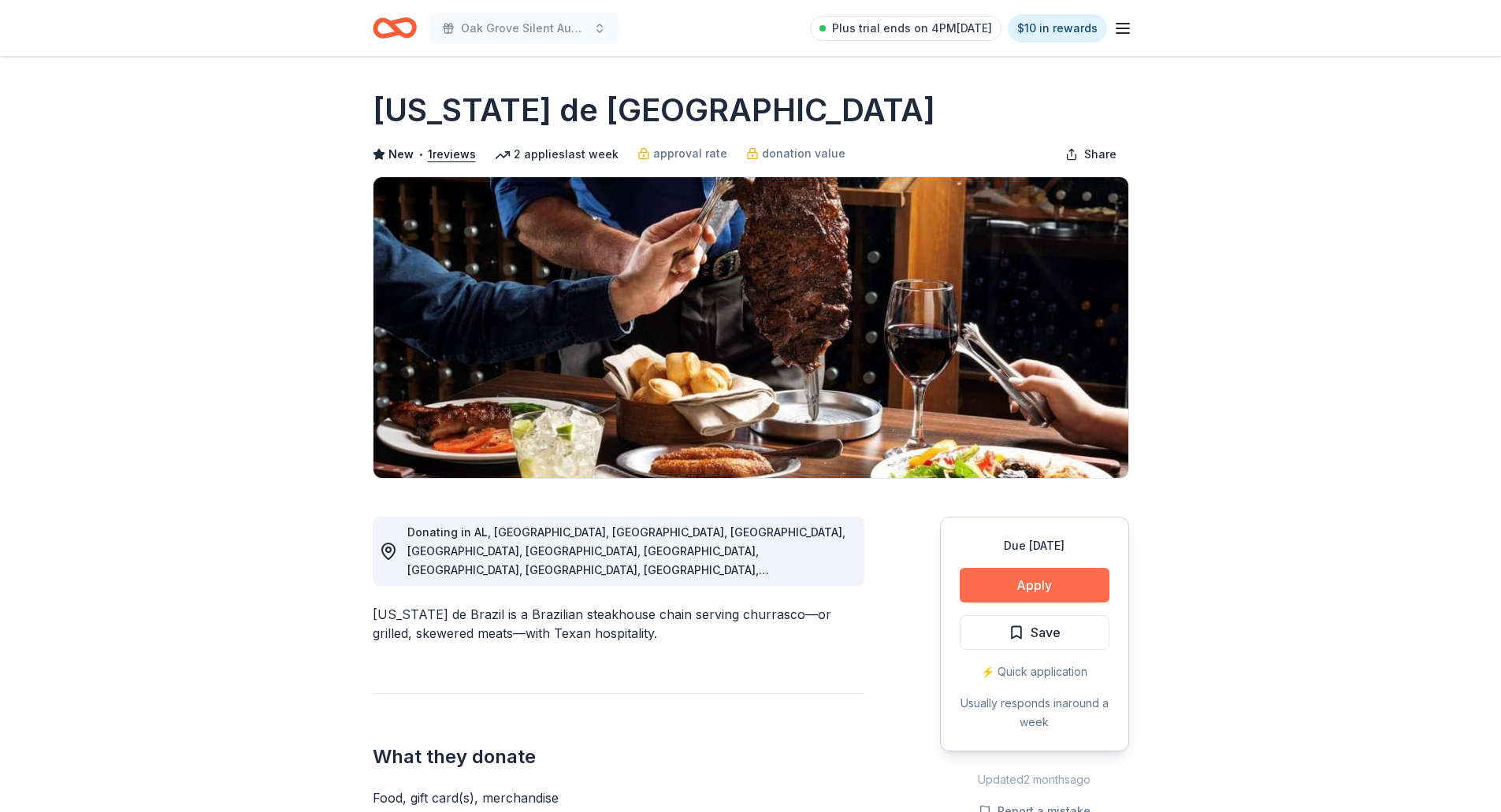
click at [1016, 586] on button "Apply" at bounding box center [1034, 585] width 149 height 35
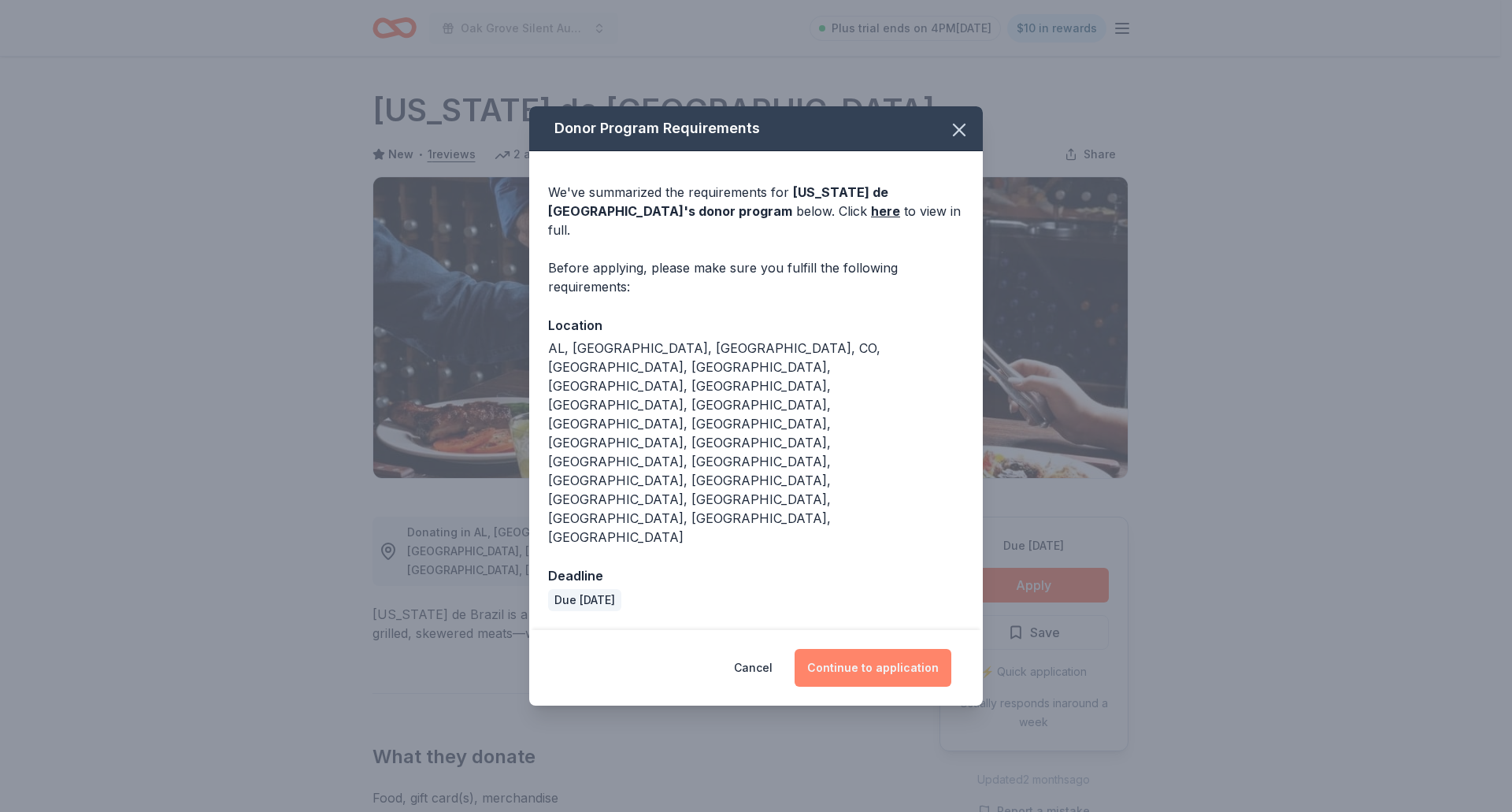
click at [847, 649] on button "Continue to application" at bounding box center [873, 668] width 156 height 38
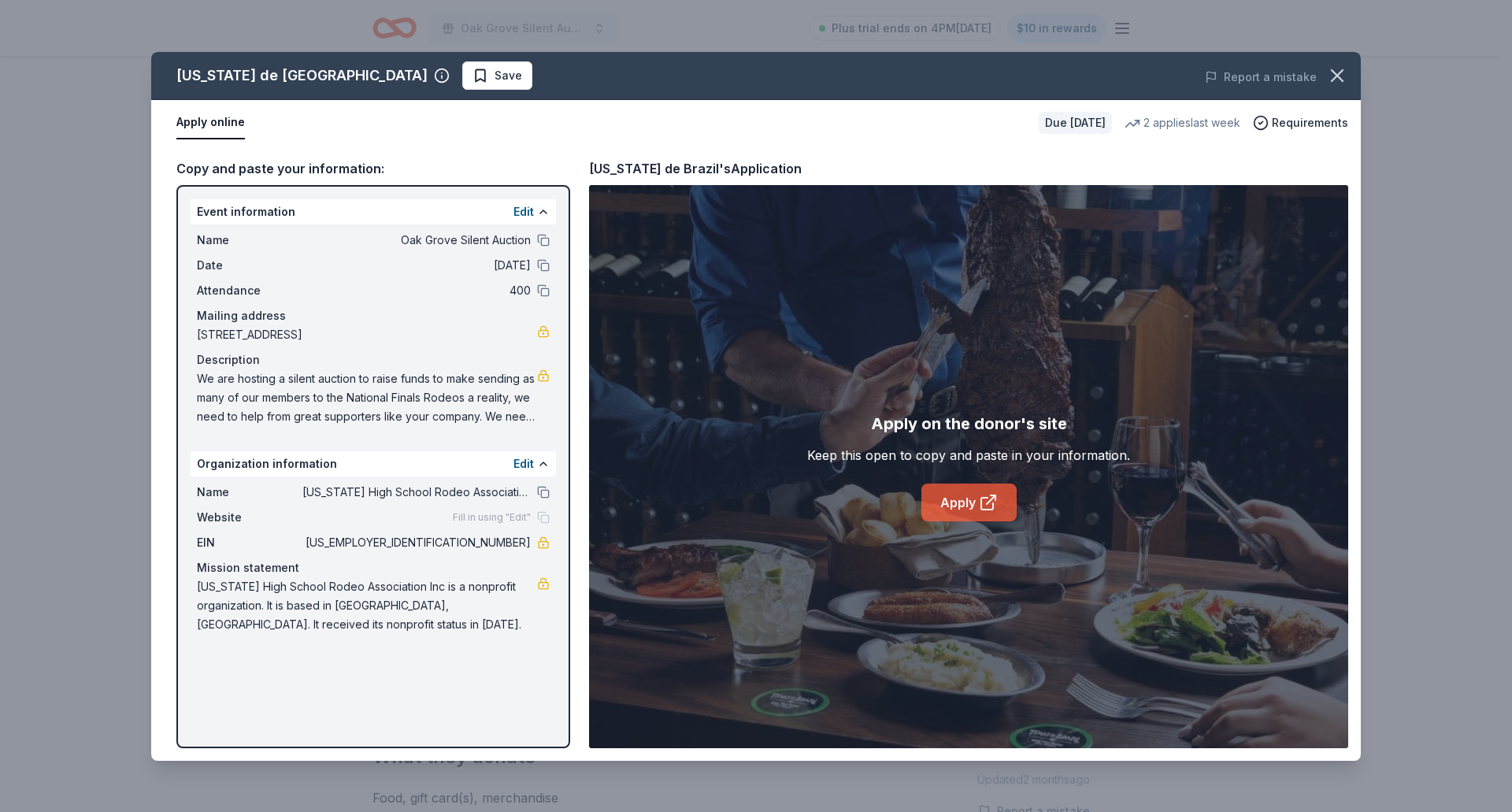
click at [965, 512] on link "Apply" at bounding box center [969, 503] width 96 height 38
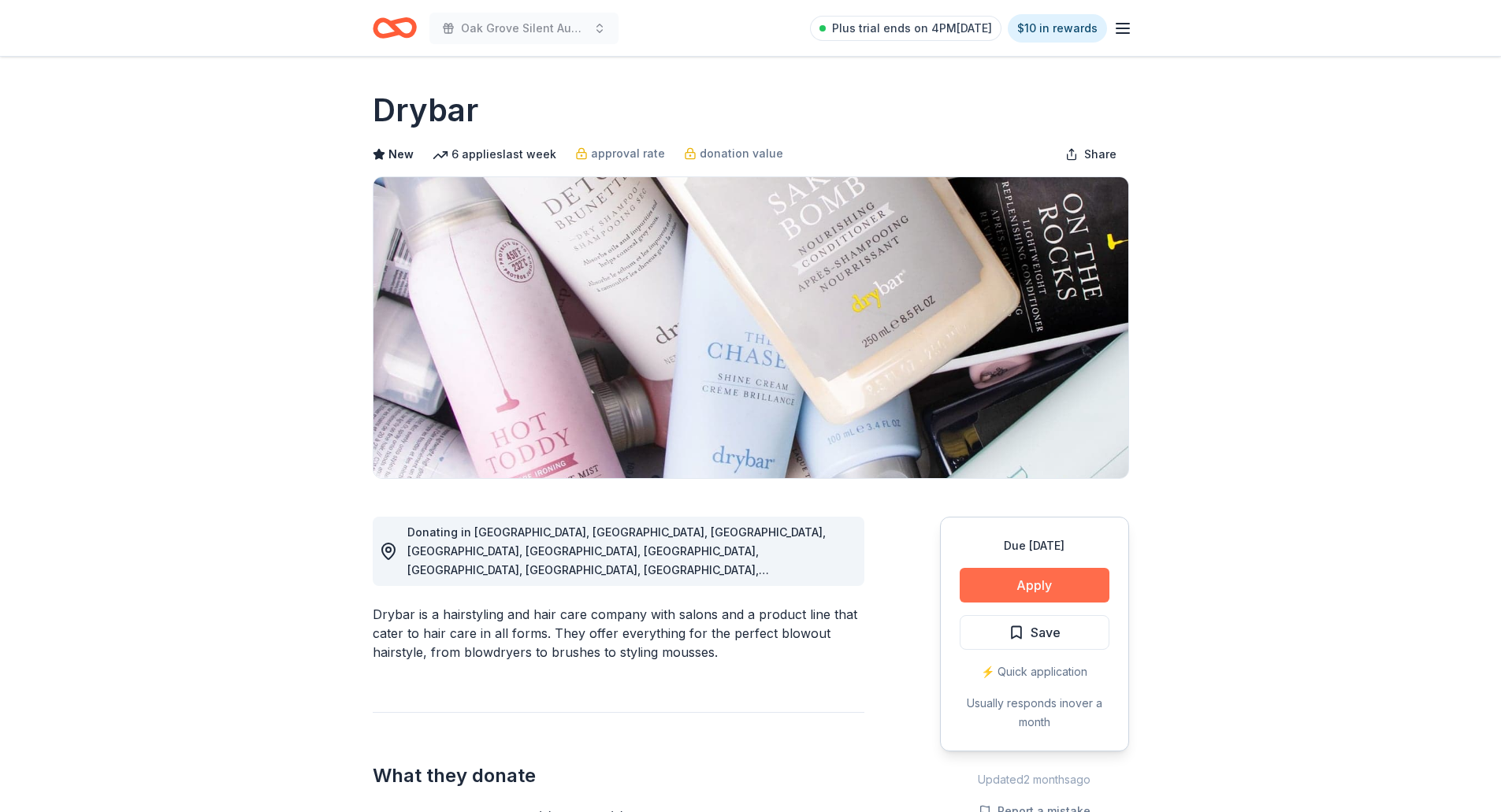
click at [1015, 587] on button "Apply" at bounding box center [1034, 585] width 149 height 35
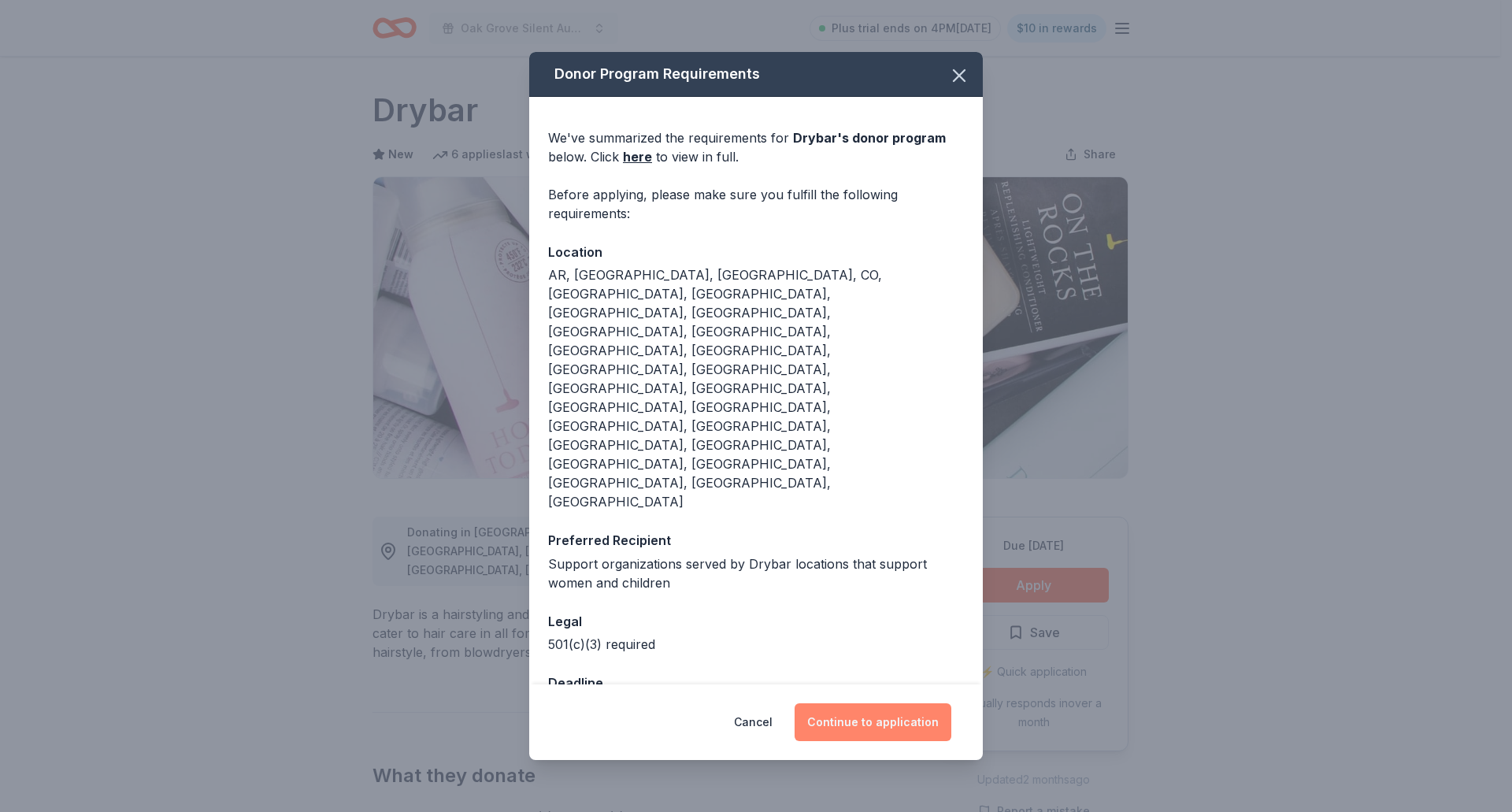
click at [886, 704] on button "Continue to application" at bounding box center [873, 723] width 156 height 38
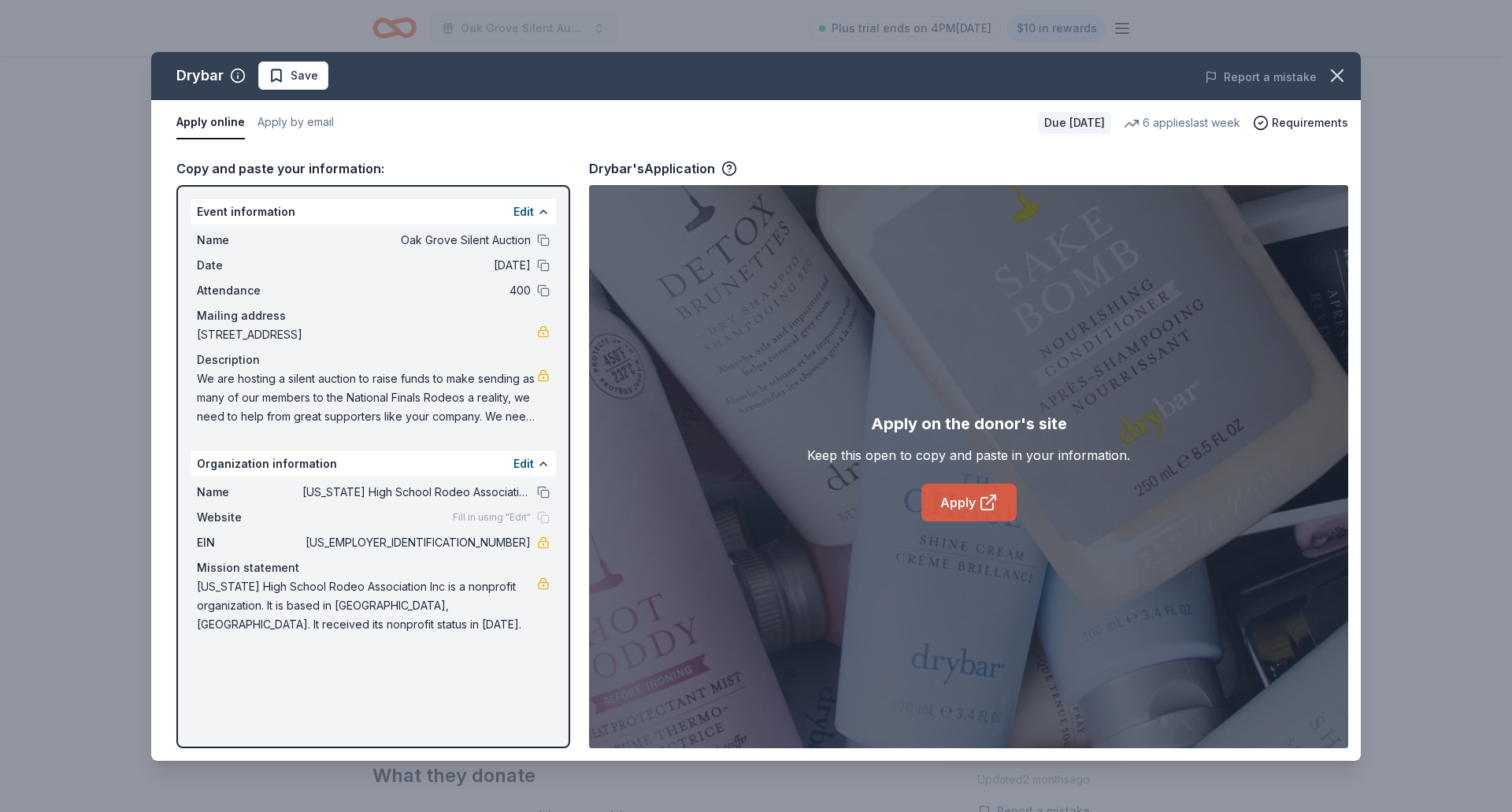
click at [936, 506] on link "Apply" at bounding box center [969, 503] width 96 height 38
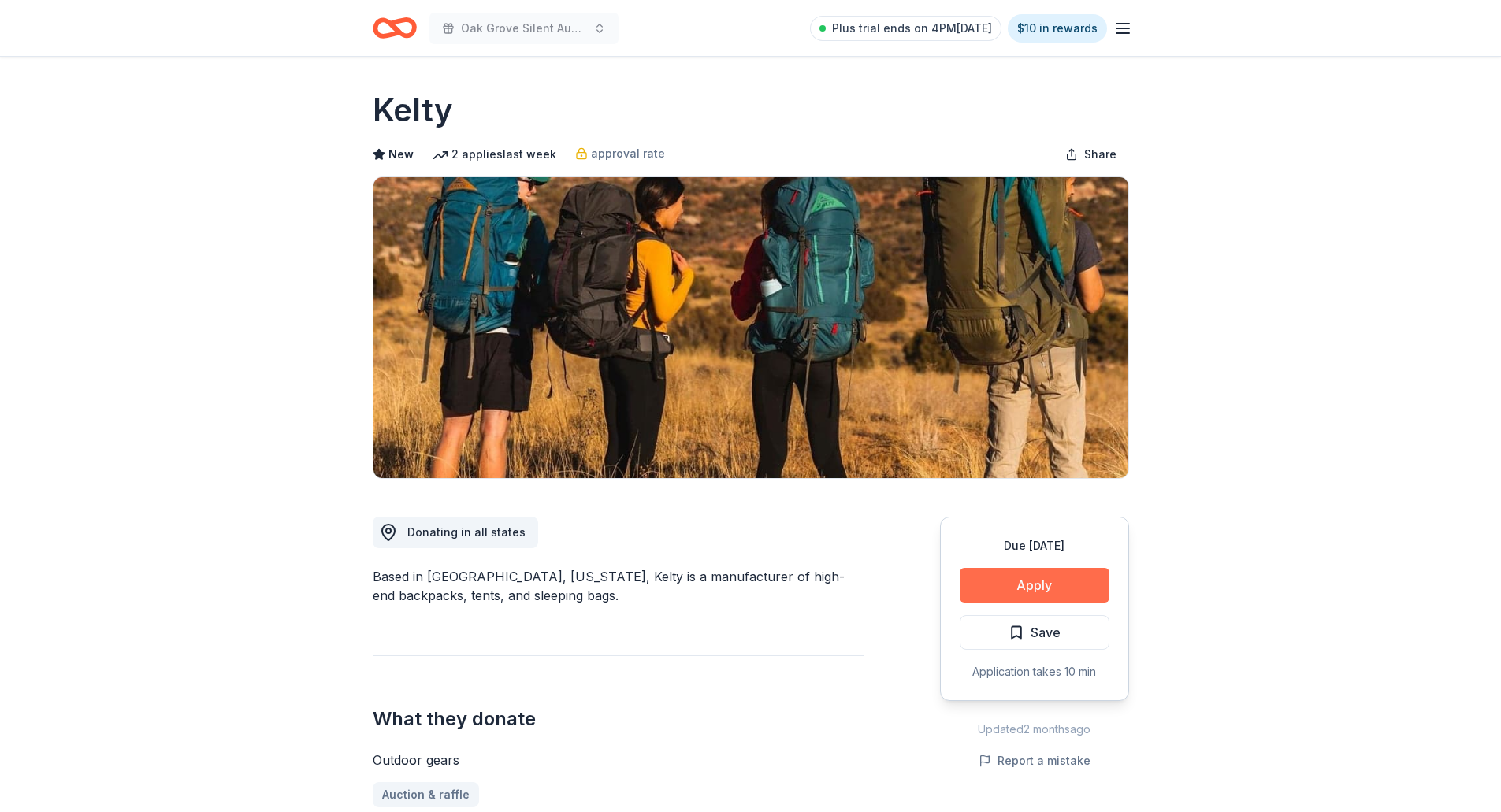
click at [1004, 595] on button "Apply" at bounding box center [1034, 585] width 149 height 35
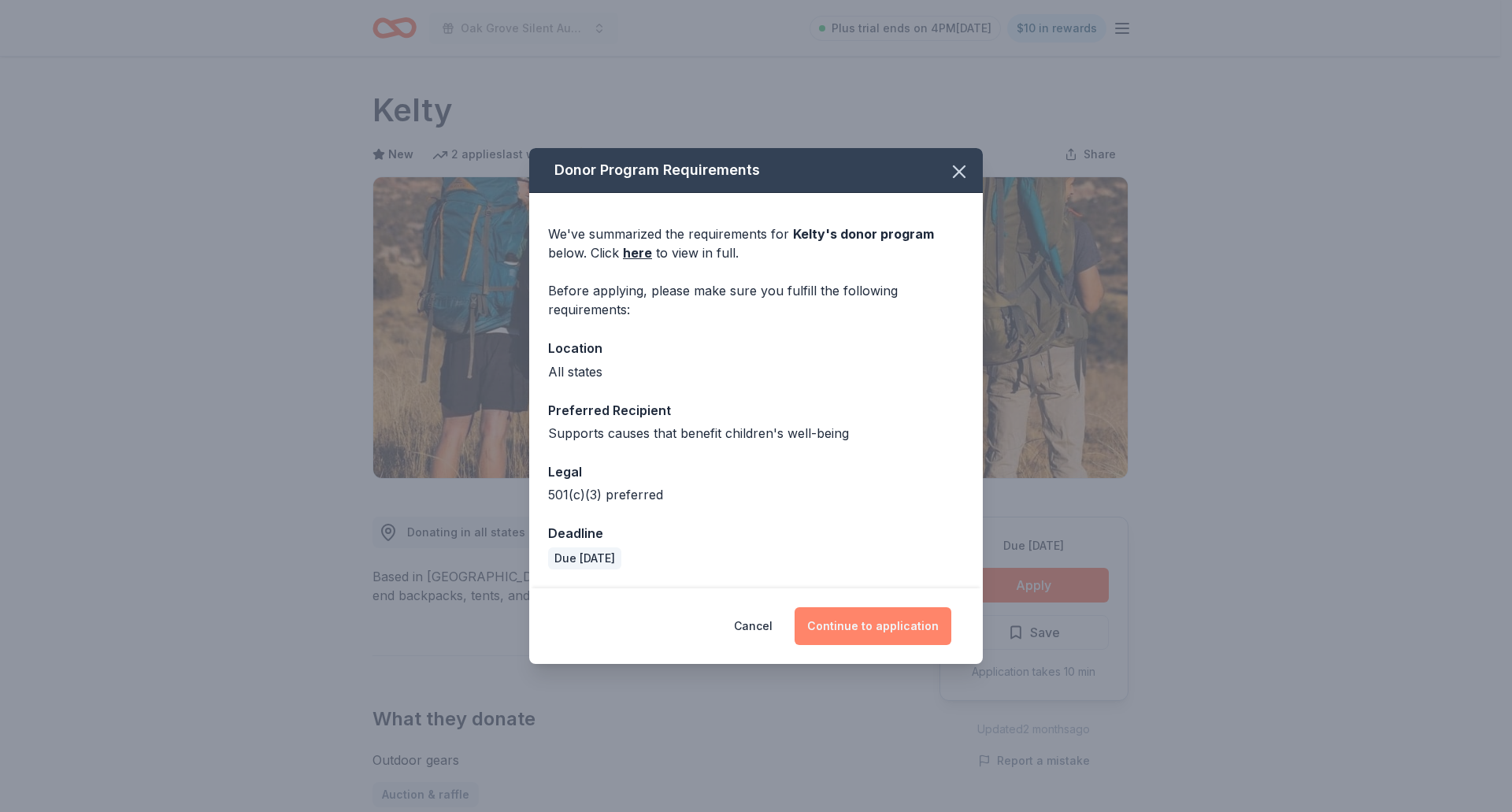
click at [892, 634] on button "Continue to application" at bounding box center [873, 626] width 156 height 38
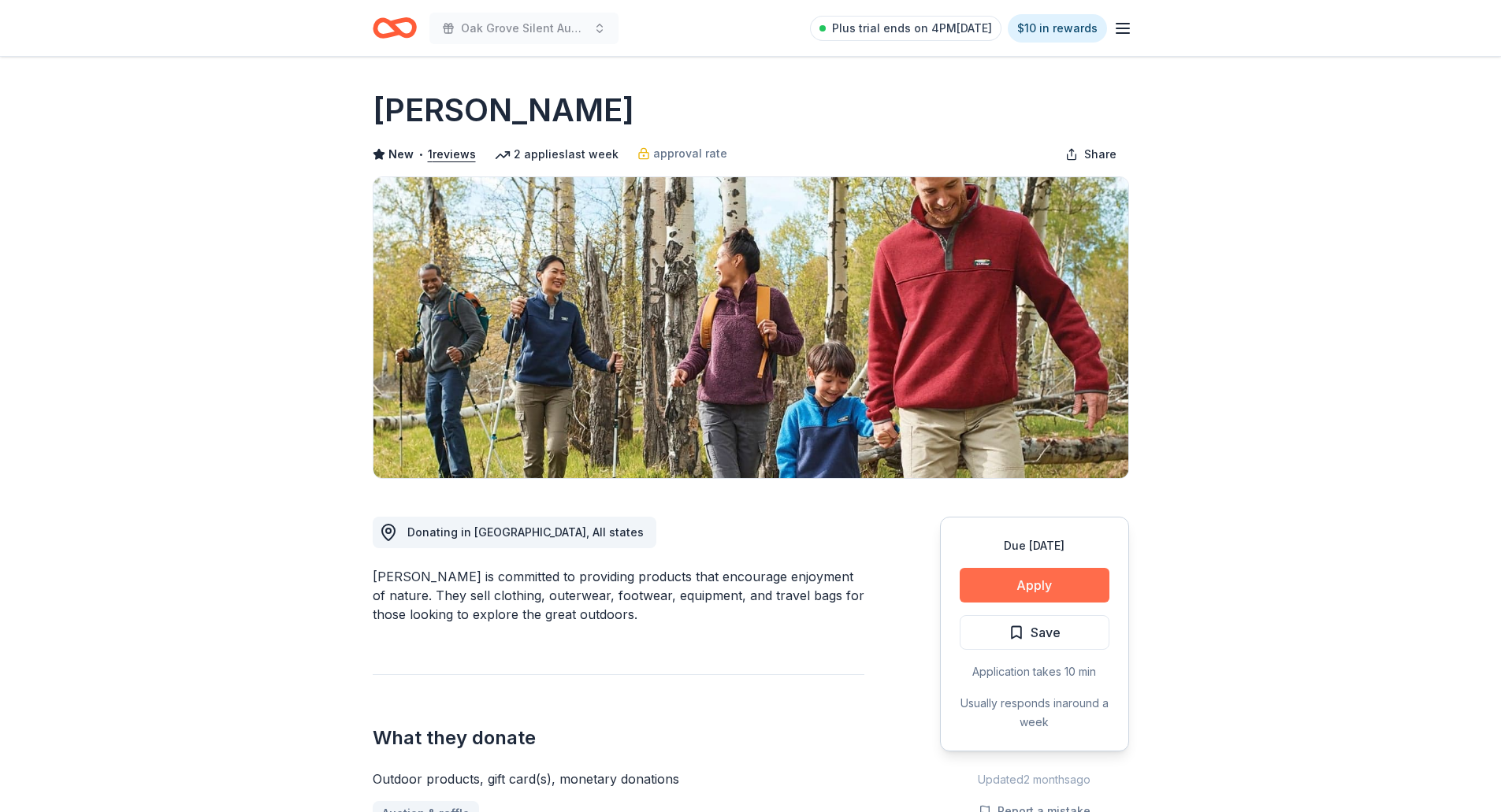
click at [1049, 577] on button "Apply" at bounding box center [1034, 585] width 149 height 35
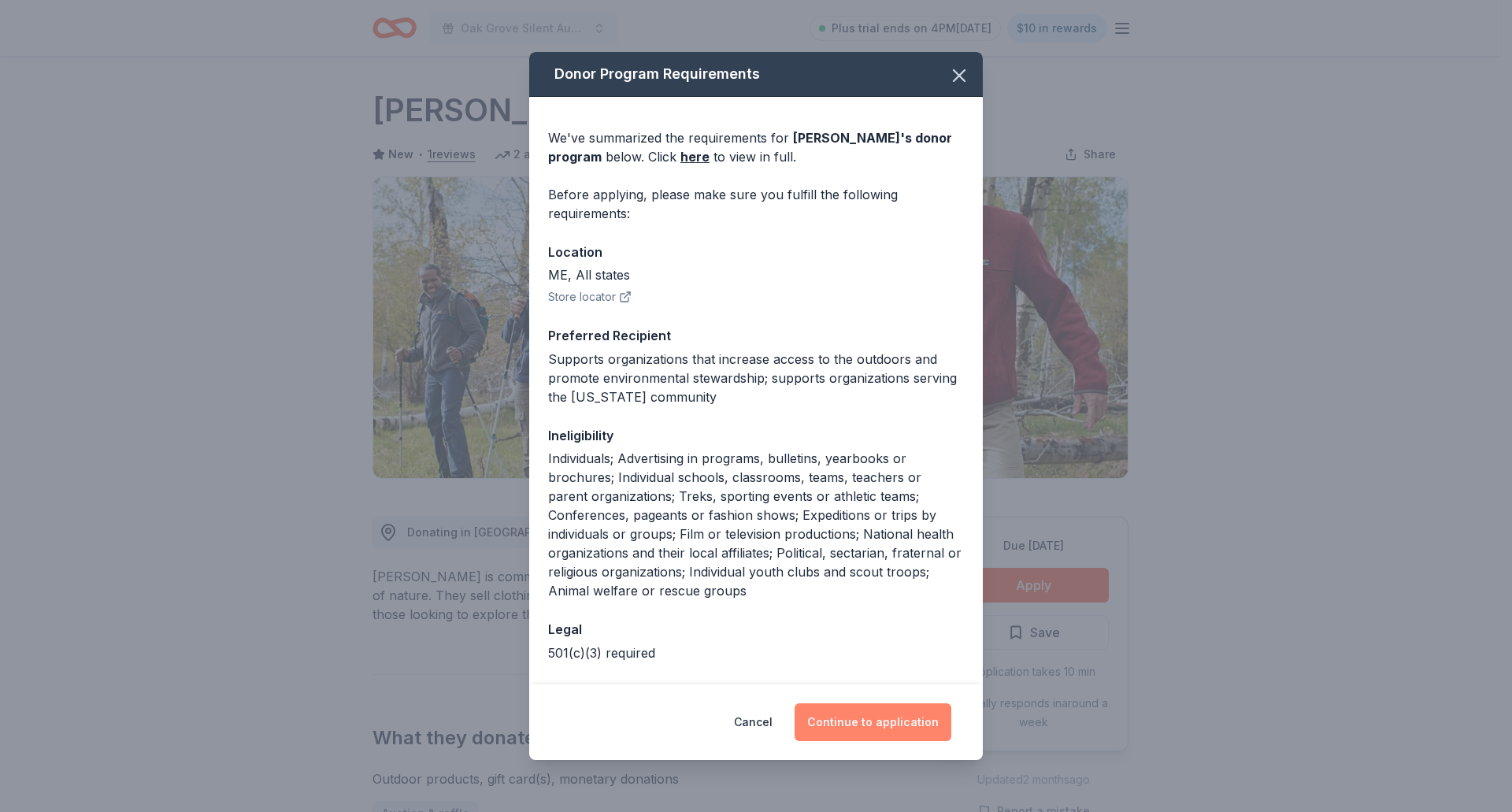
click at [853, 723] on button "Continue to application" at bounding box center [873, 723] width 156 height 38
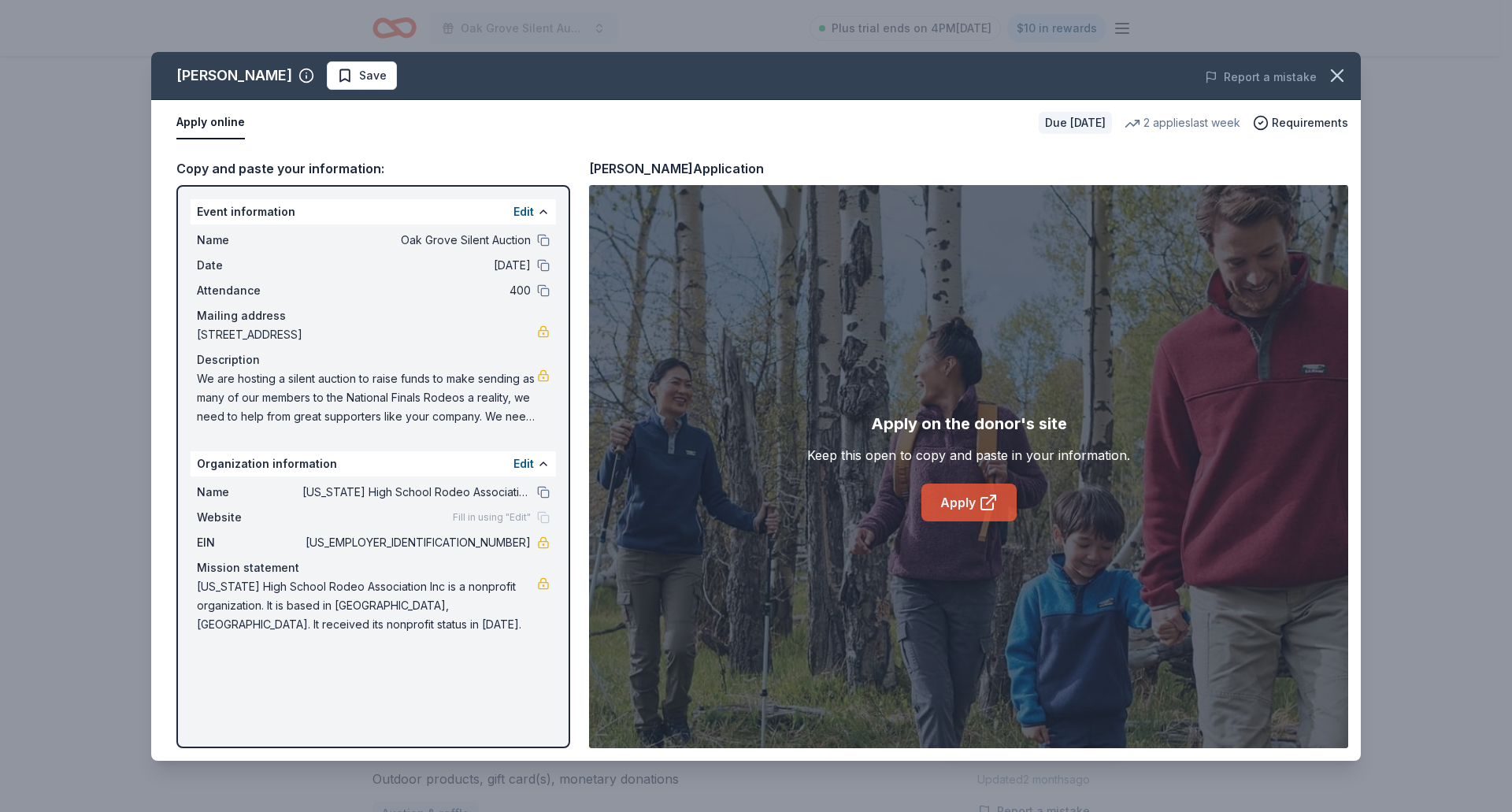
click at [954, 504] on link "Apply" at bounding box center [969, 503] width 96 height 38
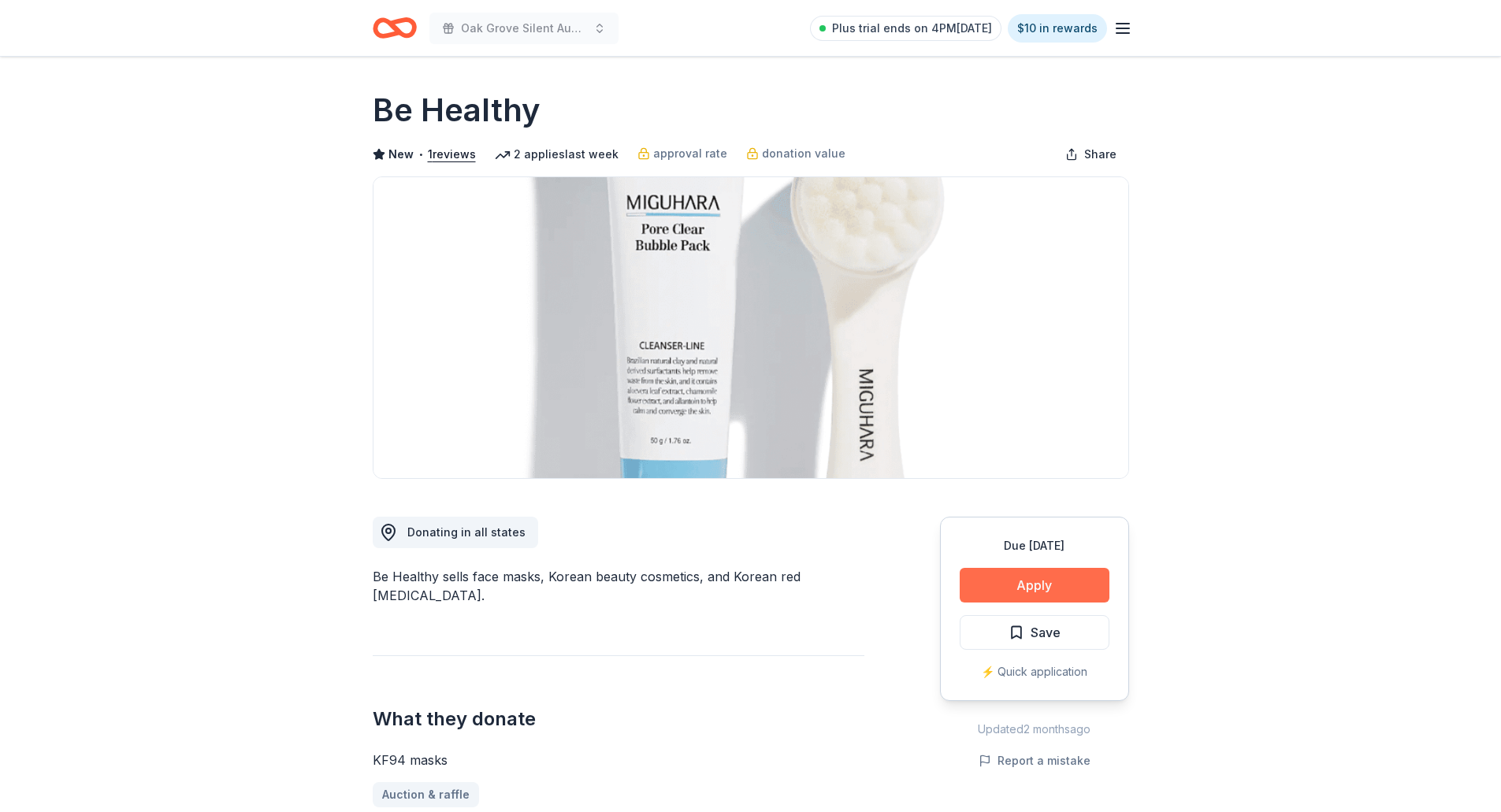
click at [1022, 579] on button "Apply" at bounding box center [1034, 585] width 149 height 35
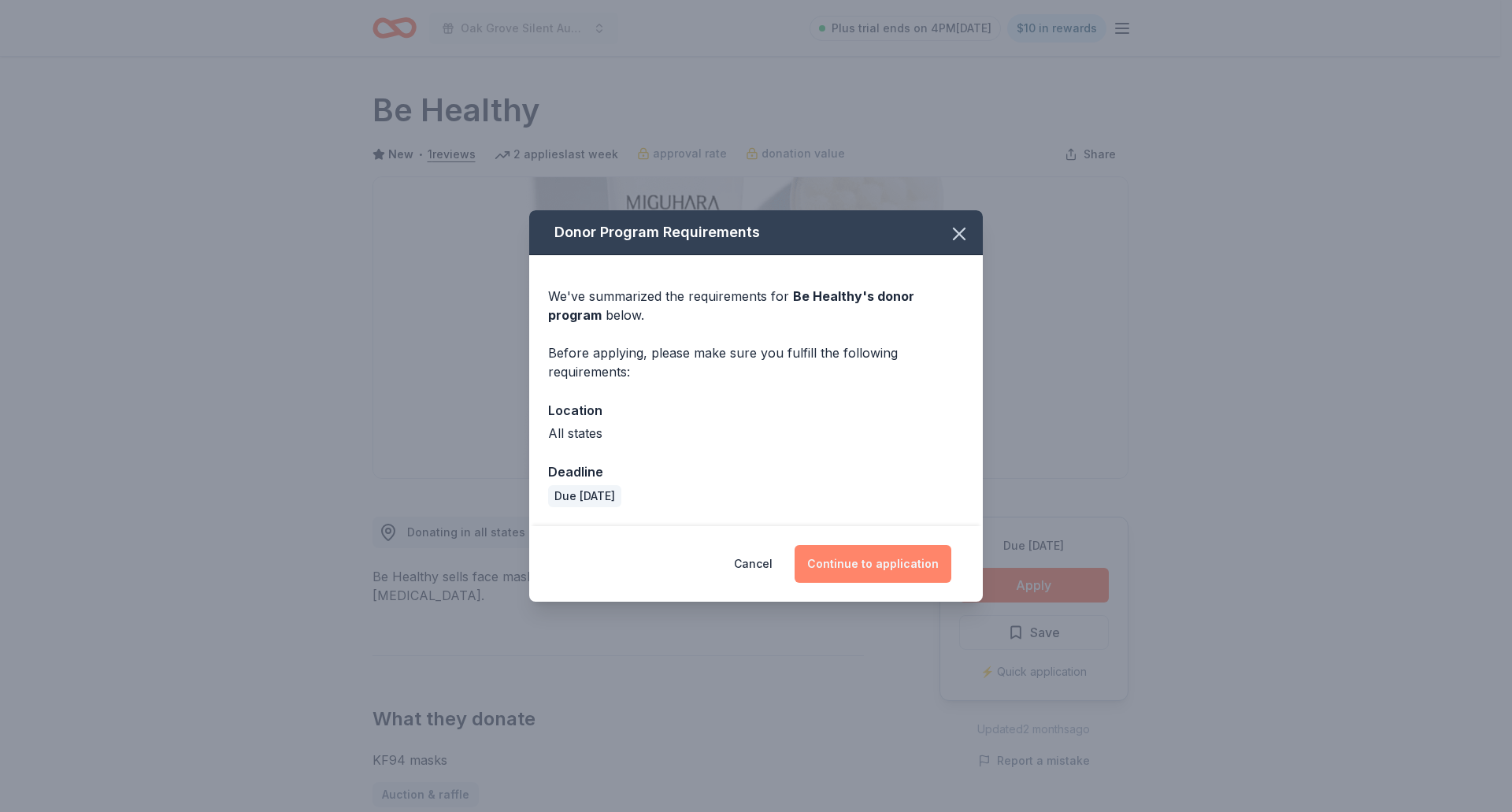
click at [854, 567] on button "Continue to application" at bounding box center [873, 565] width 156 height 38
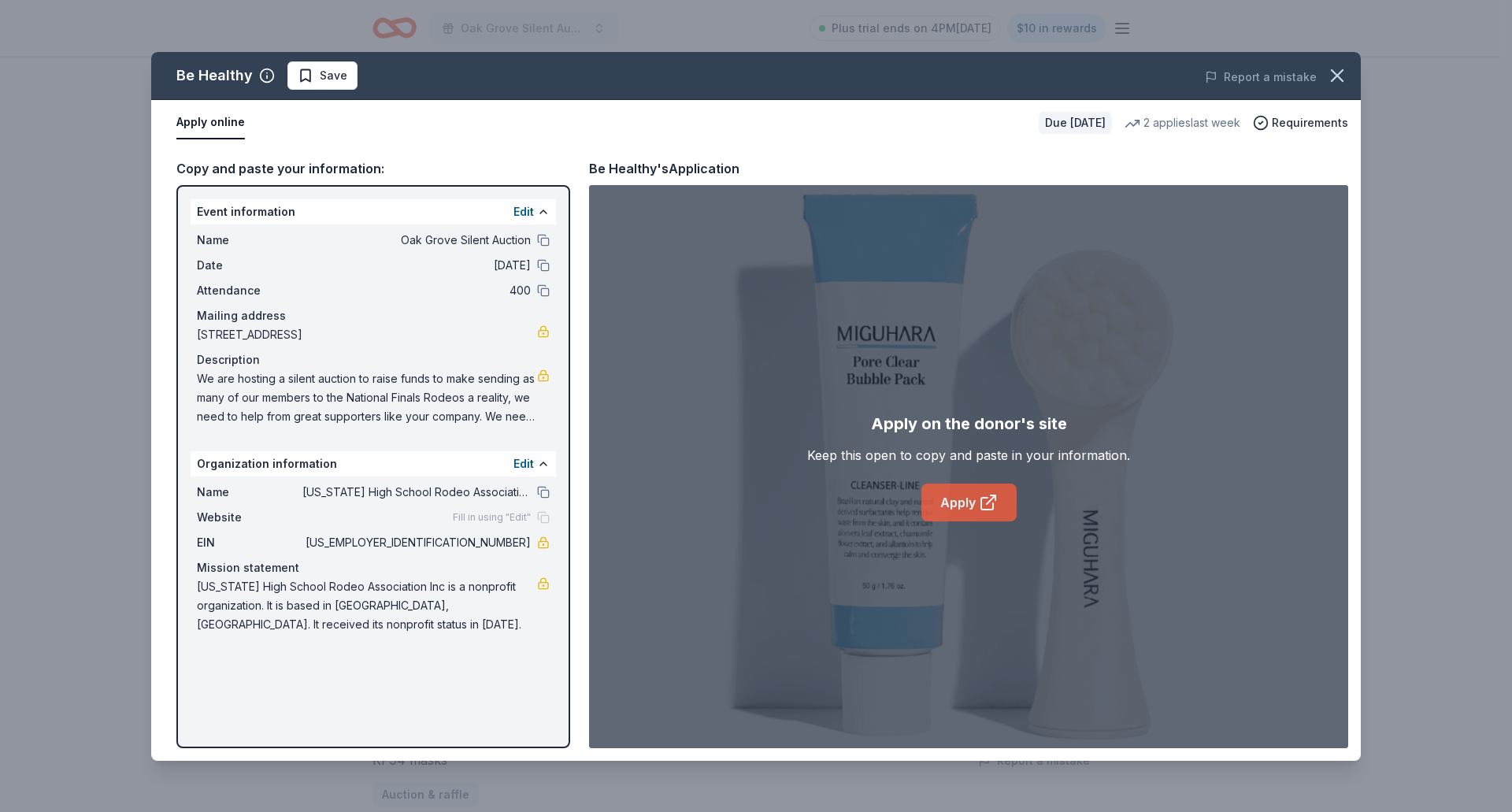
click at [939, 513] on link "Apply" at bounding box center [969, 503] width 96 height 38
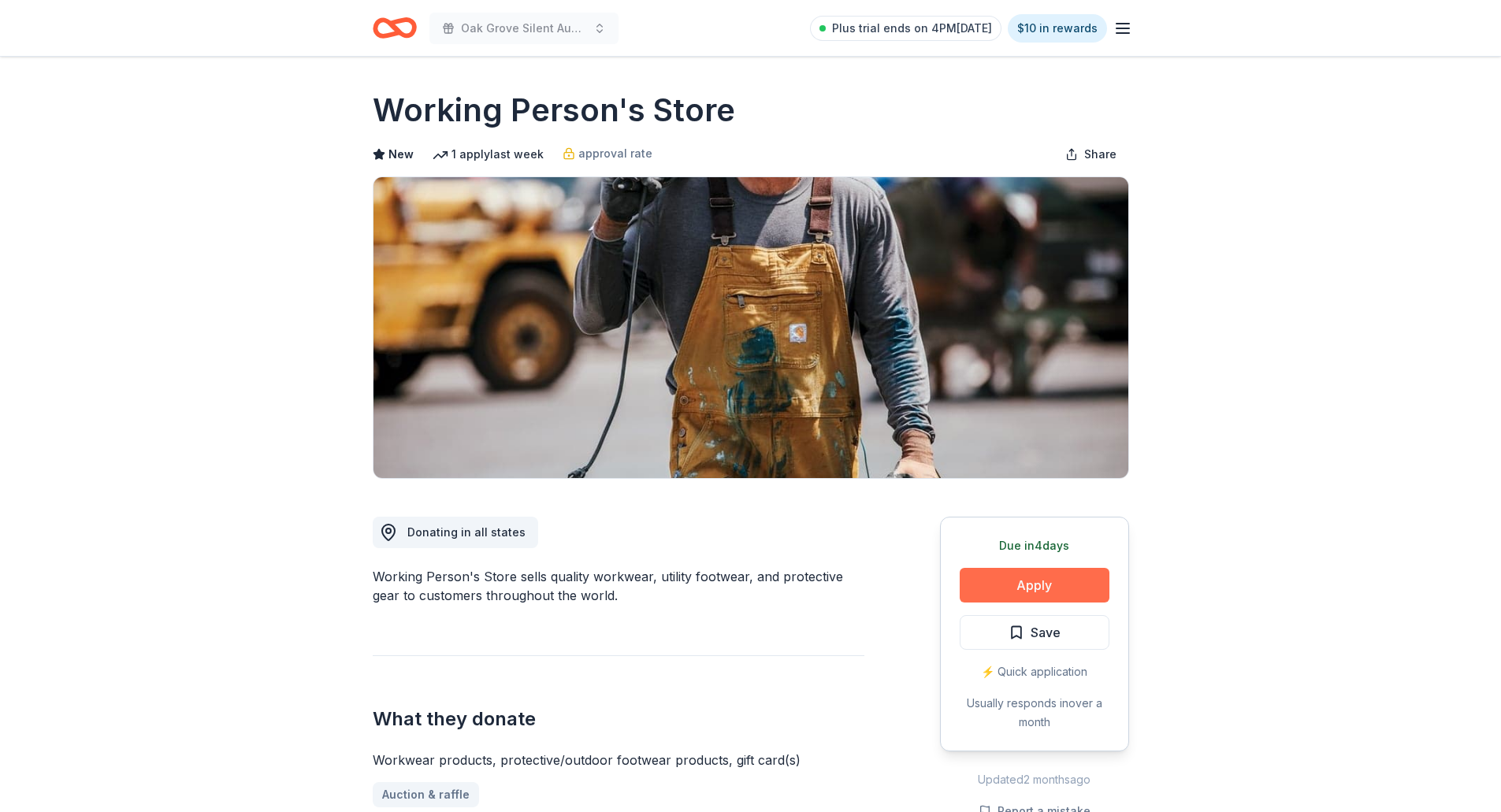
click at [996, 584] on button "Apply" at bounding box center [1034, 585] width 149 height 35
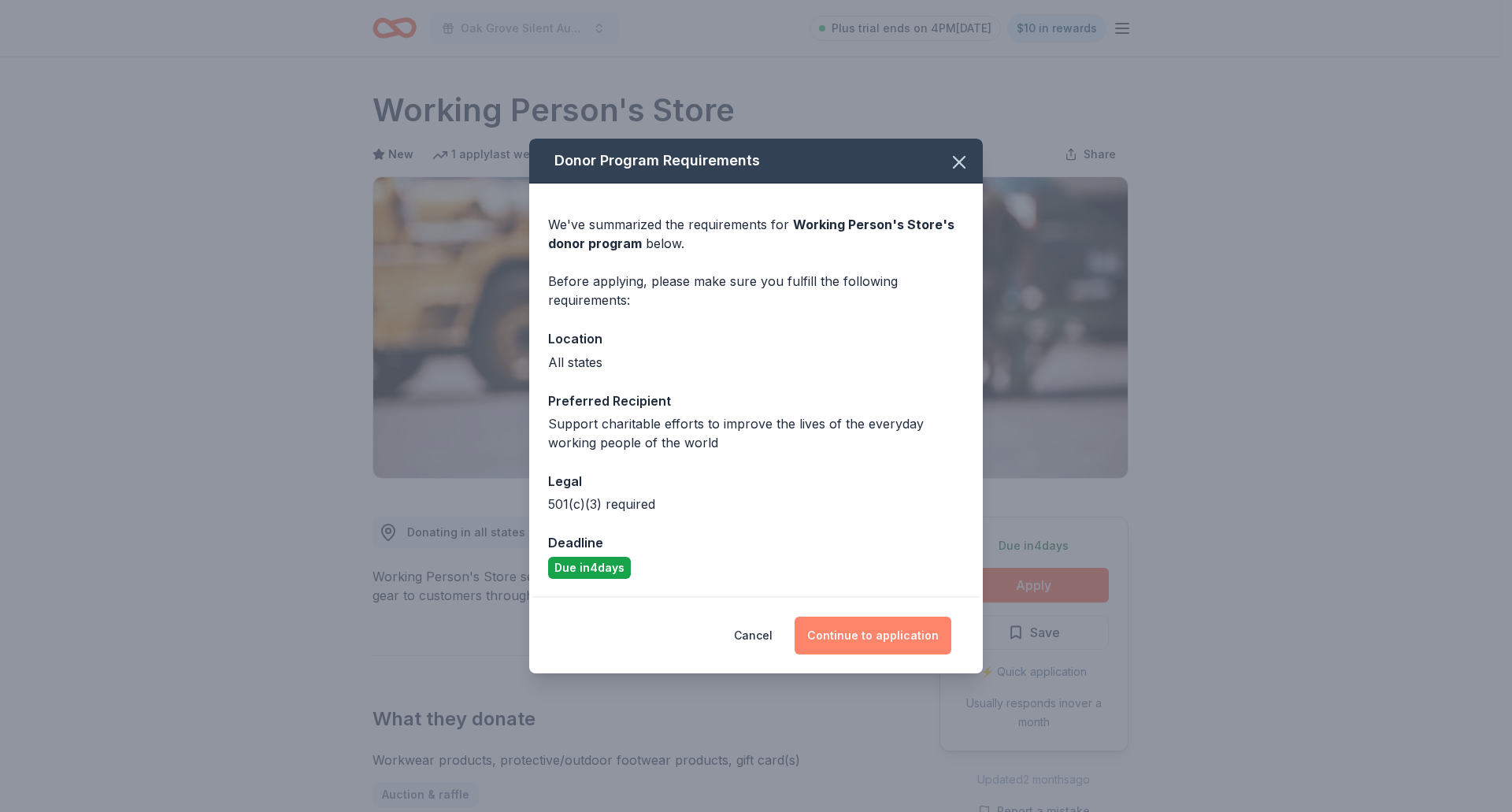
click at [850, 645] on button "Continue to application" at bounding box center [873, 636] width 156 height 38
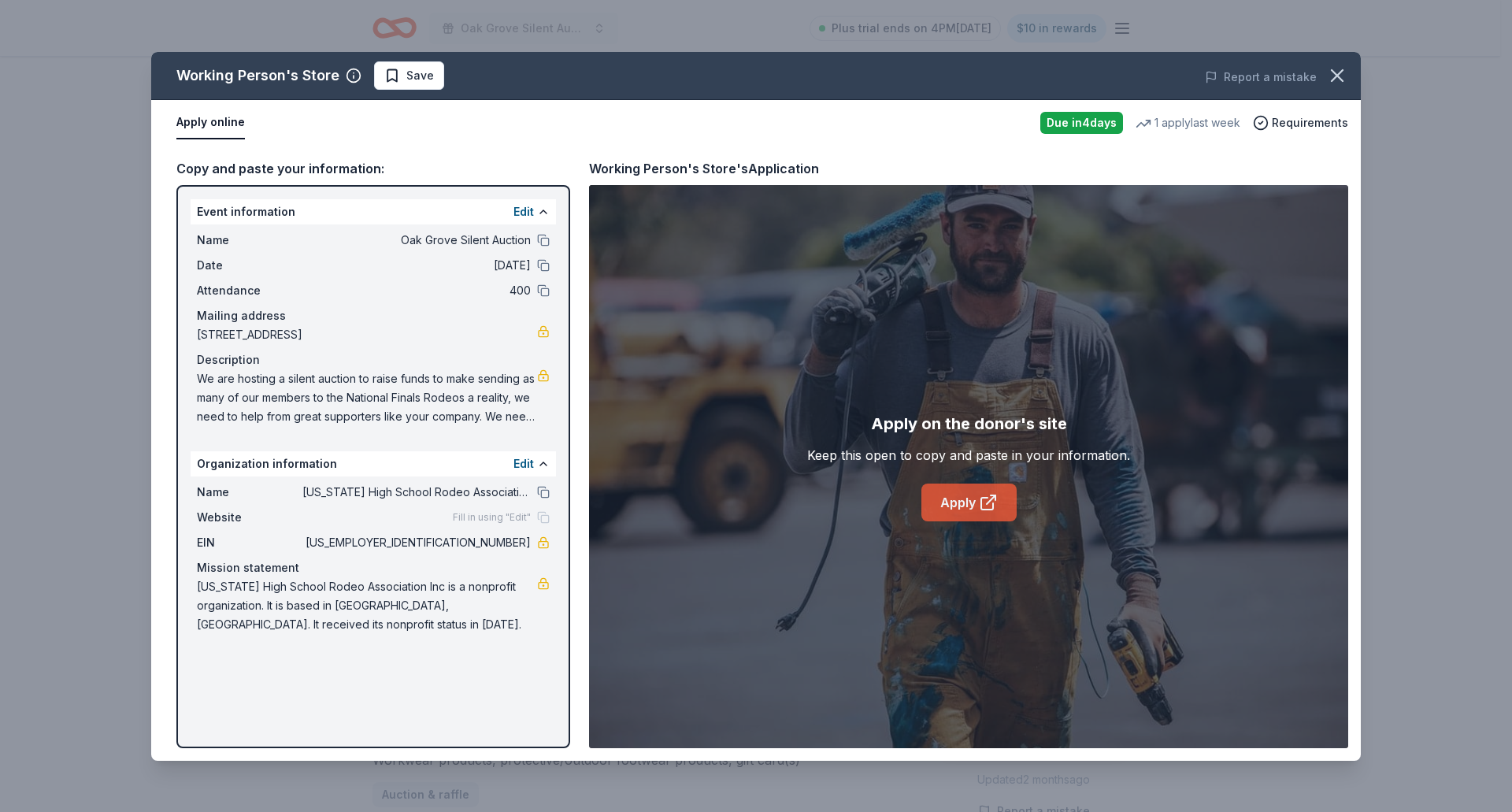
click at [963, 501] on link "Apply" at bounding box center [969, 503] width 96 height 38
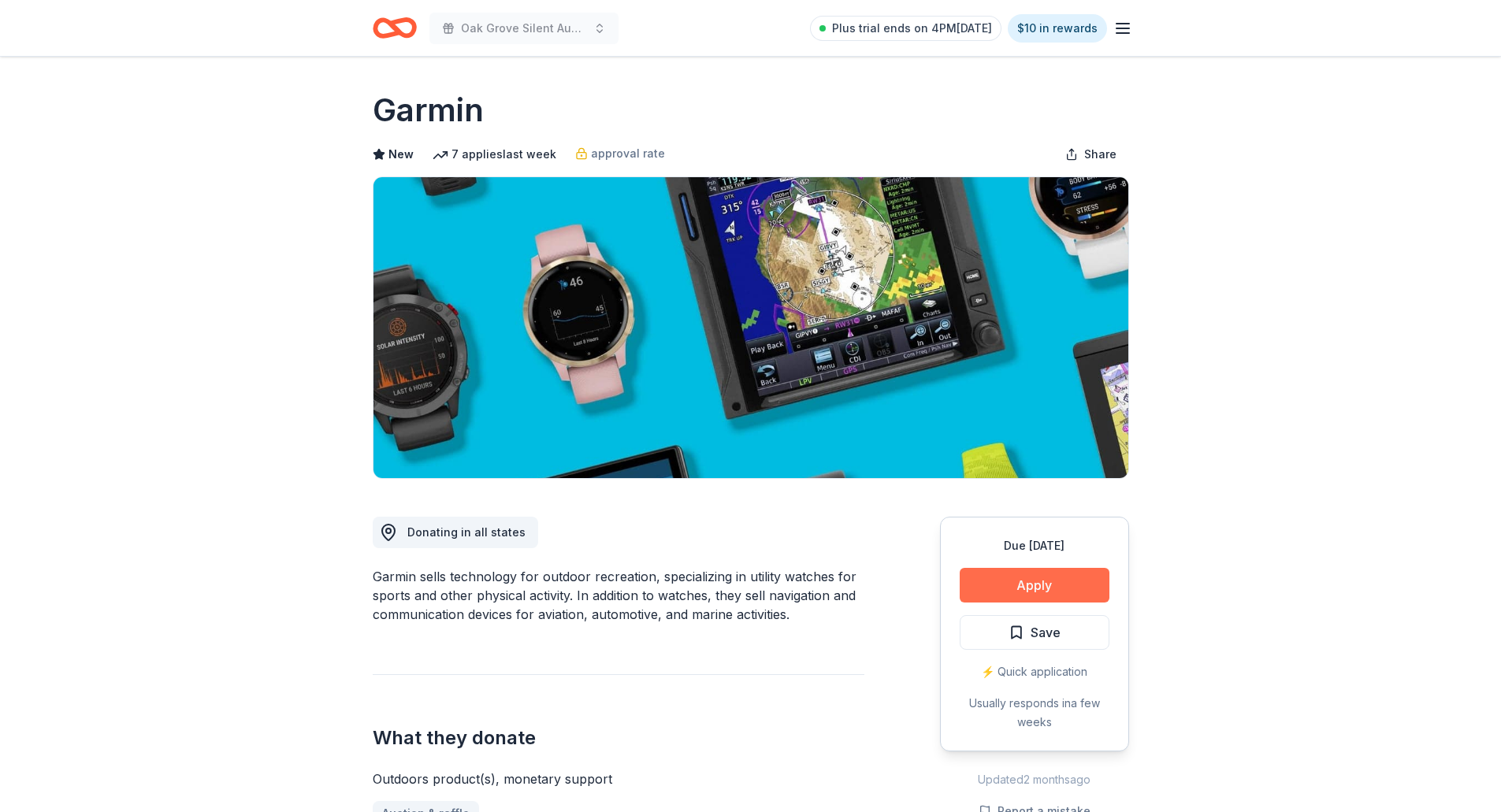
click at [1055, 585] on button "Apply" at bounding box center [1034, 585] width 149 height 35
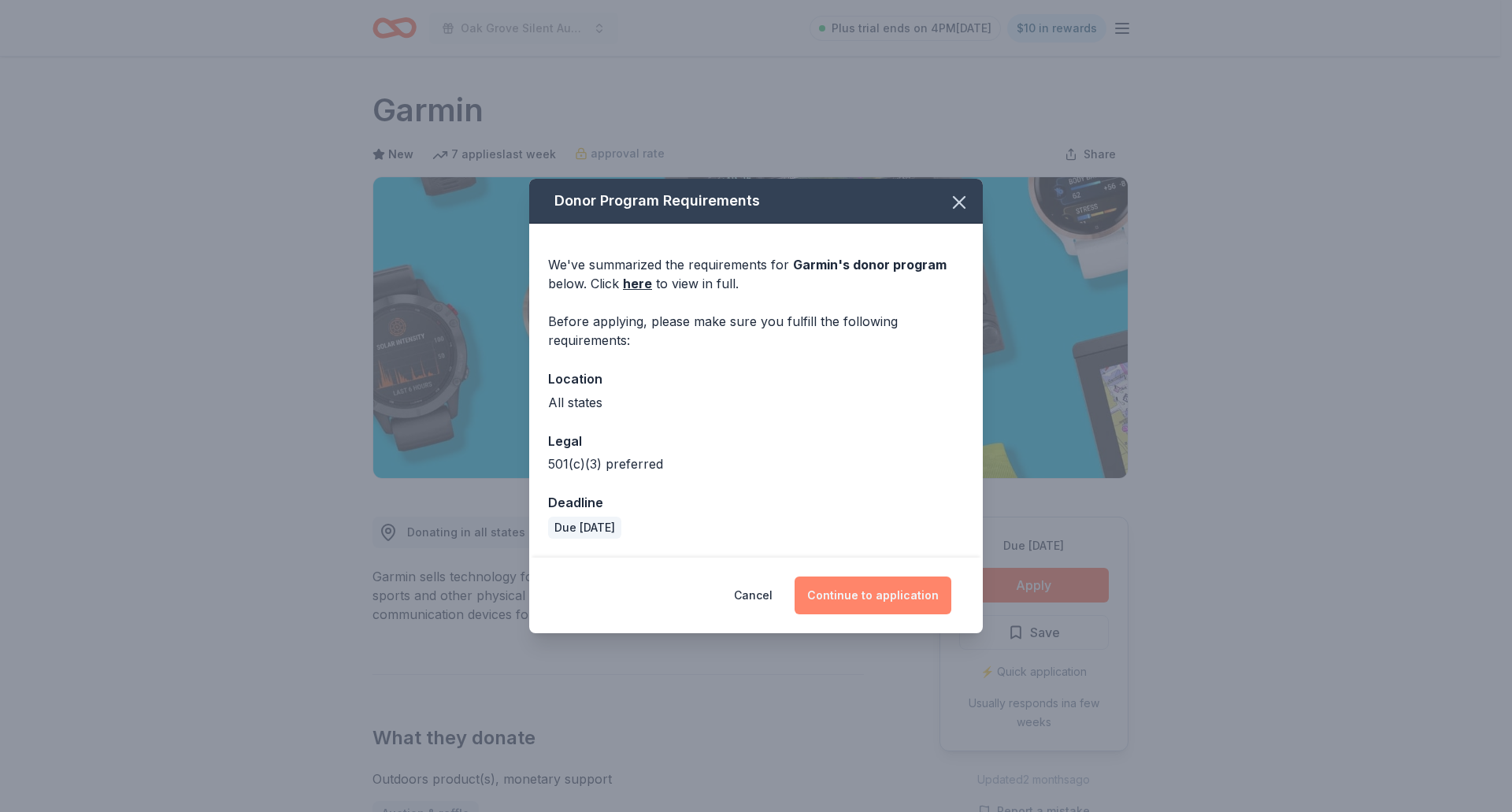
click at [866, 591] on button "Continue to application" at bounding box center [873, 595] width 156 height 38
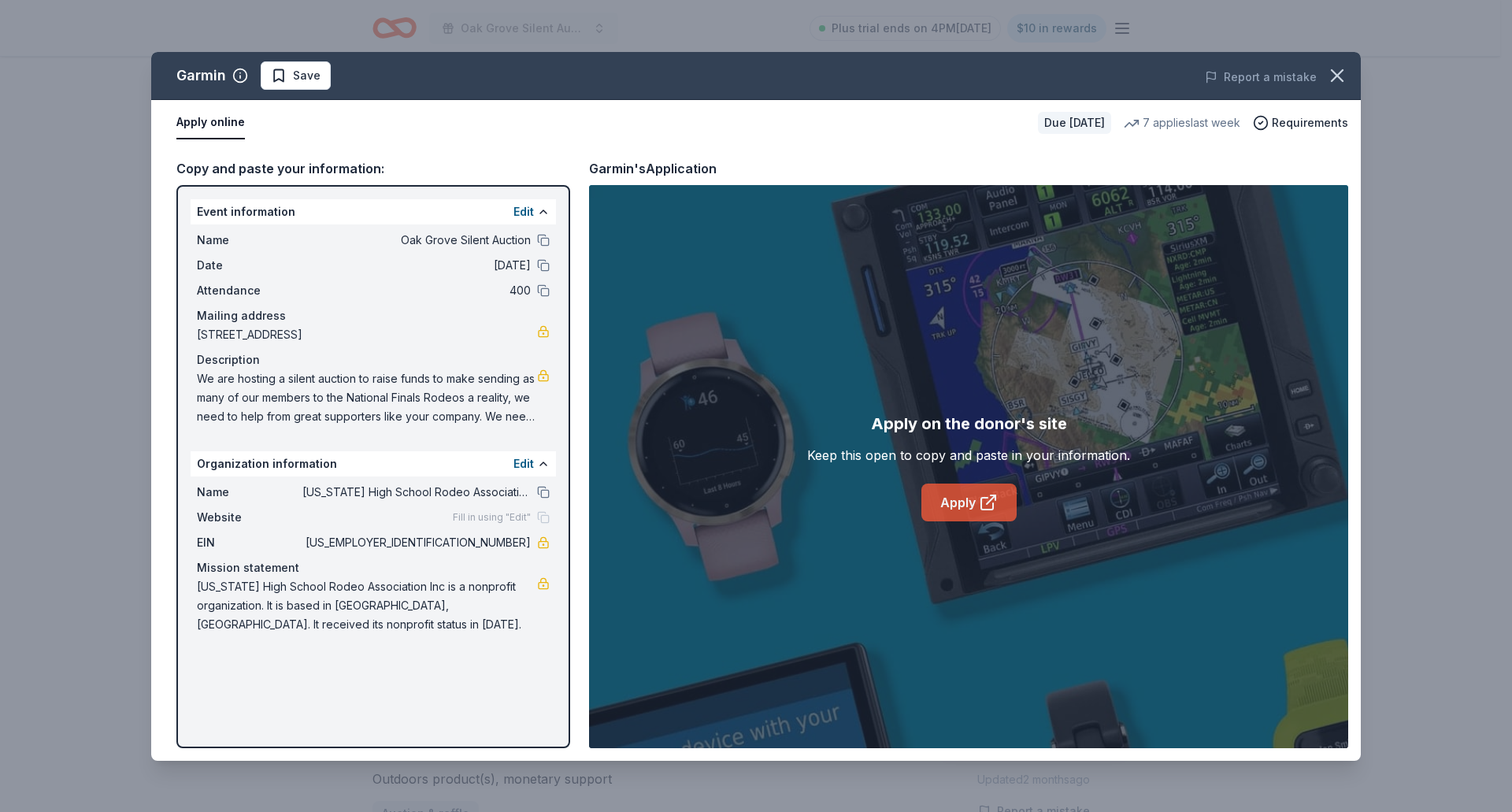
click at [965, 512] on link "Apply" at bounding box center [969, 503] width 96 height 38
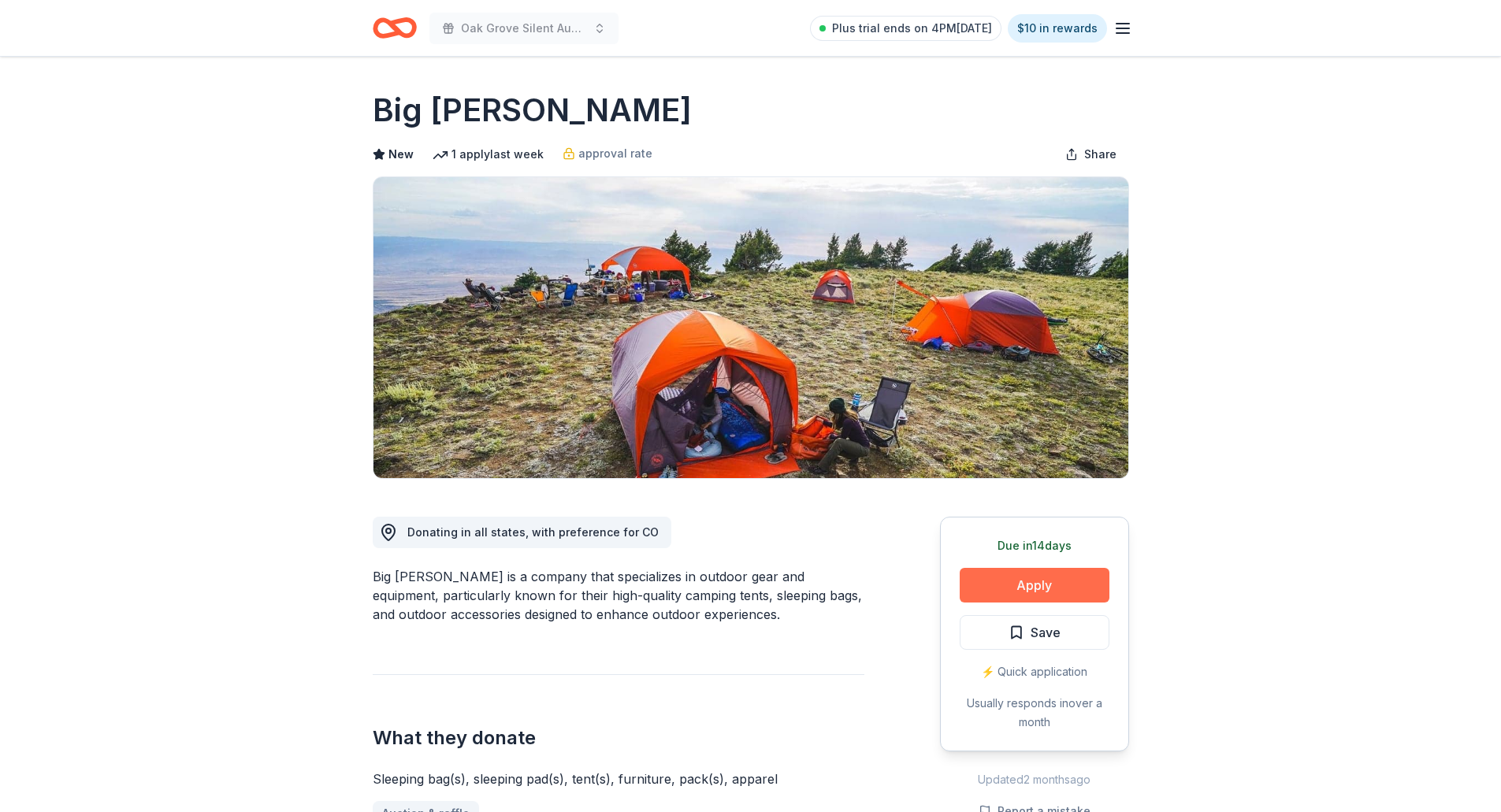
click at [1049, 584] on button "Apply" at bounding box center [1034, 585] width 149 height 35
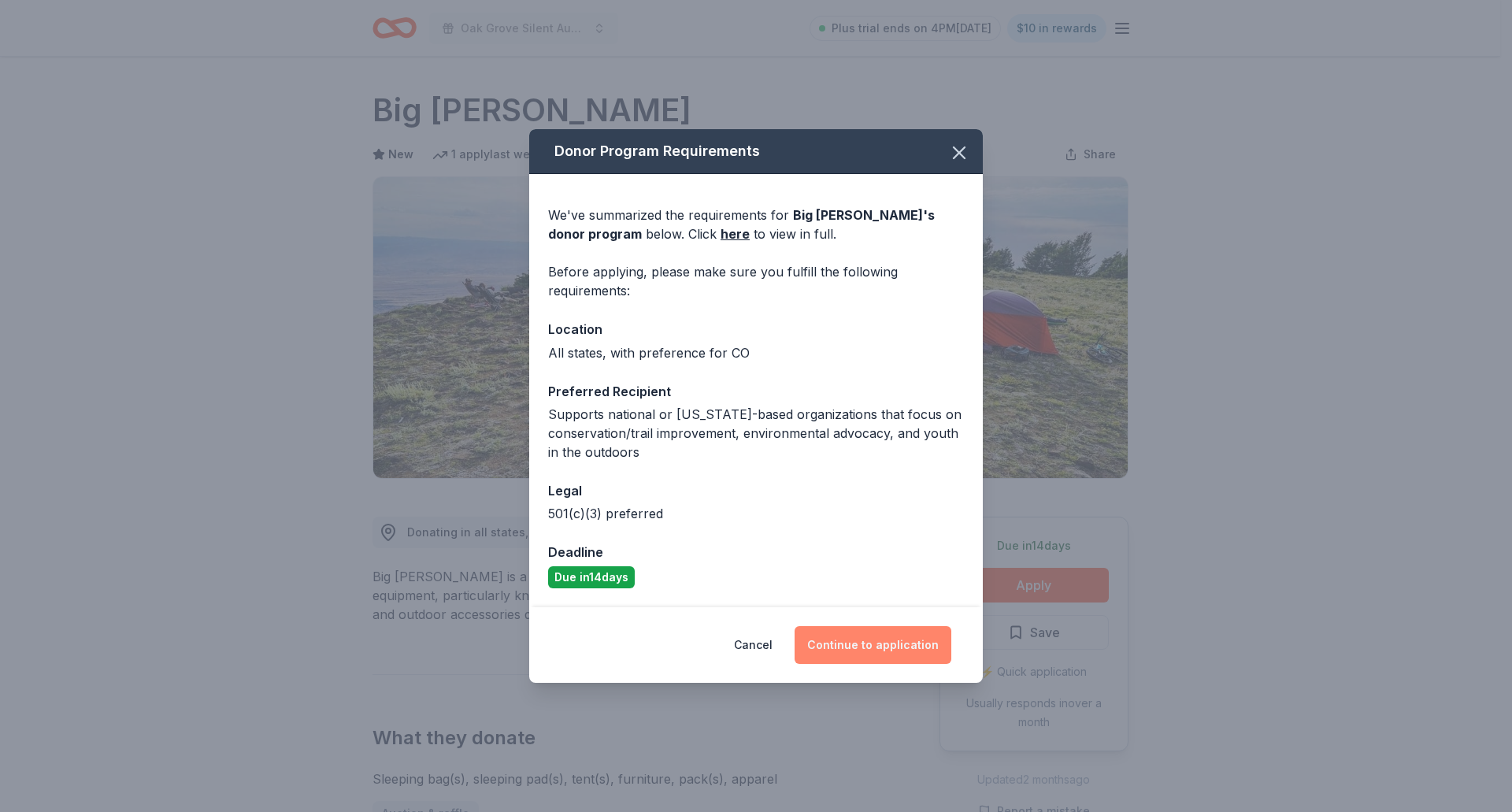
click at [869, 644] on button "Continue to application" at bounding box center [873, 645] width 156 height 38
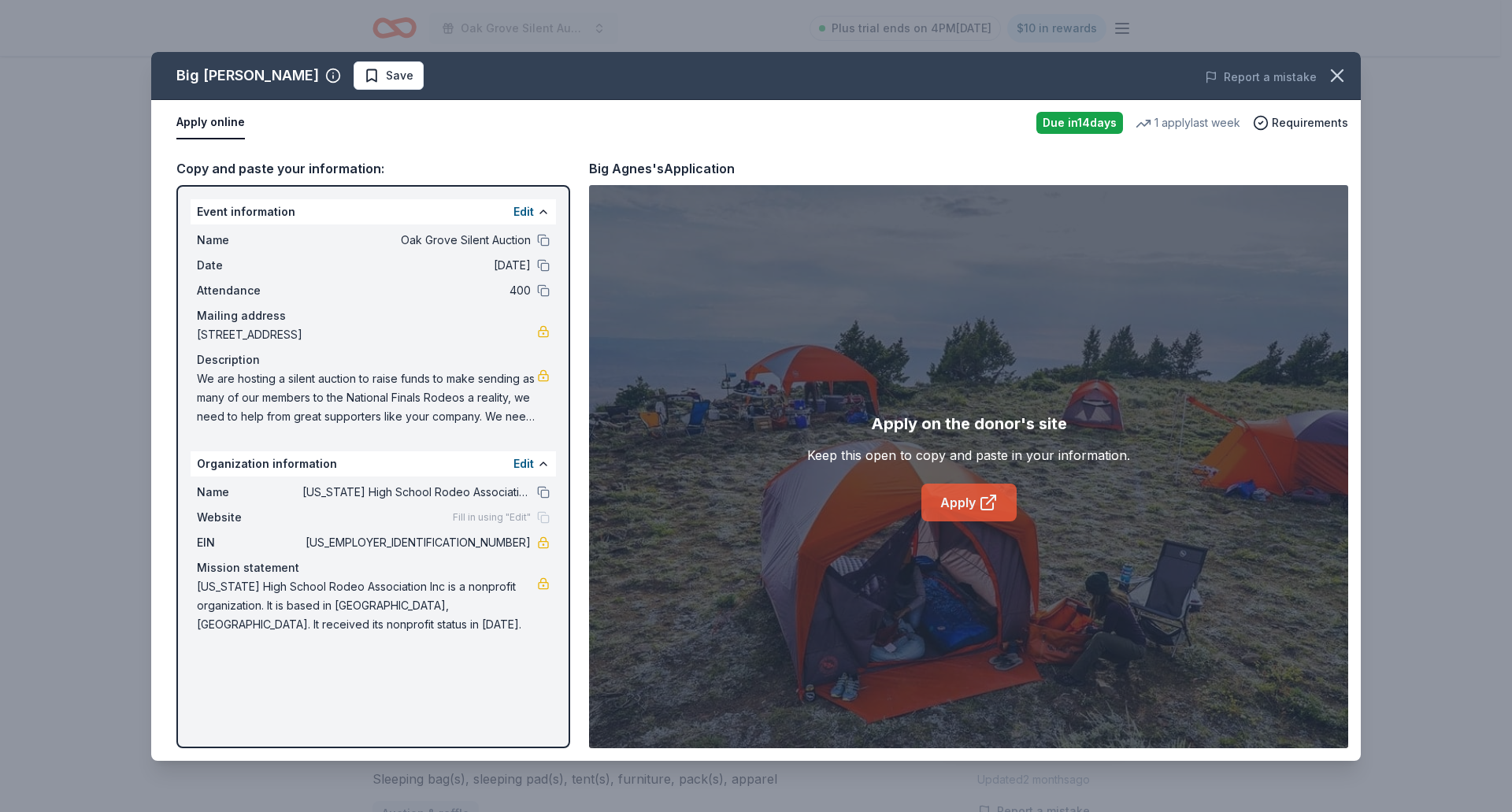
click at [956, 493] on link "Apply" at bounding box center [969, 503] width 96 height 38
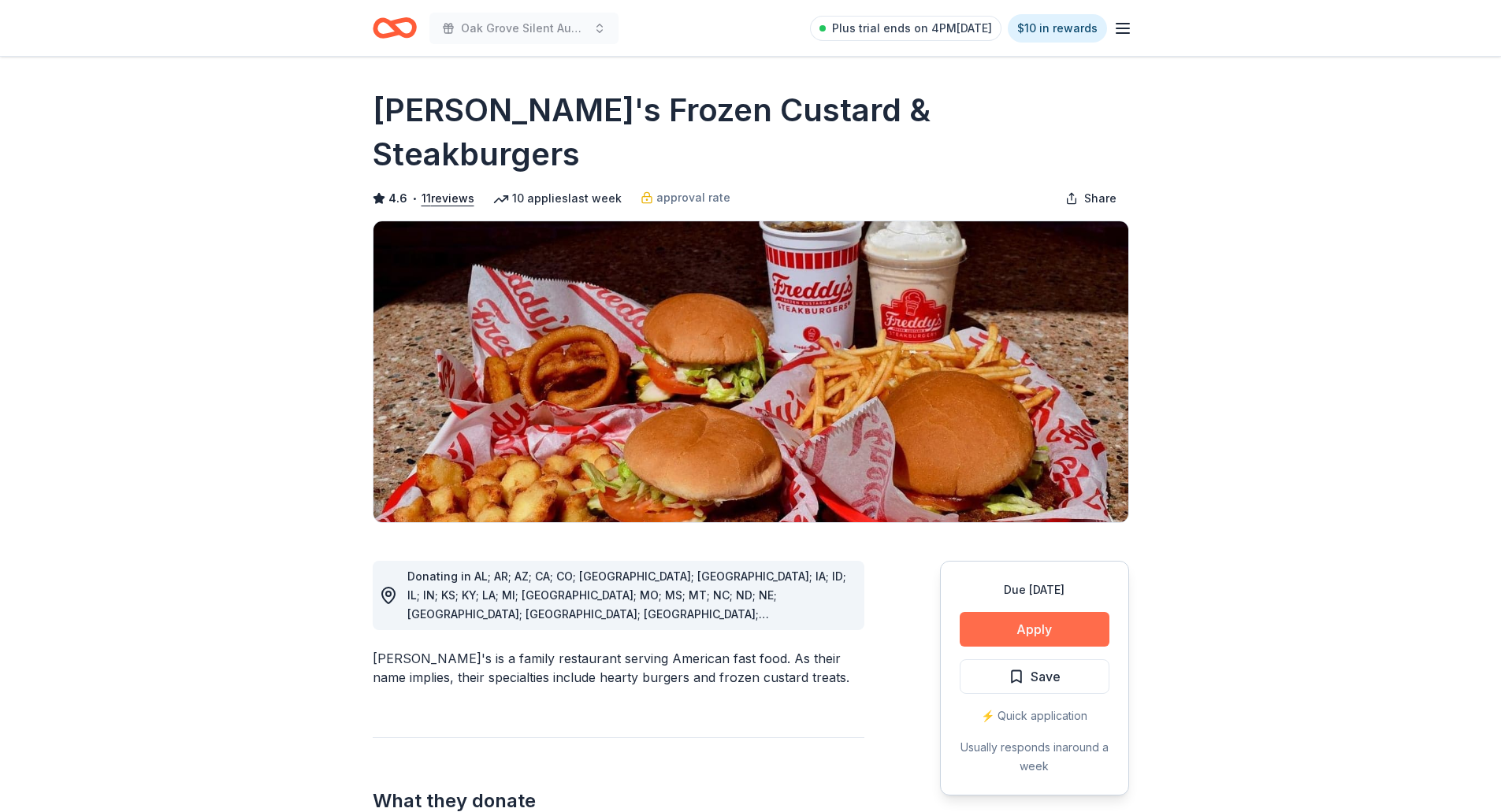
click at [994, 612] on button "Apply" at bounding box center [1034, 629] width 149 height 35
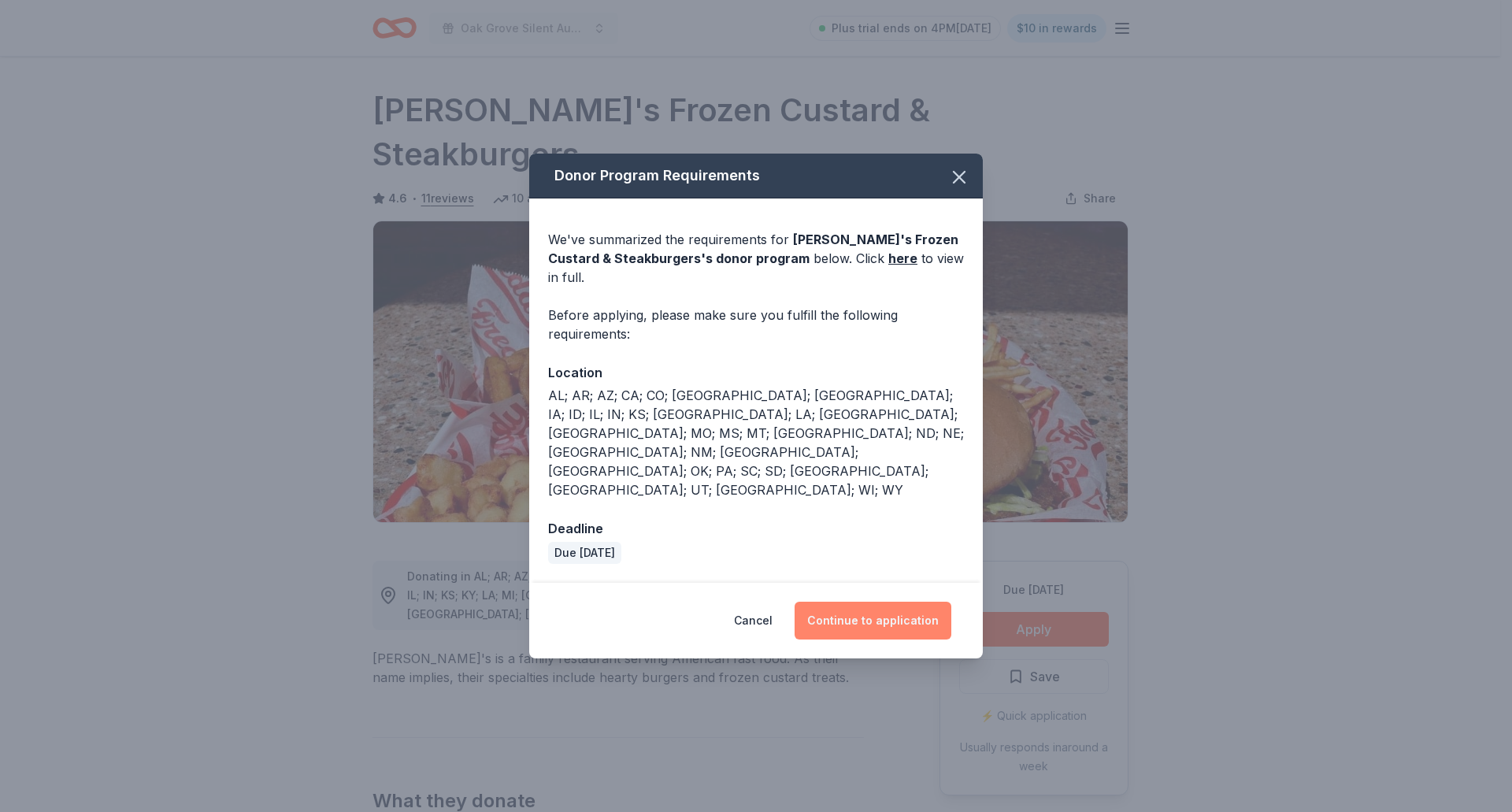
click at [905, 602] on button "Continue to application" at bounding box center [873, 621] width 156 height 38
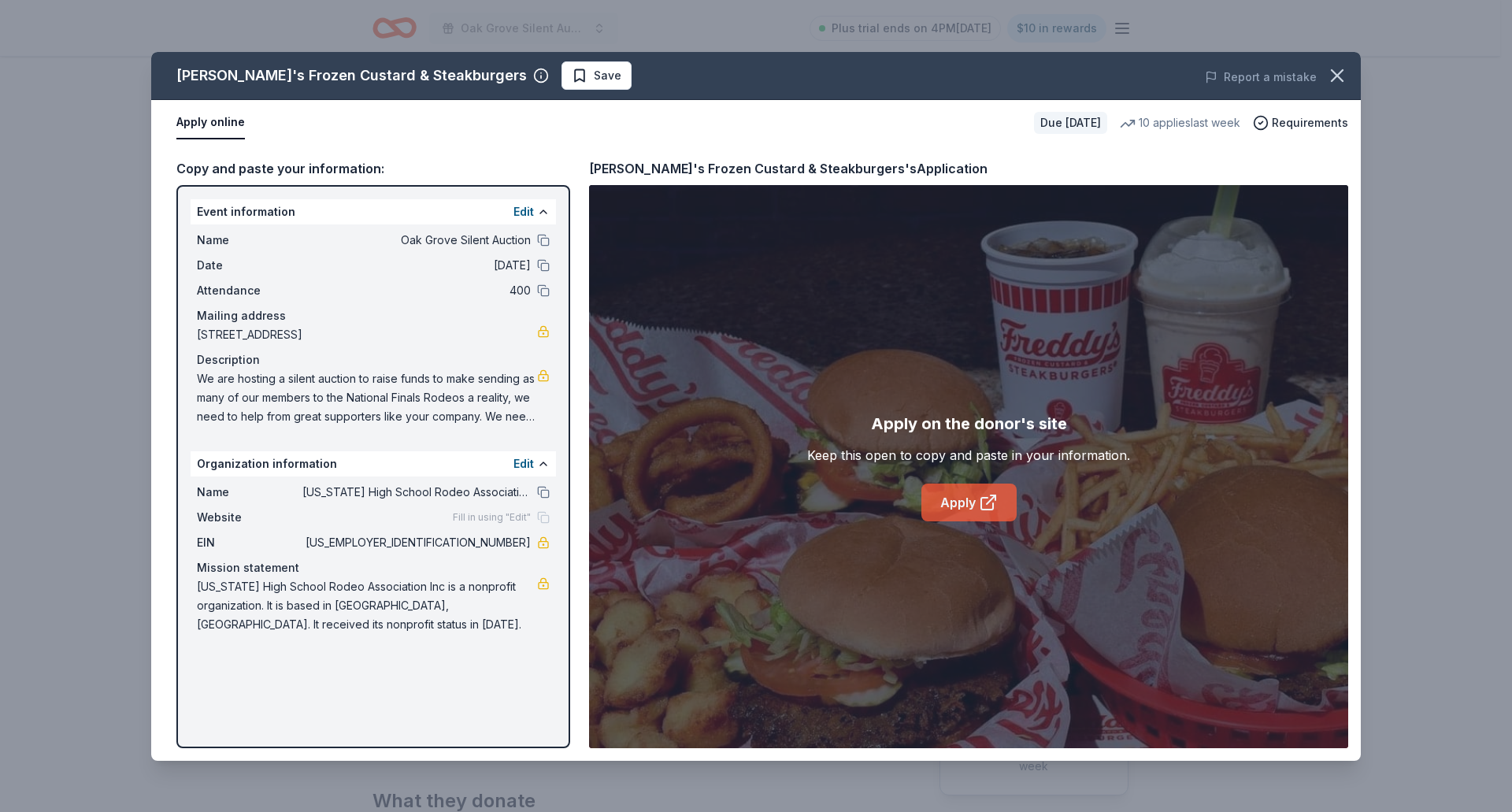
click at [954, 506] on link "Apply" at bounding box center [969, 503] width 96 height 38
click at [1338, 71] on icon "button" at bounding box center [1337, 76] width 22 height 22
